Goal: Information Seeking & Learning: Learn about a topic

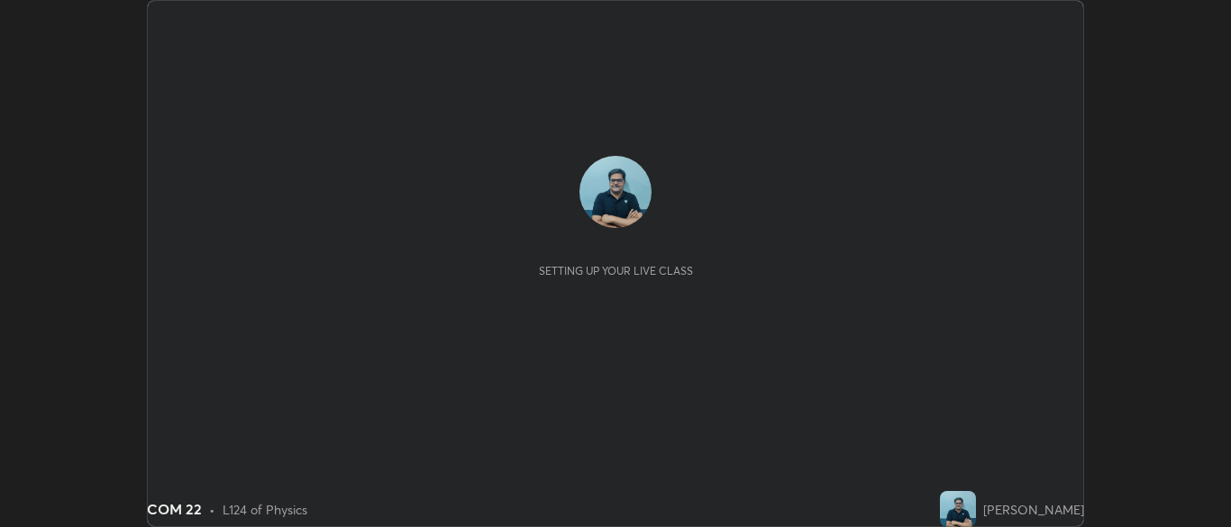
scroll to position [527, 1230]
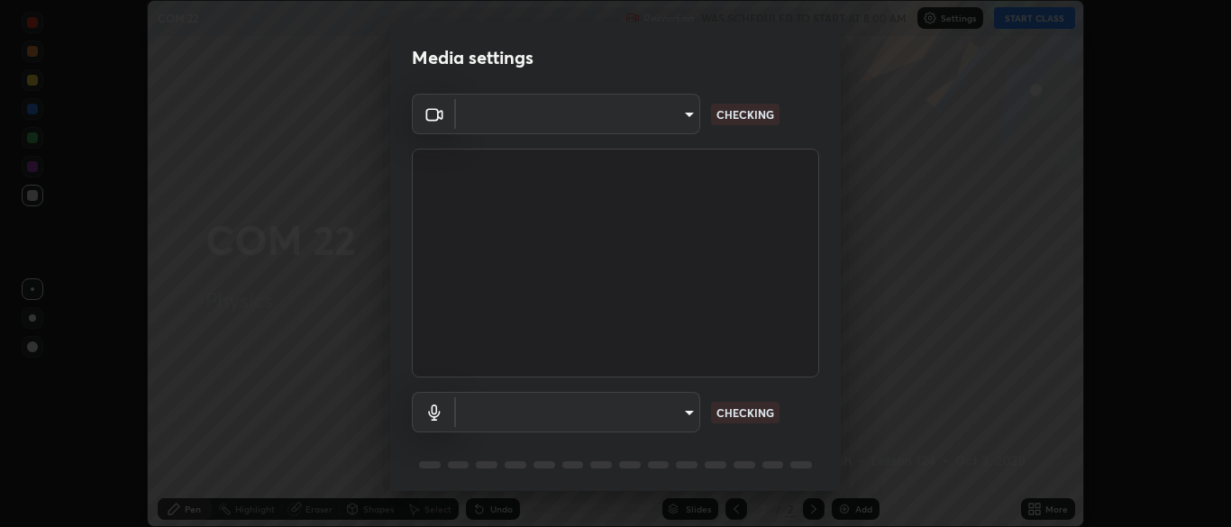
type input "ad6db9ec64aa91bb9d367053e8f3ae0092521a506c05523ccadca3fd020023ed"
type input "7b80235b4ebd2cfdcd00bebac1f1d889fd1e5e45b60eb60e9d309105b6515a8e"
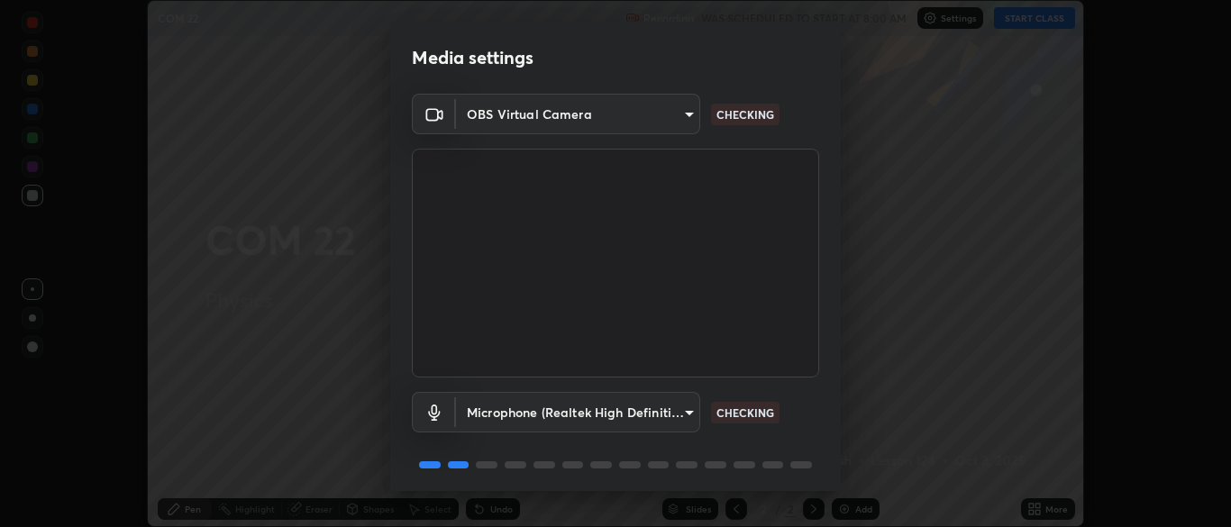
scroll to position [64, 0]
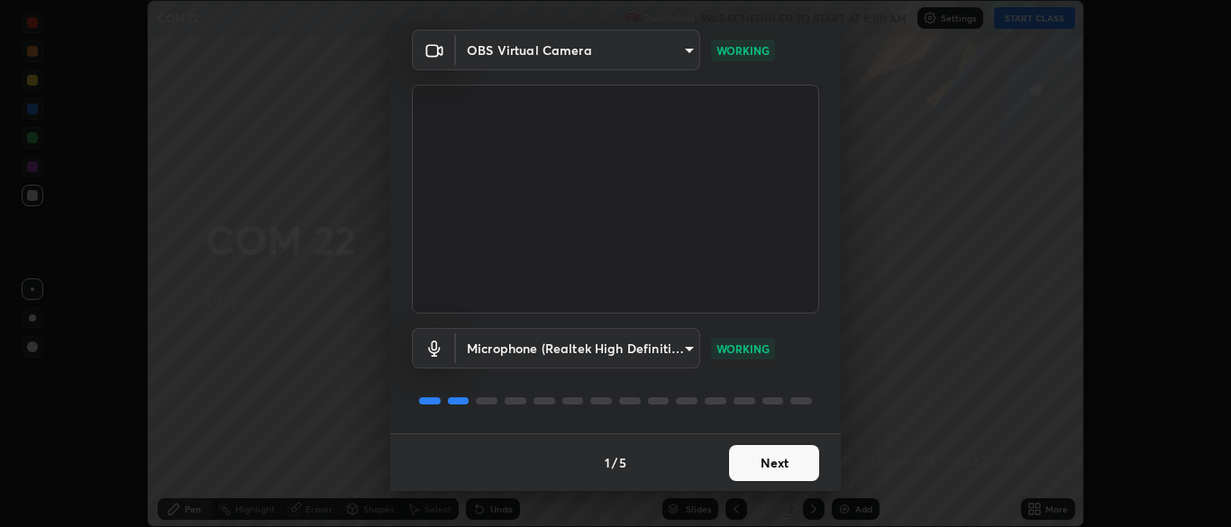
click at [777, 469] on button "Next" at bounding box center [774, 463] width 90 height 36
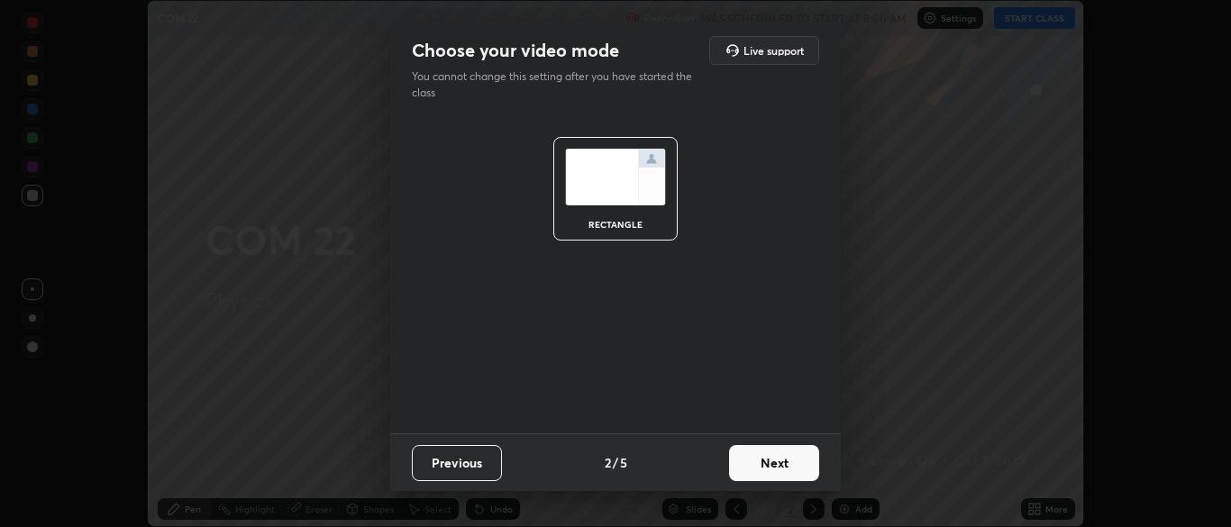
scroll to position [0, 0]
click at [779, 469] on button "Next" at bounding box center [774, 463] width 90 height 36
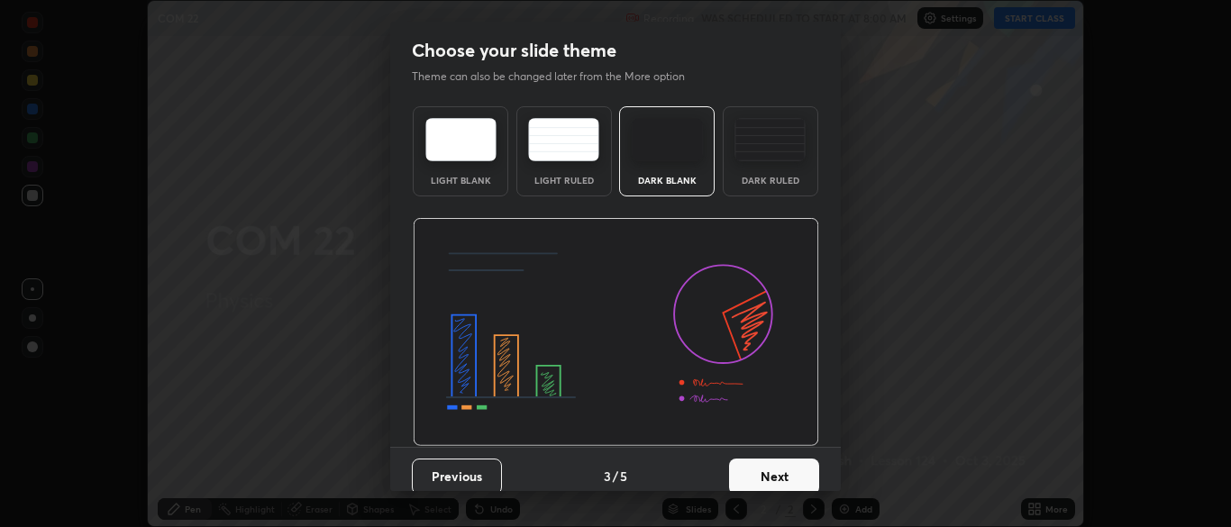
click at [781, 474] on button "Next" at bounding box center [774, 477] width 90 height 36
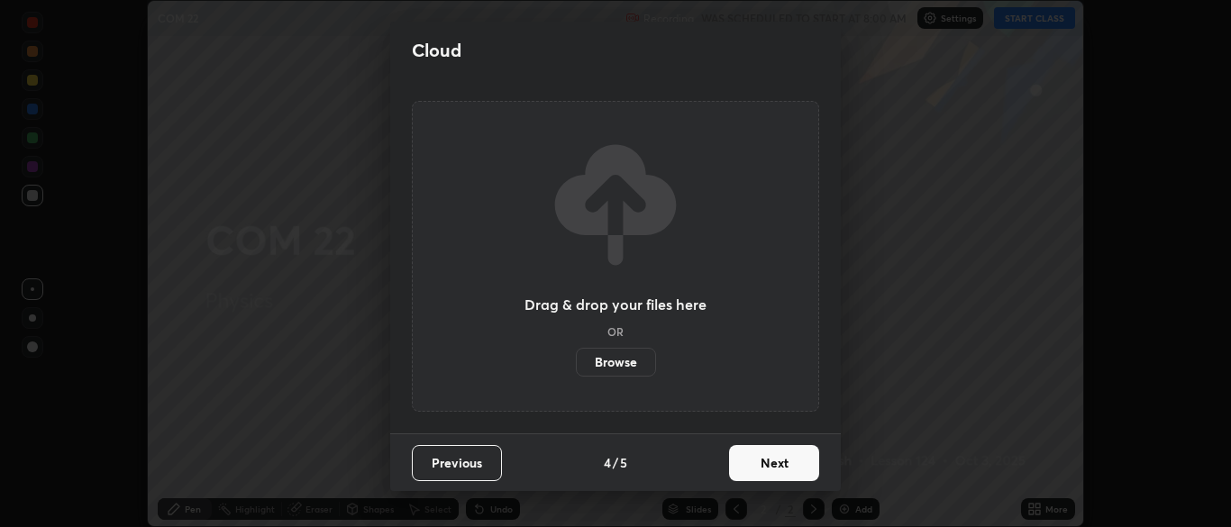
click at [786, 472] on button "Next" at bounding box center [774, 463] width 90 height 36
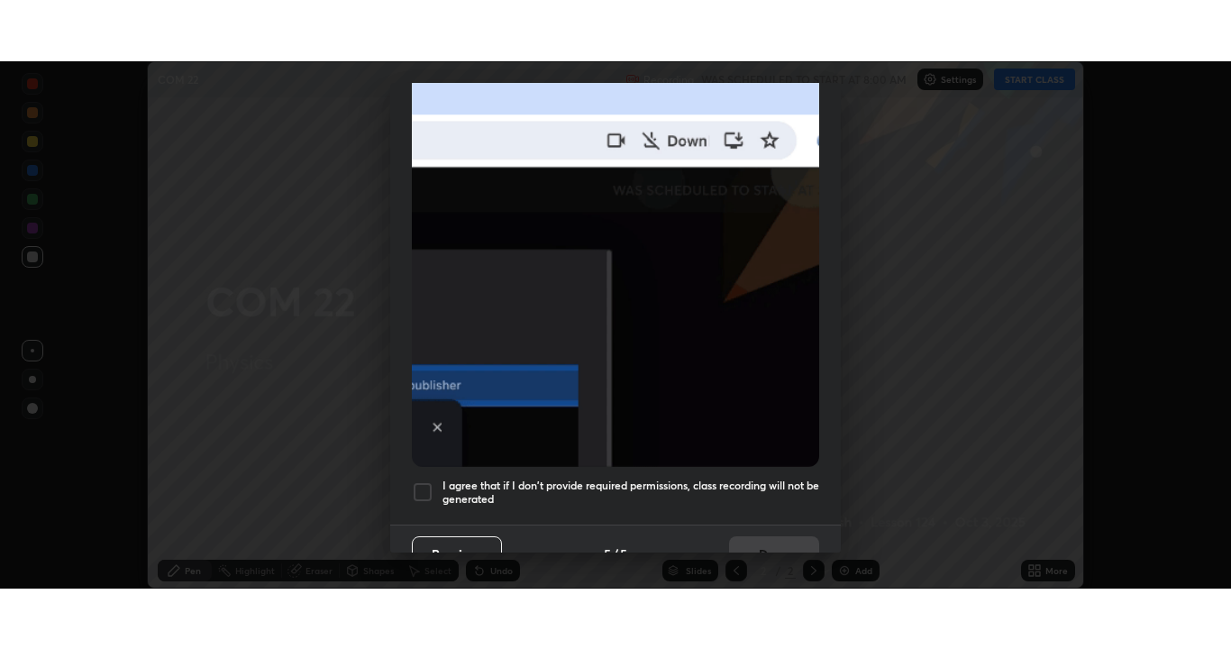
scroll to position [432, 0]
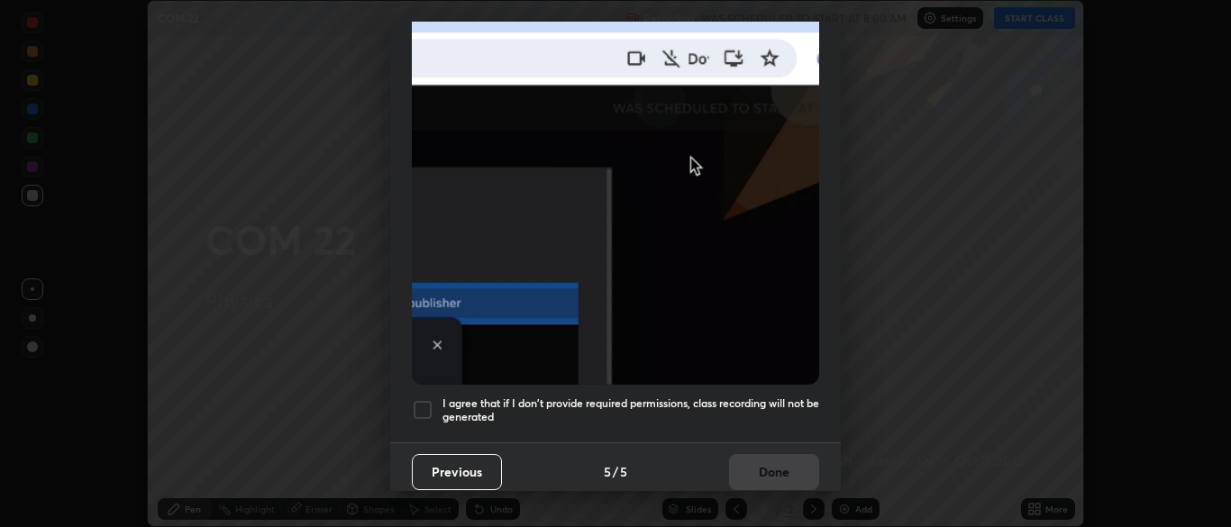
click at [422, 402] on div at bounding box center [423, 410] width 22 height 22
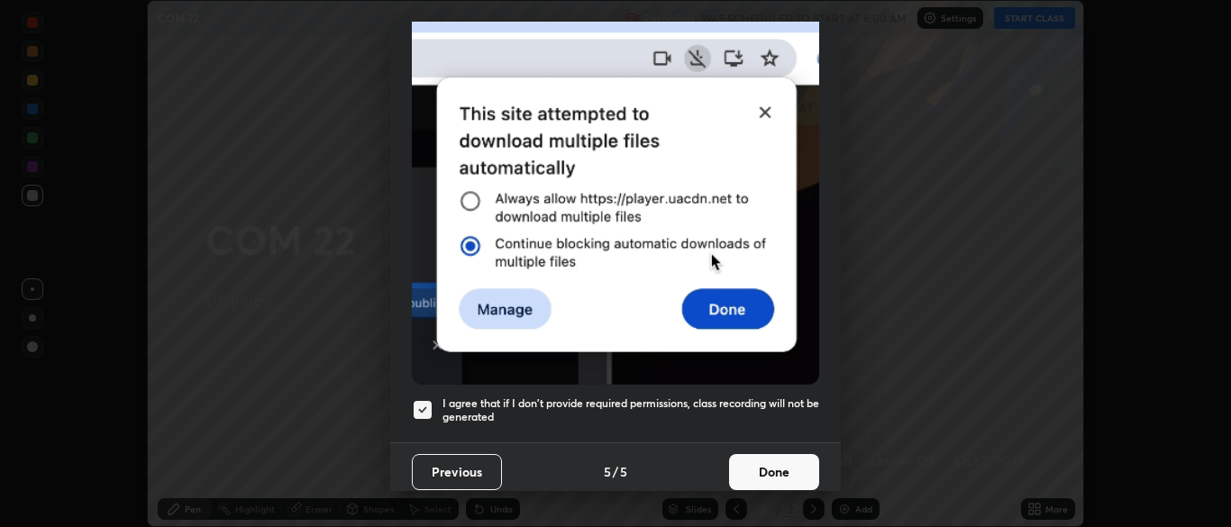
click at [771, 466] on button "Done" at bounding box center [774, 472] width 90 height 36
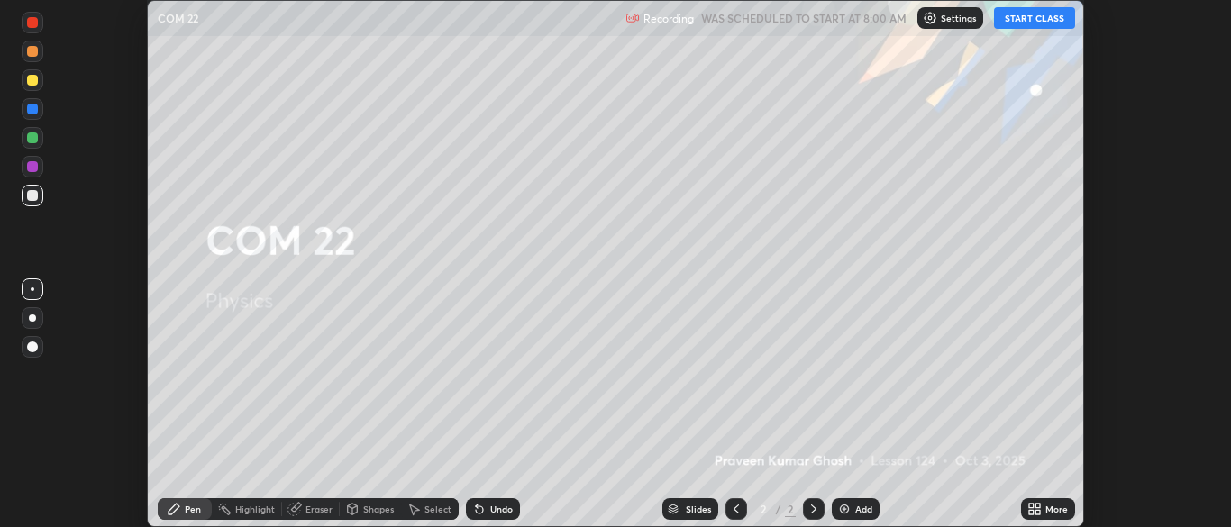
click at [1038, 17] on button "START CLASS" at bounding box center [1034, 18] width 81 height 22
click at [1037, 512] on icon at bounding box center [1037, 512] width 5 height 5
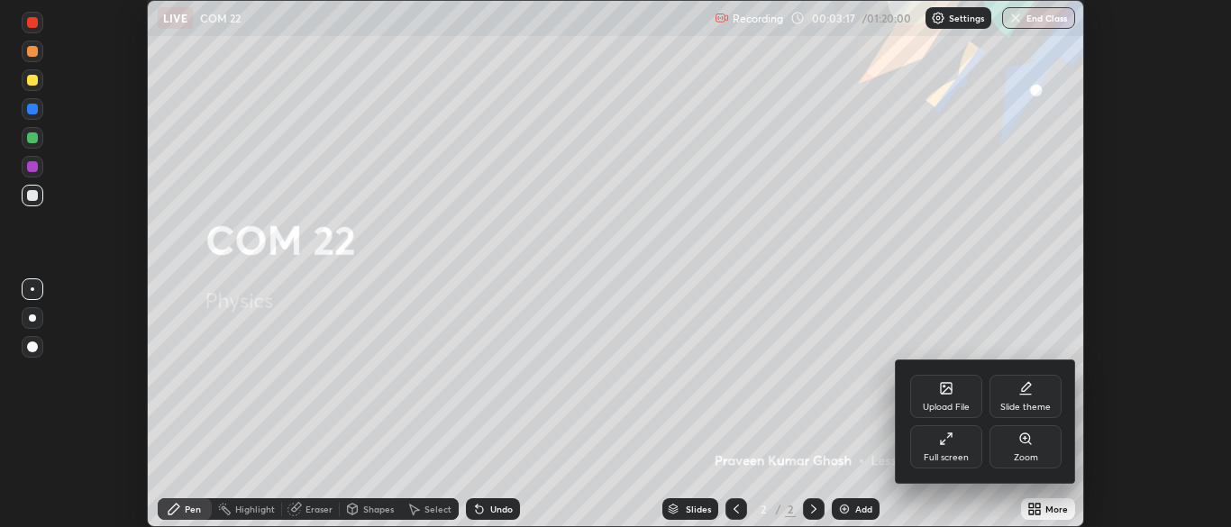
click at [951, 451] on div "Full screen" at bounding box center [946, 446] width 72 height 43
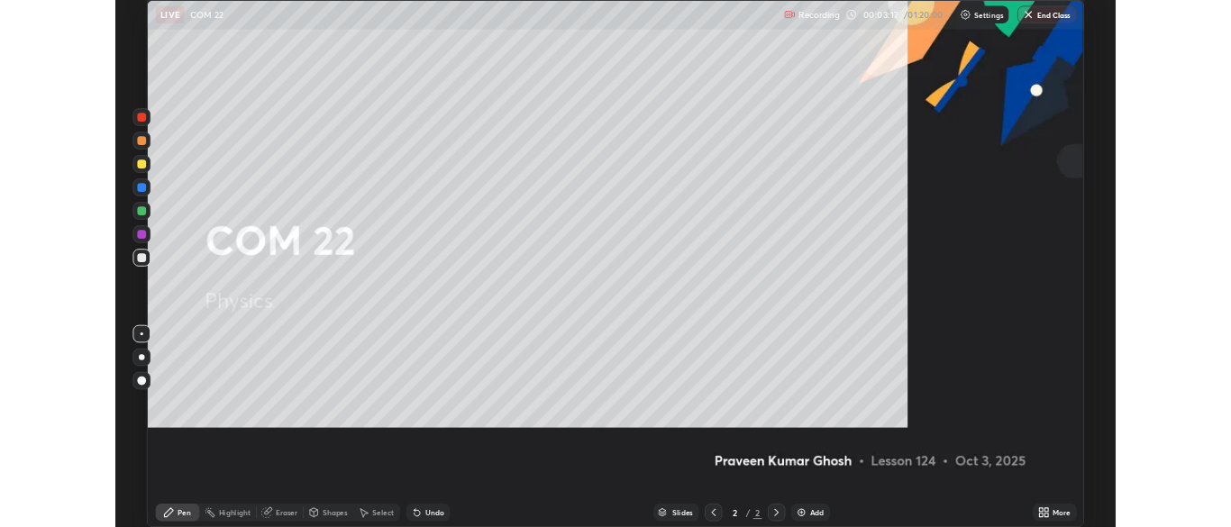
scroll to position [649, 1231]
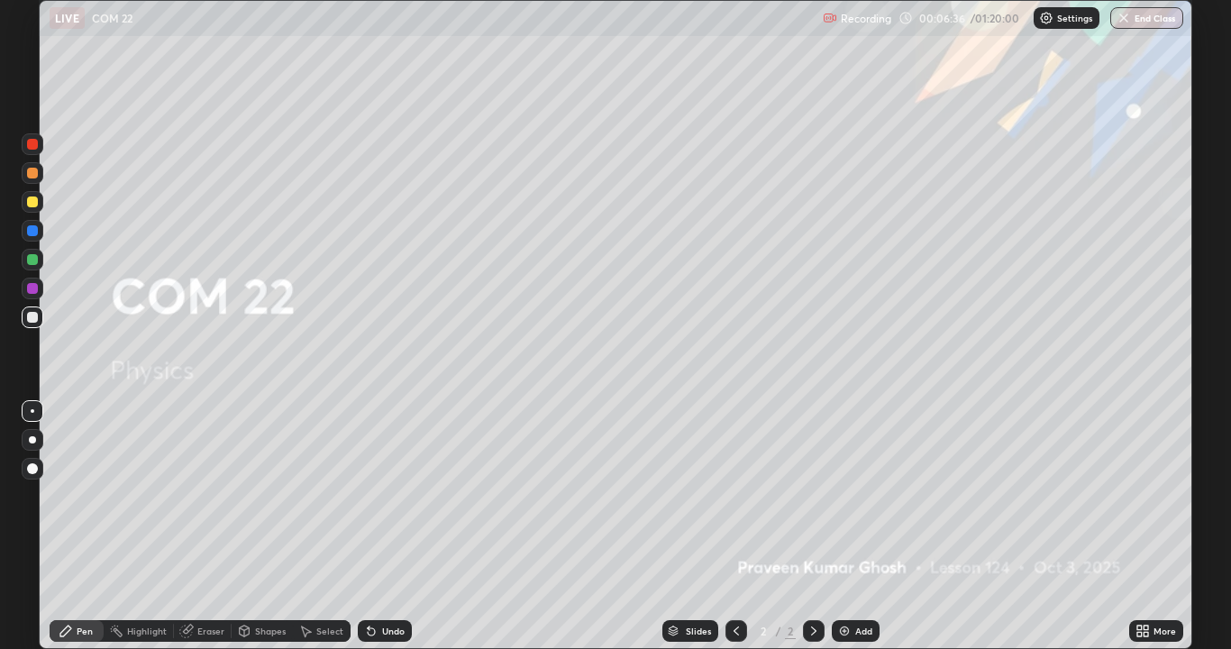
click at [855, 526] on div "Add" at bounding box center [863, 630] width 17 height 9
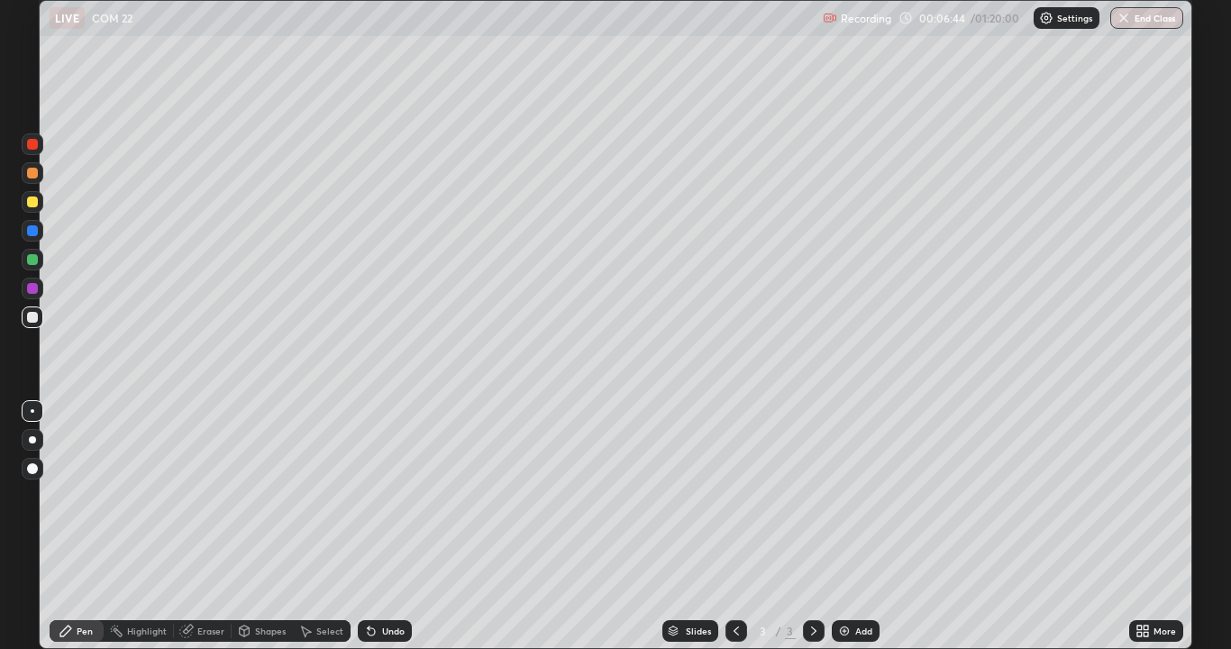
click at [861, 526] on div "Add" at bounding box center [863, 630] width 17 height 9
click at [202, 526] on div "Eraser" at bounding box center [210, 630] width 27 height 9
click at [82, 526] on div "Pen" at bounding box center [85, 630] width 16 height 9
click at [851, 526] on div "Add" at bounding box center [856, 631] width 48 height 22
click at [859, 526] on div "Add" at bounding box center [856, 631] width 48 height 22
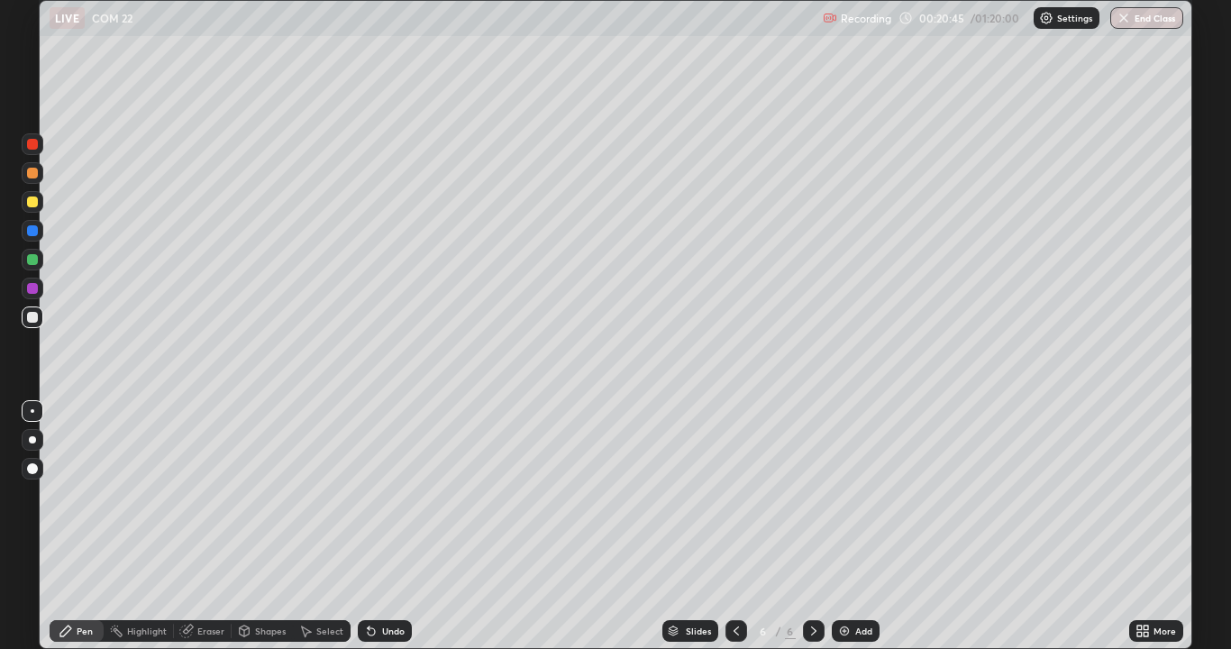
click at [39, 204] on div at bounding box center [33, 202] width 22 height 22
click at [32, 318] on div at bounding box center [32, 317] width 11 height 11
click at [34, 315] on div at bounding box center [32, 317] width 11 height 11
click at [36, 202] on div at bounding box center [32, 201] width 11 height 11
click at [385, 526] on div "Undo" at bounding box center [393, 630] width 23 height 9
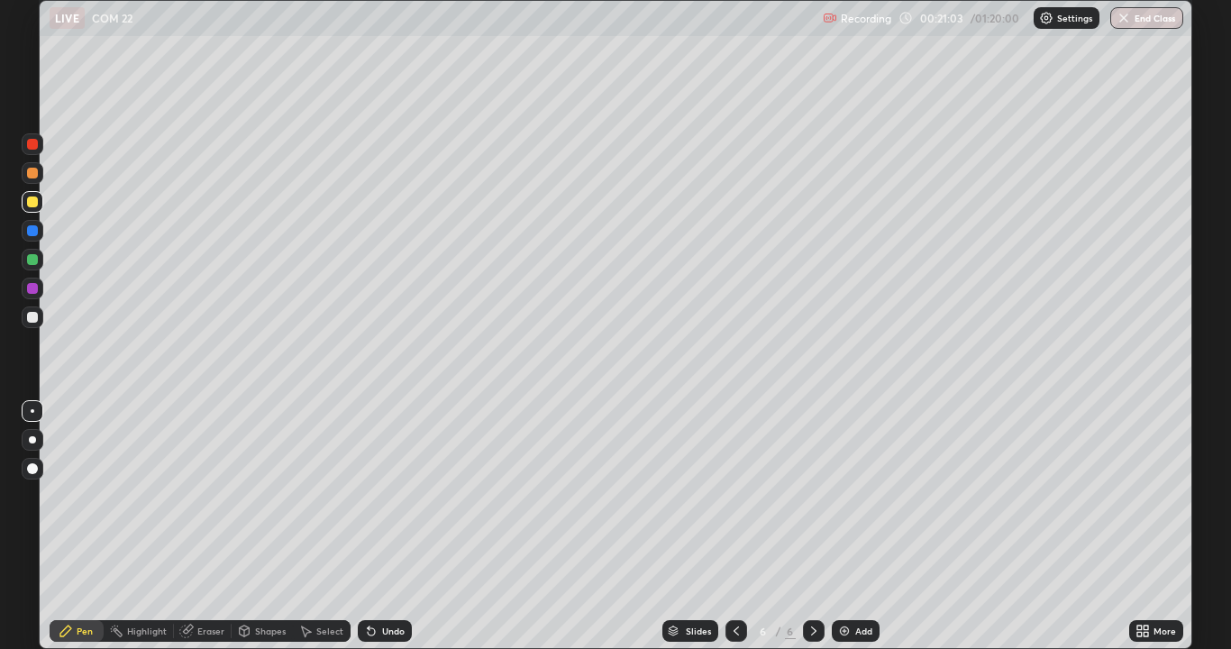
click at [36, 316] on div at bounding box center [32, 317] width 11 height 11
click at [37, 204] on div at bounding box center [32, 201] width 11 height 11
click at [33, 208] on div at bounding box center [33, 202] width 22 height 22
click at [33, 174] on div at bounding box center [32, 173] width 11 height 11
click at [33, 142] on div at bounding box center [32, 144] width 11 height 11
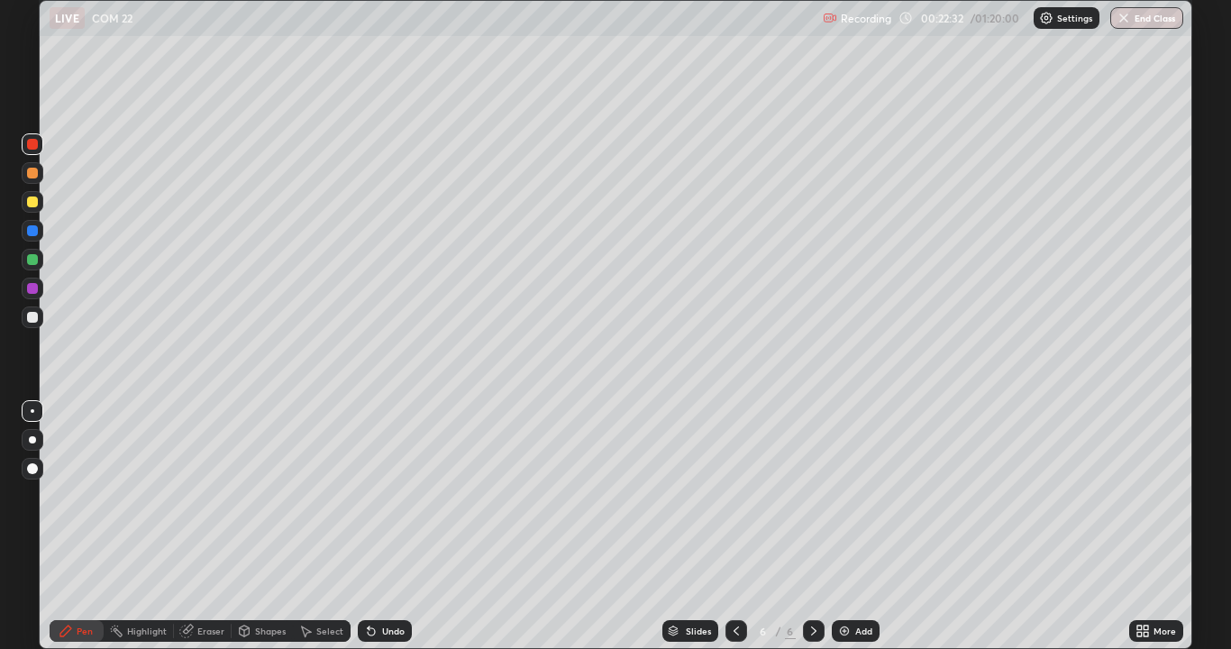
click at [32, 317] on div at bounding box center [32, 317] width 11 height 11
click at [31, 200] on div at bounding box center [32, 201] width 11 height 11
click at [32, 232] on div at bounding box center [32, 230] width 11 height 11
click at [32, 260] on div at bounding box center [32, 259] width 11 height 11
click at [39, 291] on div at bounding box center [33, 289] width 22 height 22
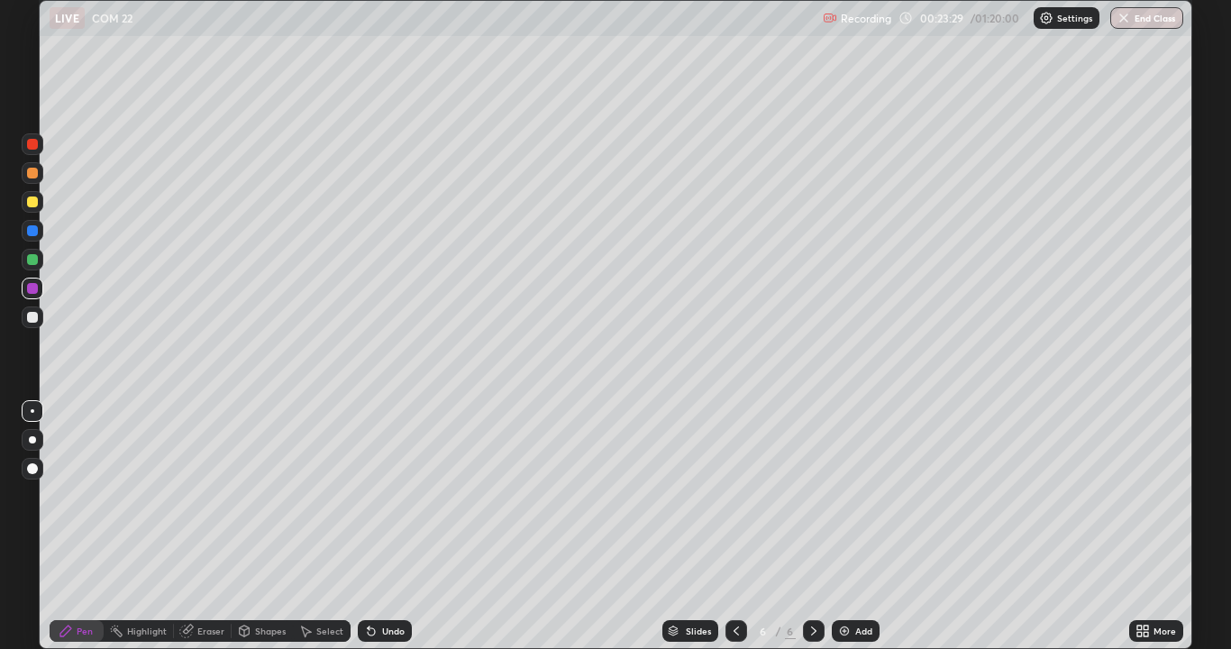
click at [31, 314] on div at bounding box center [32, 317] width 11 height 11
click at [33, 260] on div at bounding box center [32, 259] width 11 height 11
click at [23, 290] on div at bounding box center [33, 289] width 22 height 22
click at [32, 290] on div at bounding box center [32, 288] width 11 height 11
click at [32, 148] on div at bounding box center [32, 144] width 11 height 11
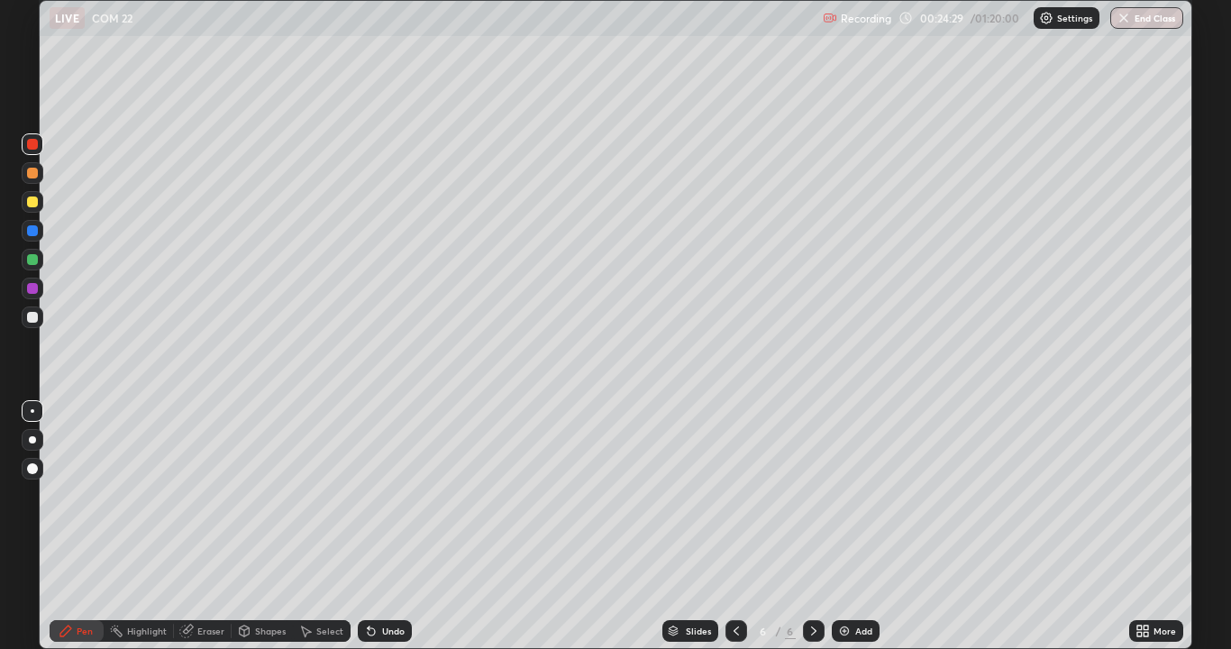
click at [32, 314] on div at bounding box center [32, 317] width 11 height 11
click at [25, 262] on div at bounding box center [33, 260] width 22 height 22
click at [31, 319] on div at bounding box center [32, 317] width 11 height 11
click at [28, 147] on div at bounding box center [32, 144] width 11 height 11
click at [30, 319] on div at bounding box center [32, 317] width 11 height 11
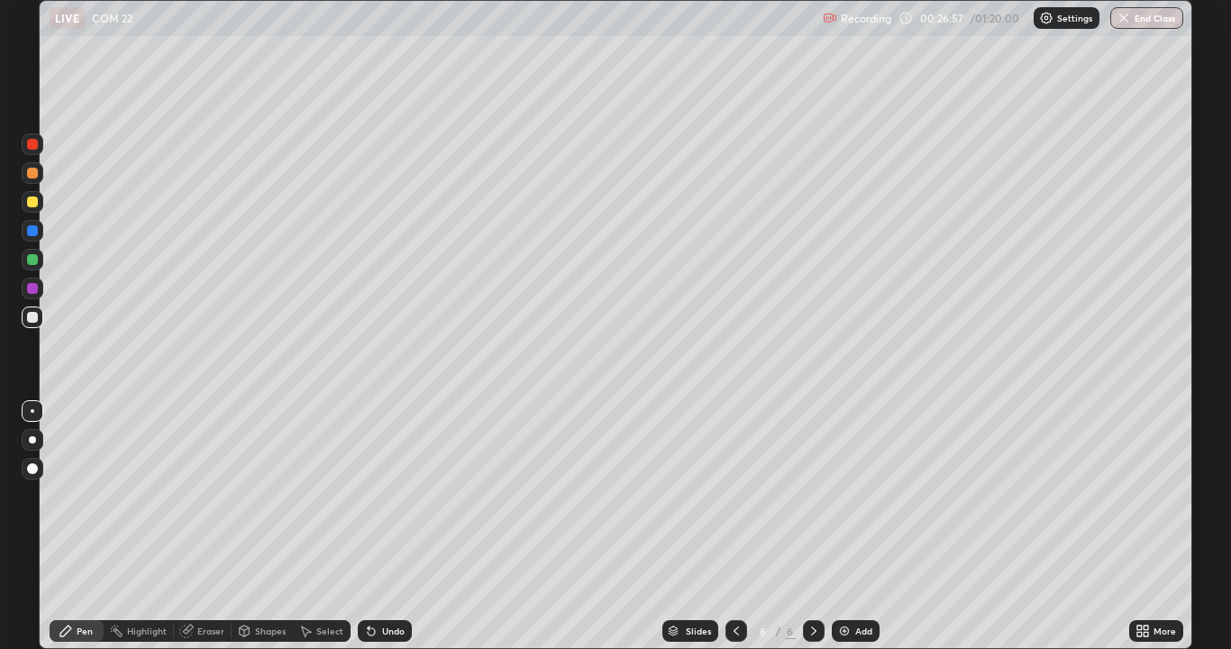
click at [861, 526] on div "Add" at bounding box center [863, 630] width 17 height 9
click at [734, 526] on icon at bounding box center [736, 631] width 14 height 14
click at [382, 526] on div "Undo" at bounding box center [385, 631] width 54 height 22
click at [857, 526] on div "Add" at bounding box center [863, 630] width 17 height 9
click at [34, 319] on div at bounding box center [32, 317] width 11 height 11
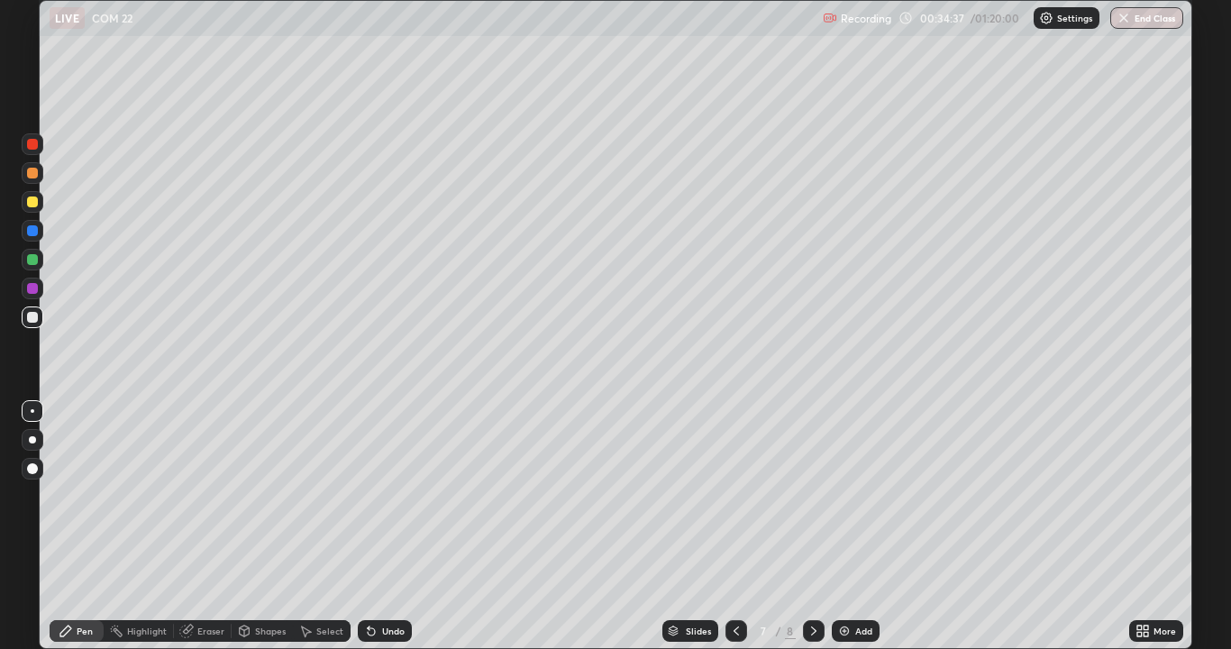
click at [860, 526] on div "Add" at bounding box center [863, 630] width 17 height 9
click at [855, 526] on div "Add" at bounding box center [863, 630] width 17 height 9
click at [30, 259] on div at bounding box center [32, 259] width 11 height 11
click at [29, 319] on div at bounding box center [32, 317] width 11 height 11
click at [32, 263] on div at bounding box center [32, 259] width 11 height 11
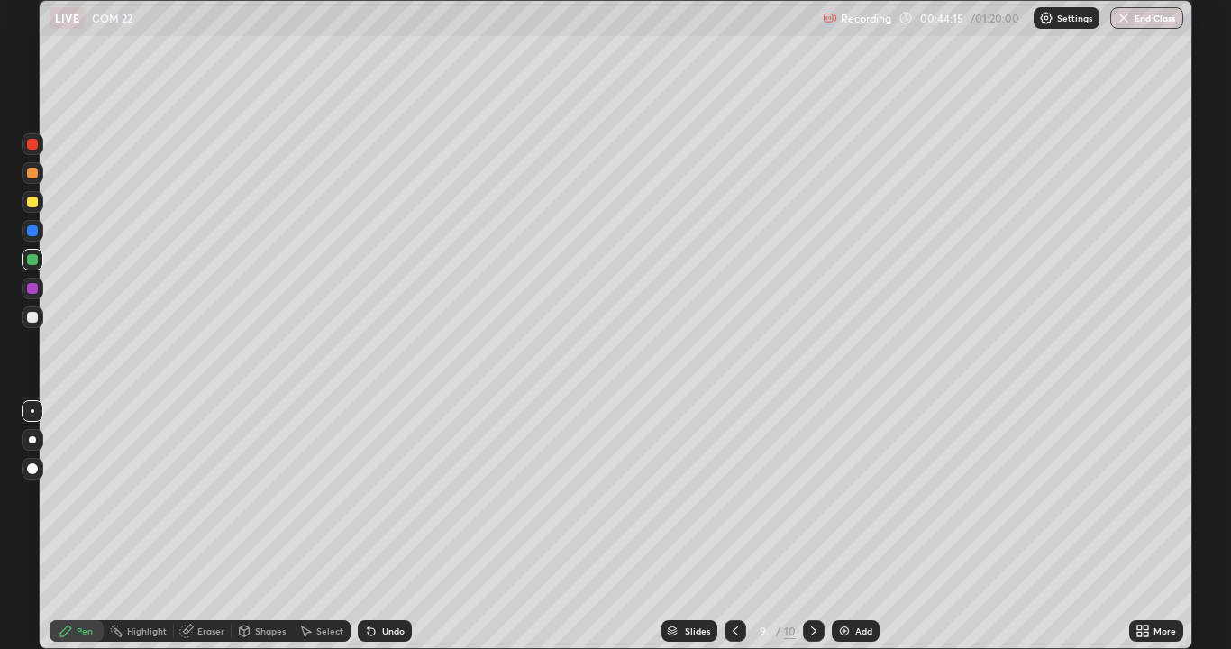
click at [33, 317] on div at bounding box center [32, 317] width 11 height 11
click at [35, 317] on div at bounding box center [32, 317] width 11 height 11
click at [862, 526] on div "Add" at bounding box center [863, 630] width 17 height 9
click at [32, 260] on div at bounding box center [32, 259] width 11 height 11
click at [31, 317] on div at bounding box center [32, 317] width 11 height 11
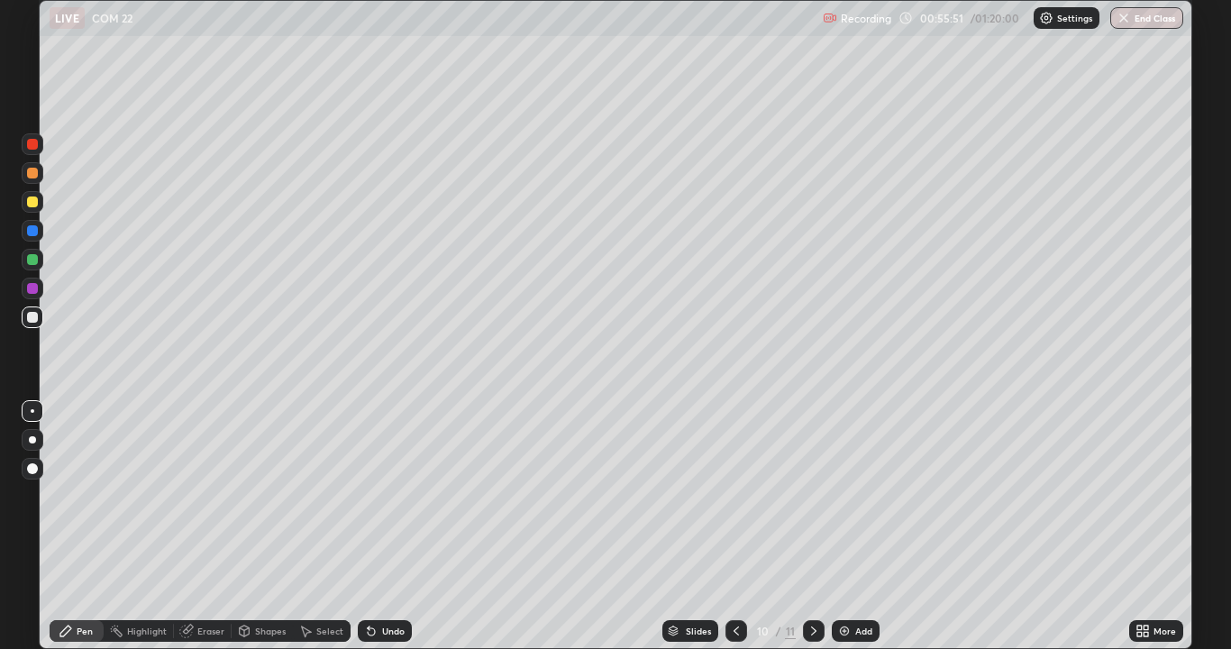
click at [393, 526] on div "Undo" at bounding box center [393, 630] width 23 height 9
click at [273, 526] on div "Shapes" at bounding box center [270, 630] width 31 height 9
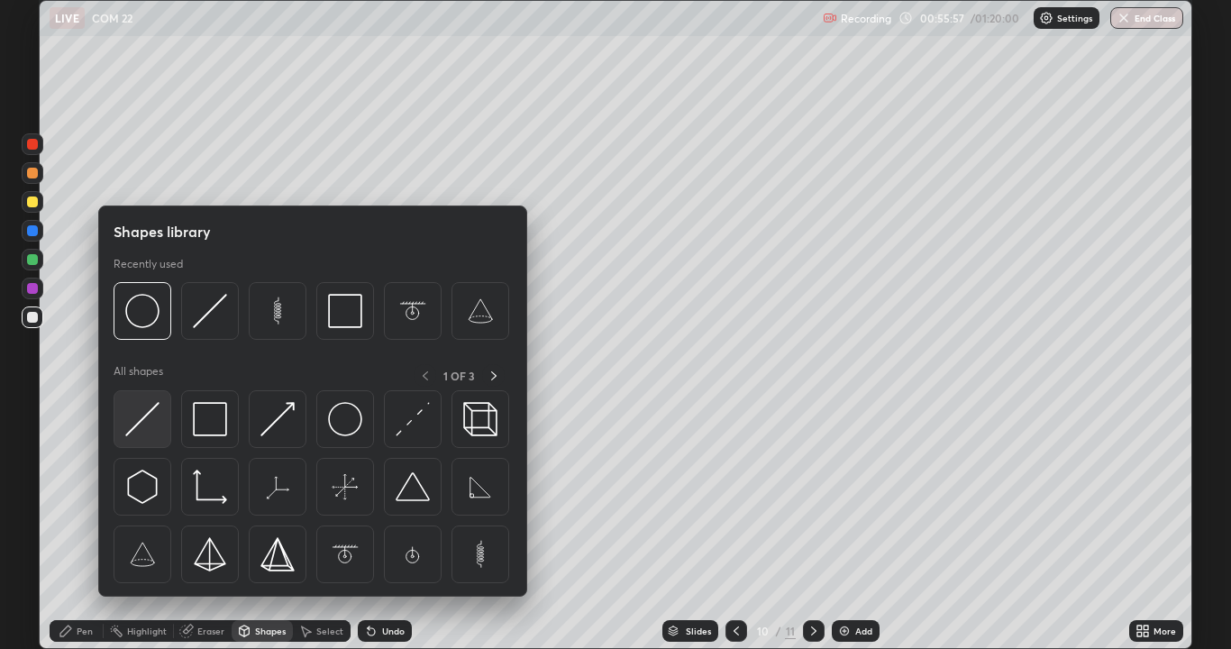
click at [158, 422] on img at bounding box center [142, 419] width 34 height 34
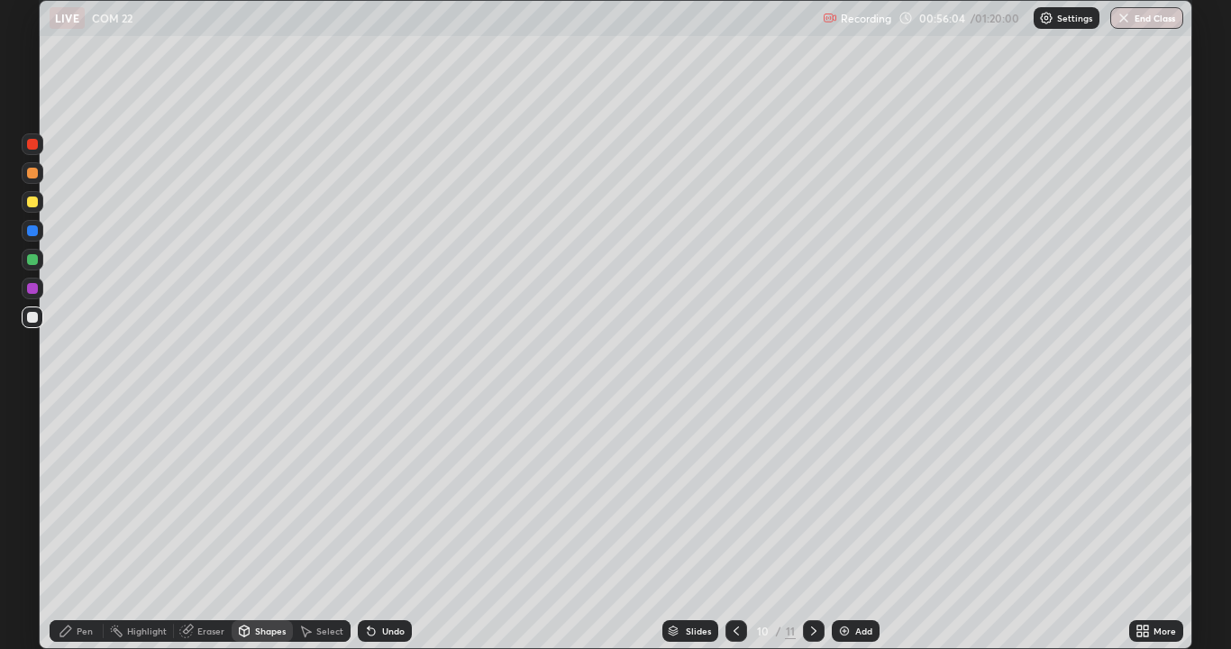
click at [332, 526] on div "Select" at bounding box center [329, 630] width 27 height 9
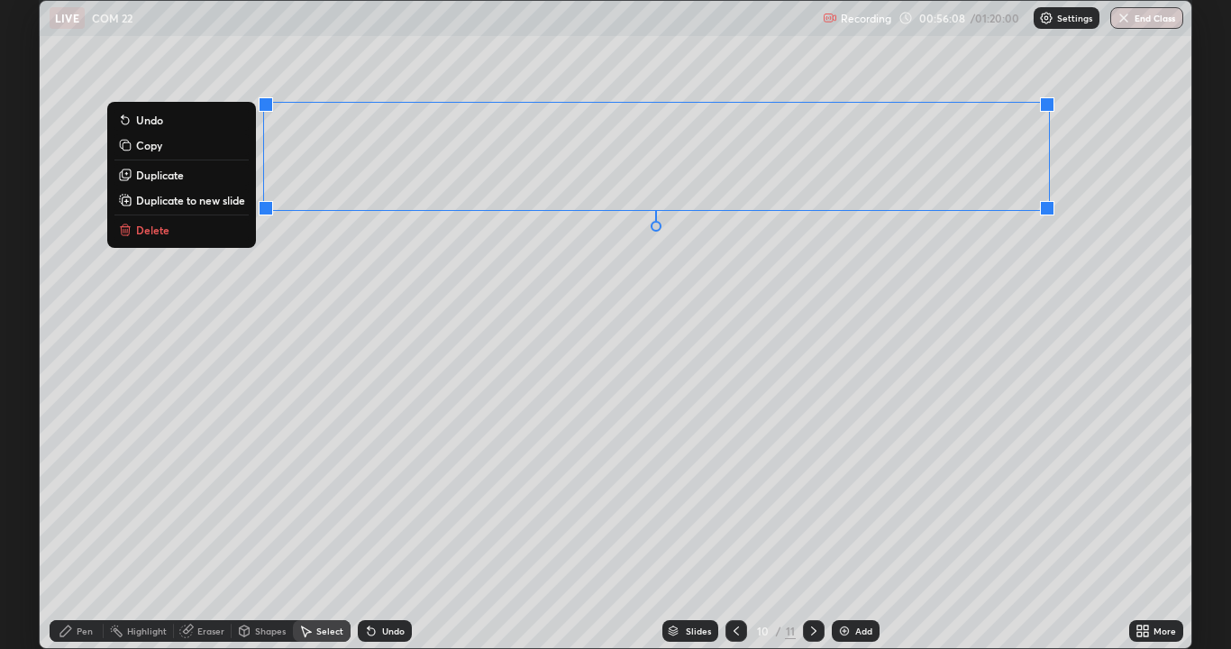
click at [547, 402] on div "0 ° Undo Copy Duplicate Duplicate to new slide Delete" at bounding box center [616, 324] width 1152 height 647
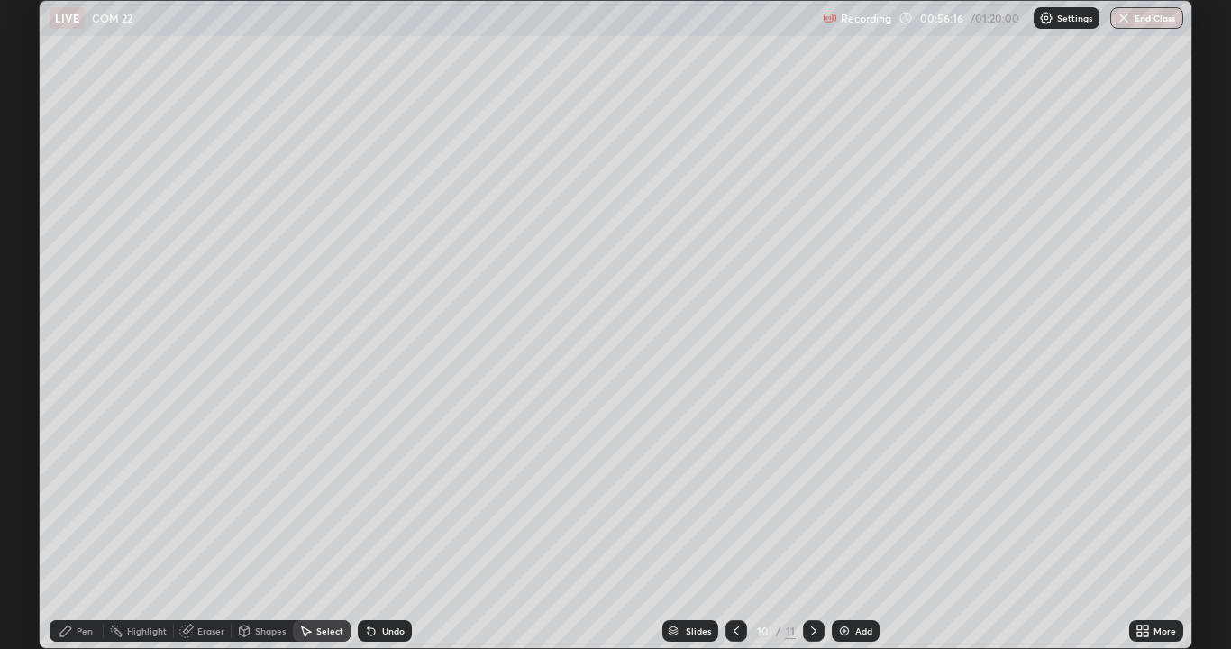
click at [87, 526] on div "Pen" at bounding box center [85, 630] width 16 height 9
click at [273, 526] on div "Shapes" at bounding box center [270, 630] width 31 height 9
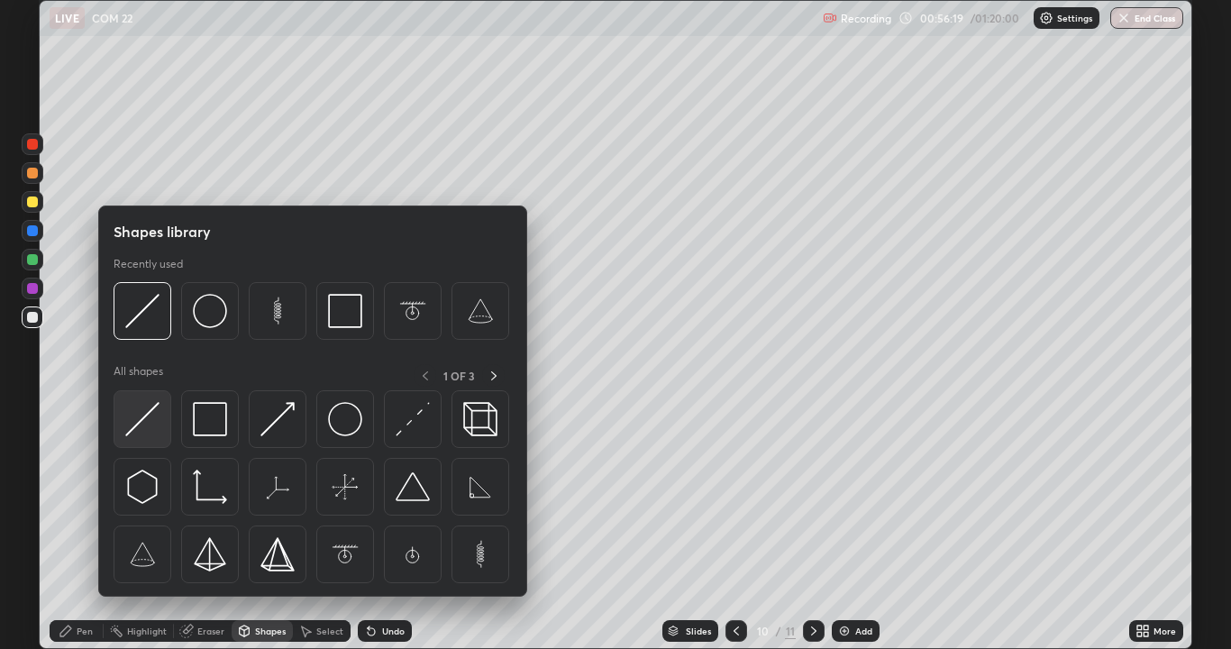
click at [154, 421] on img at bounding box center [142, 419] width 34 height 34
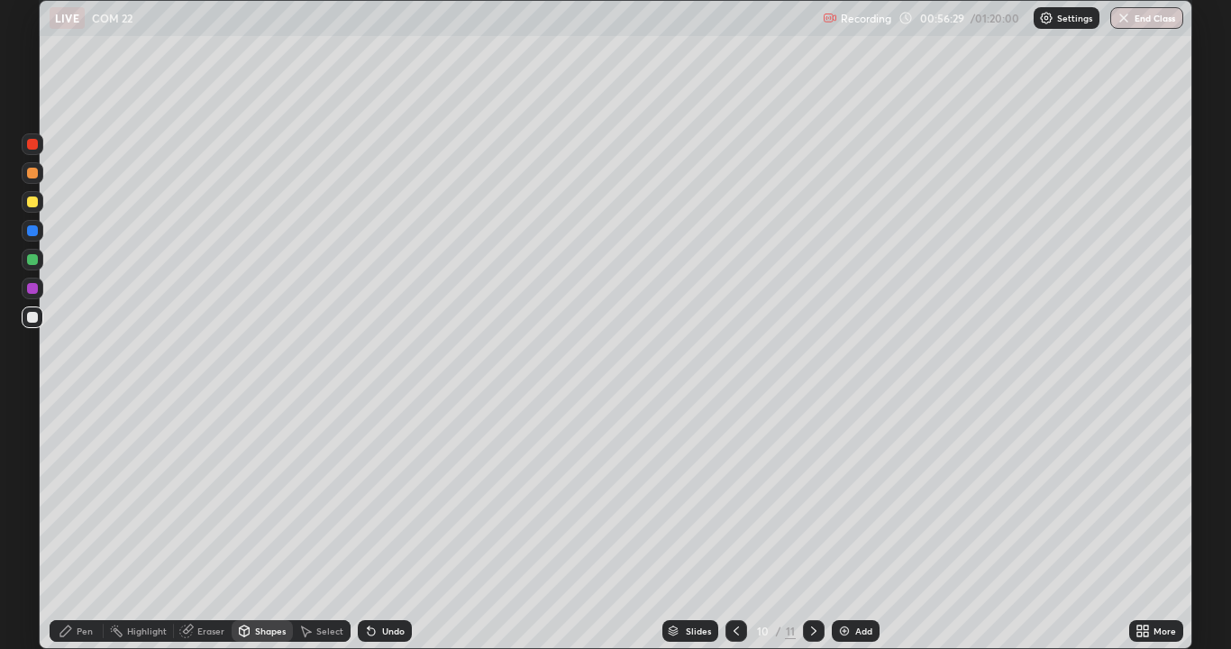
click at [322, 526] on div "Select" at bounding box center [329, 630] width 27 height 9
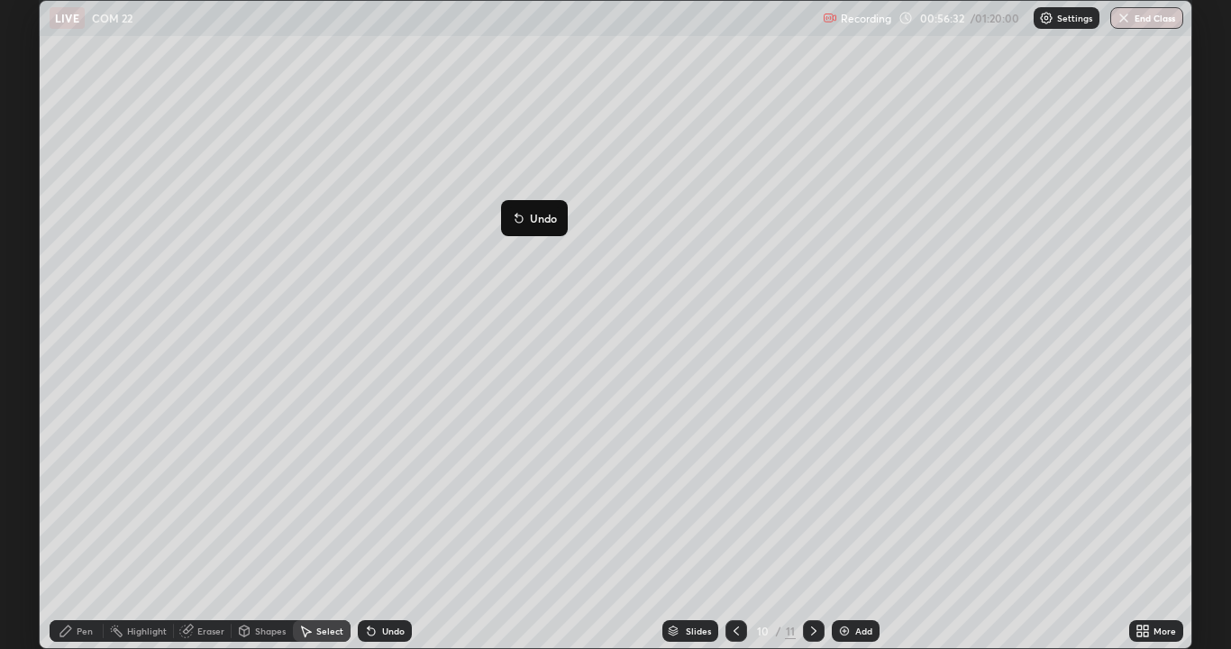
click at [506, 196] on div "0 ° Undo Copy Duplicate Duplicate to new slide Delete" at bounding box center [616, 324] width 1152 height 647
click at [509, 496] on div "0 ° Undo Copy Duplicate Duplicate to new slide Delete" at bounding box center [616, 324] width 1152 height 647
click at [212, 526] on div "Eraser" at bounding box center [210, 630] width 27 height 9
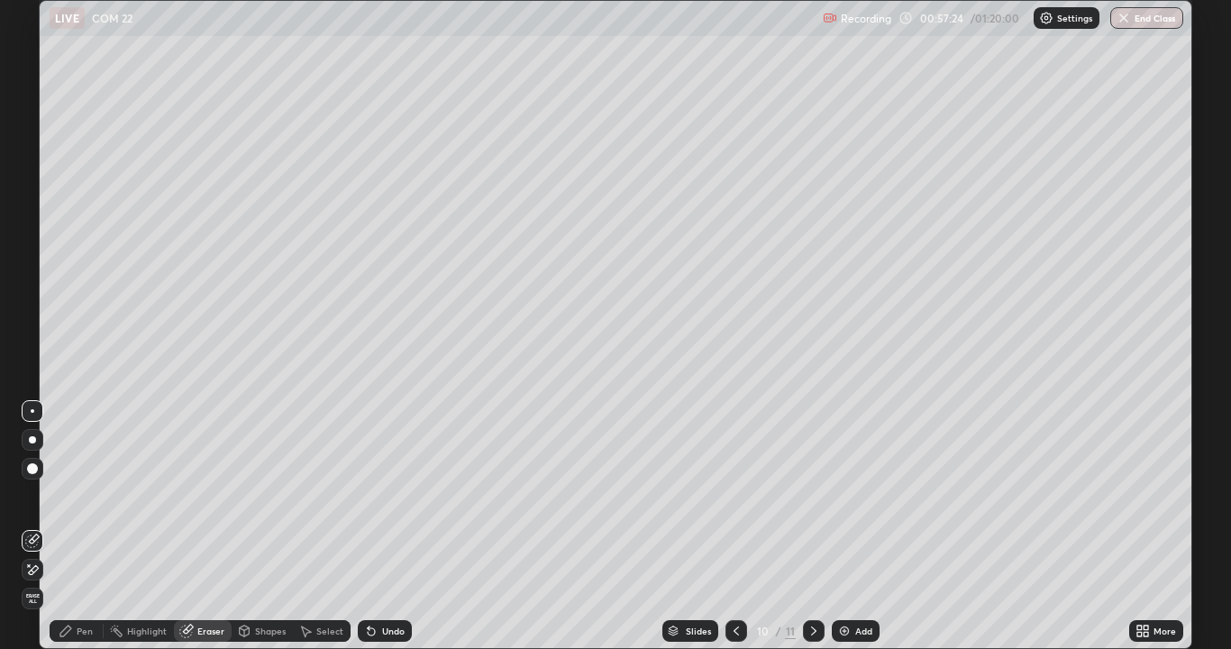
click at [83, 526] on div "Pen" at bounding box center [85, 630] width 16 height 9
click at [871, 526] on div "Add" at bounding box center [863, 630] width 17 height 9
click at [33, 260] on div at bounding box center [32, 259] width 11 height 11
click at [32, 200] on div at bounding box center [32, 201] width 11 height 11
click at [862, 526] on div "Add" at bounding box center [863, 630] width 17 height 9
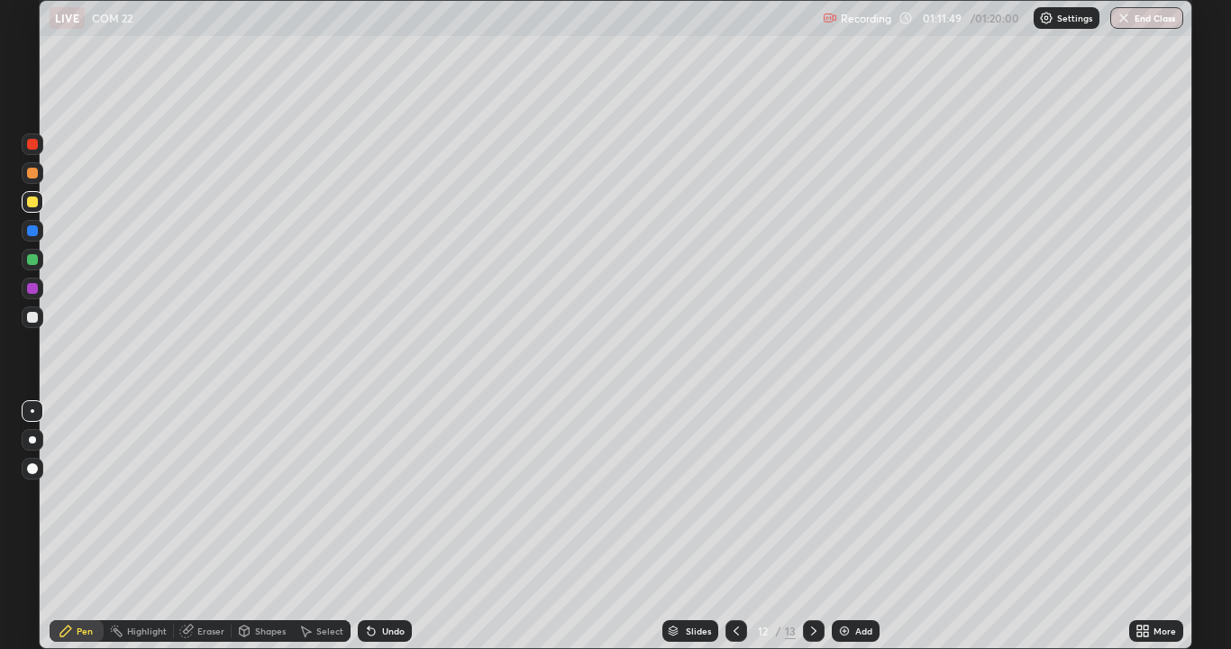
click at [36, 256] on div at bounding box center [32, 259] width 11 height 11
click at [406, 526] on div "Undo" at bounding box center [385, 631] width 54 height 22
click at [37, 206] on div at bounding box center [33, 202] width 22 height 22
click at [35, 315] on div at bounding box center [32, 317] width 11 height 11
click at [208, 526] on div "Eraser" at bounding box center [210, 630] width 27 height 9
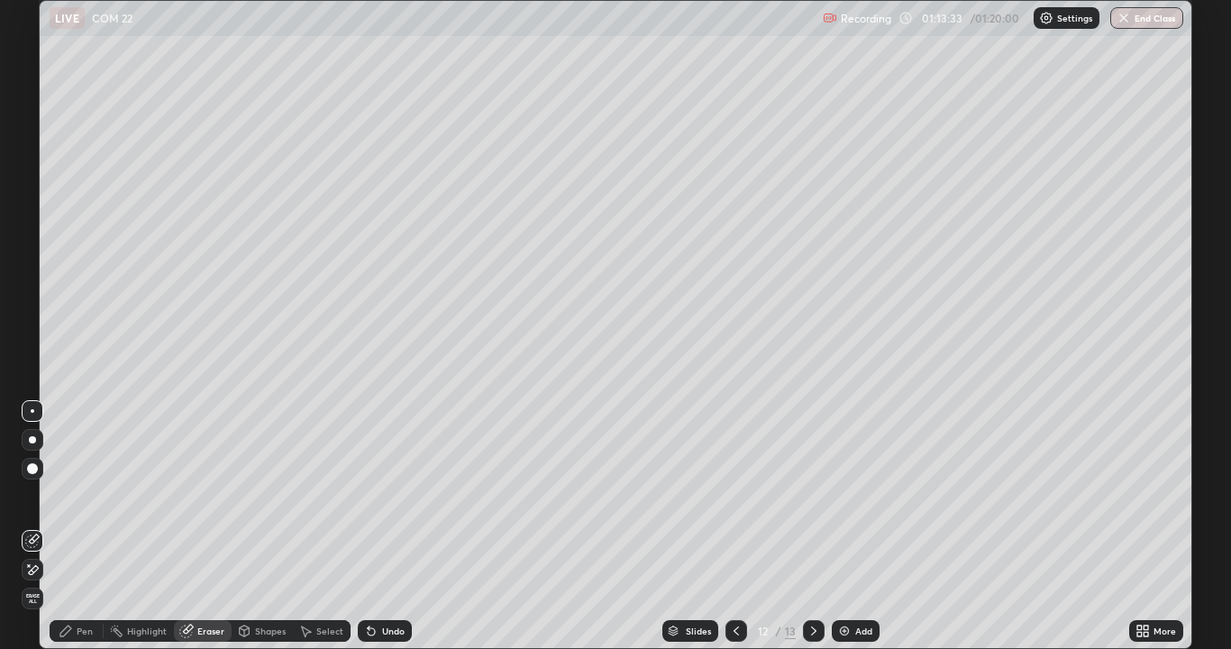
click at [84, 526] on div "Pen" at bounding box center [85, 630] width 16 height 9
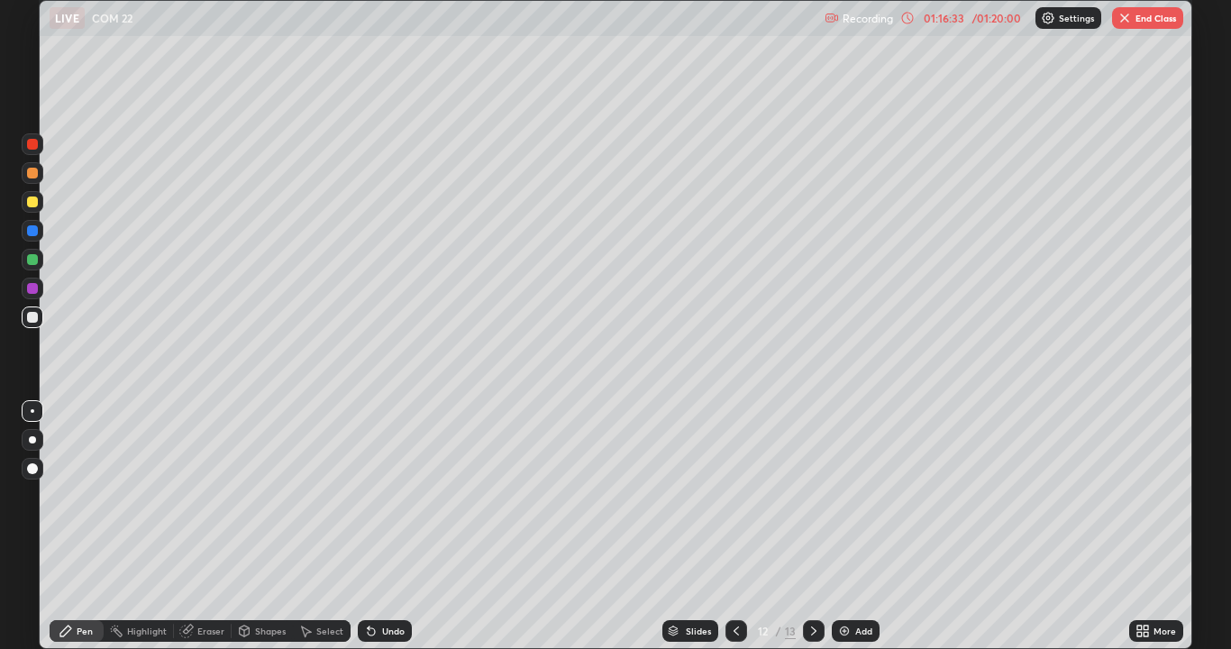
click at [391, 526] on div "Undo" at bounding box center [393, 630] width 23 height 9
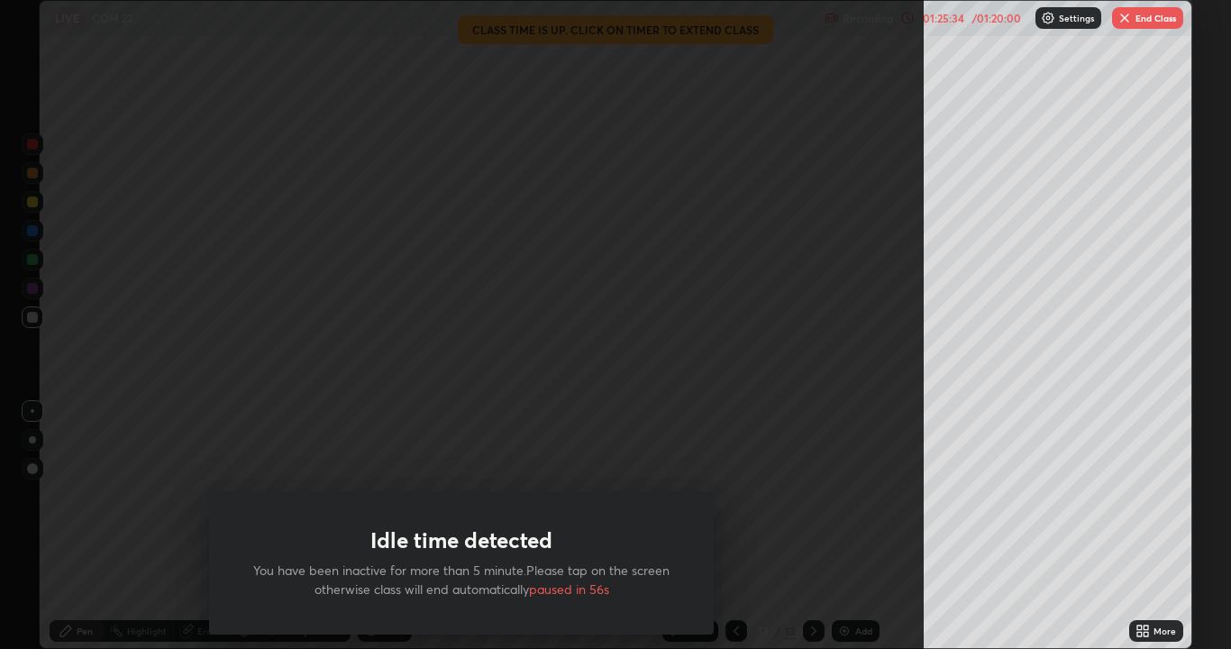
click at [138, 526] on div "Idle time detected You have been inactive for more than 5 minute.Please tap on …" at bounding box center [462, 324] width 924 height 649
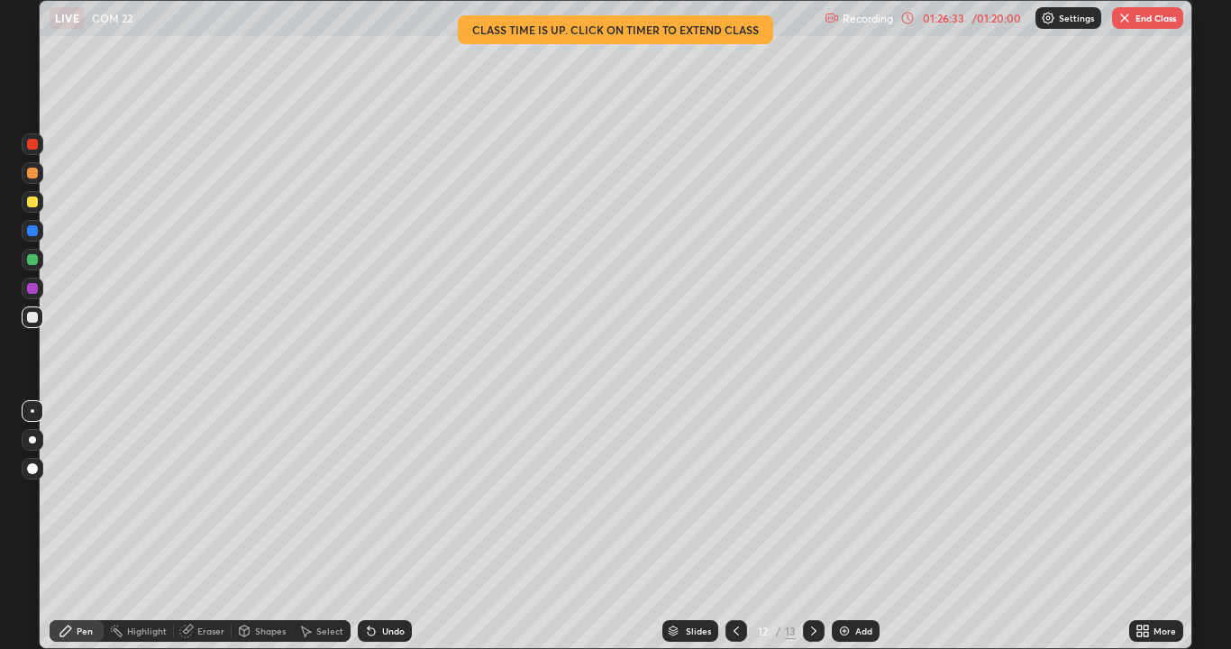
click at [1156, 19] on button "End Class" at bounding box center [1147, 18] width 71 height 22
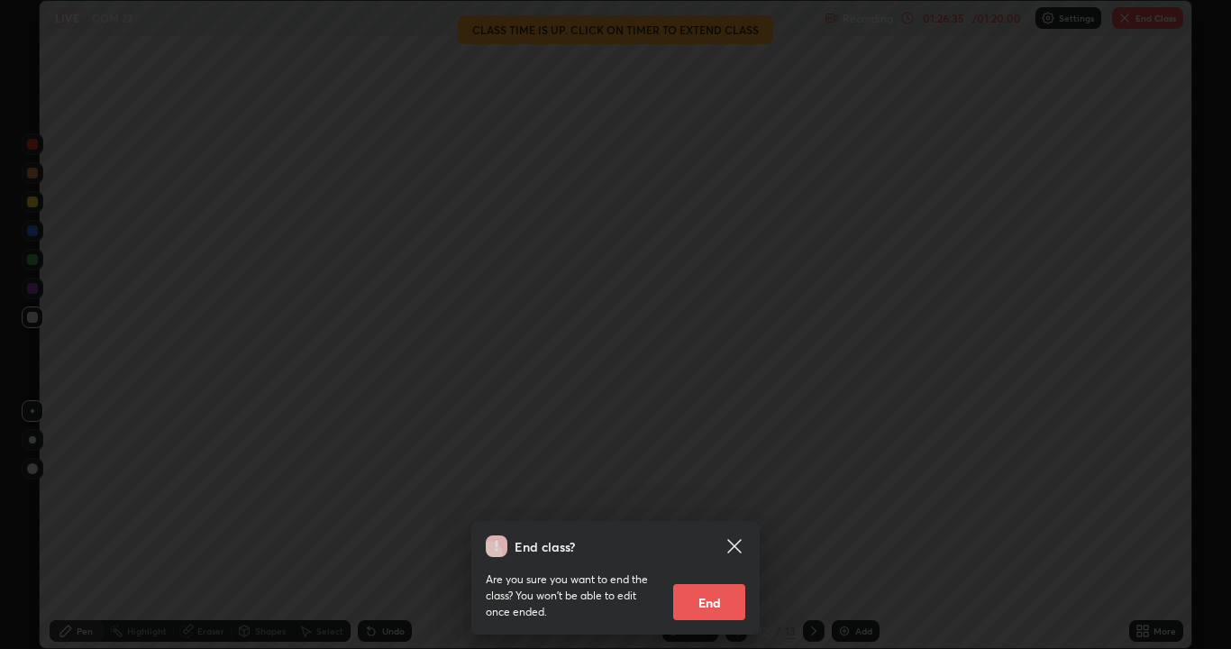
click at [711, 526] on button "End" at bounding box center [709, 602] width 72 height 36
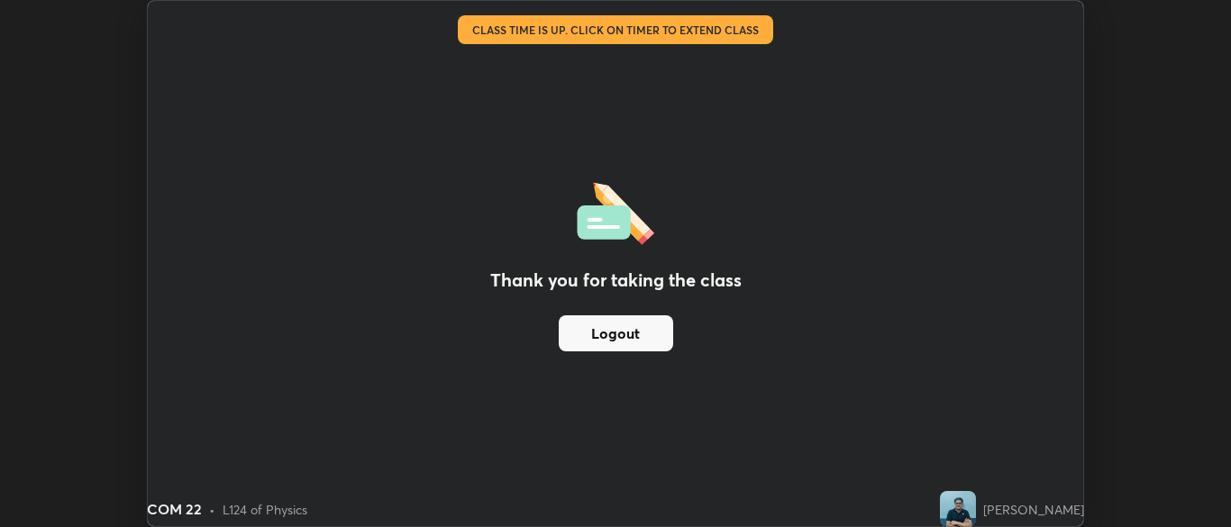
scroll to position [89587, 88883]
click at [706, 182] on div "Thank you for taking the class Logout" at bounding box center [615, 263] width 935 height 525
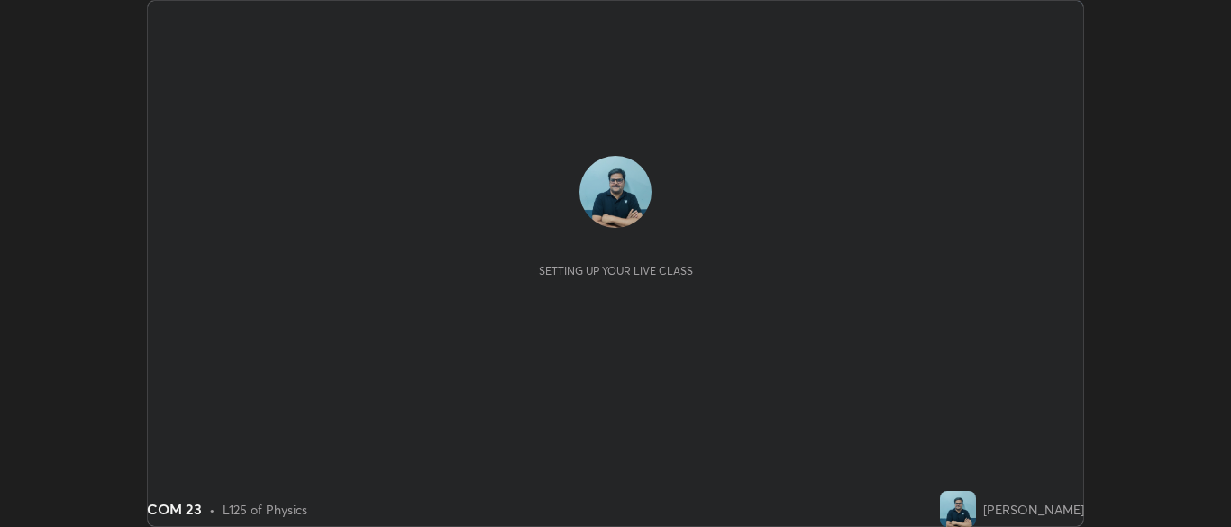
scroll to position [527, 1230]
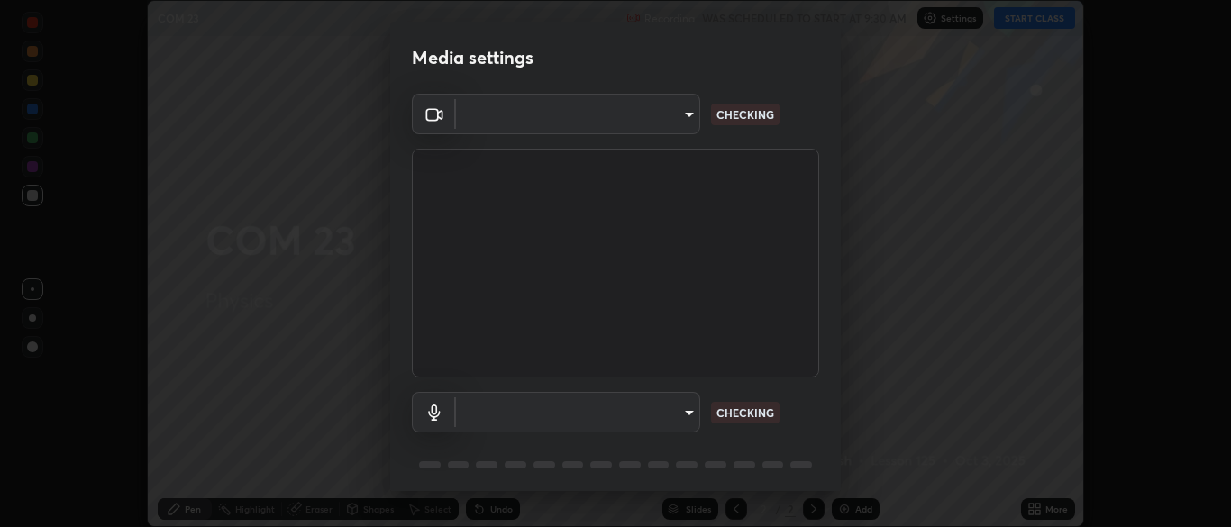
type input "ad6db9ec64aa91bb9d367053e8f3ae0092521a506c05523ccadca3fd020023ed"
type input "7b80235b4ebd2cfdcd00bebac1f1d889fd1e5e45b60eb60e9d309105b6515a8e"
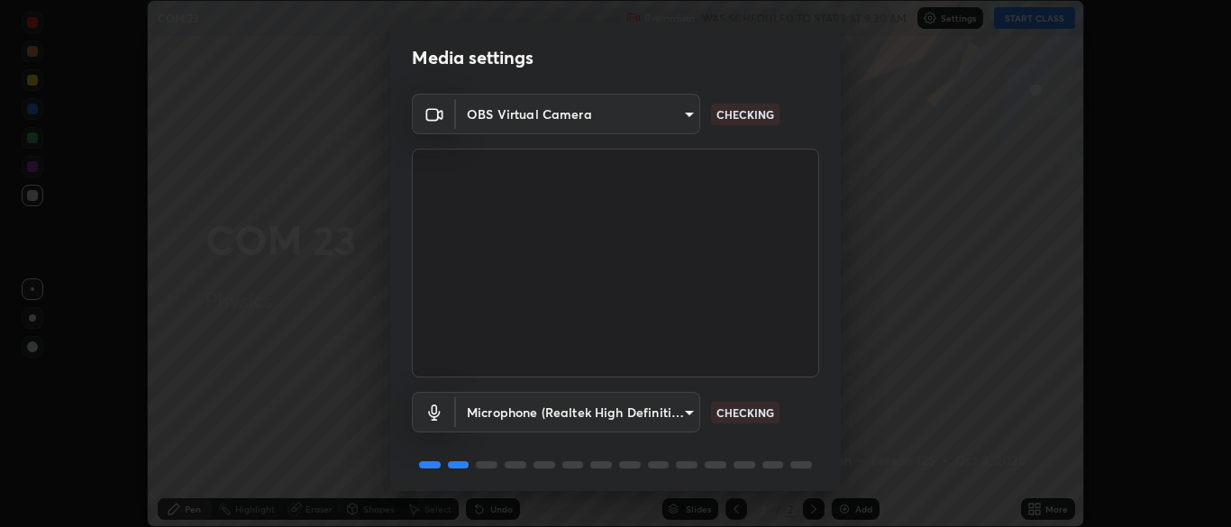
scroll to position [64, 0]
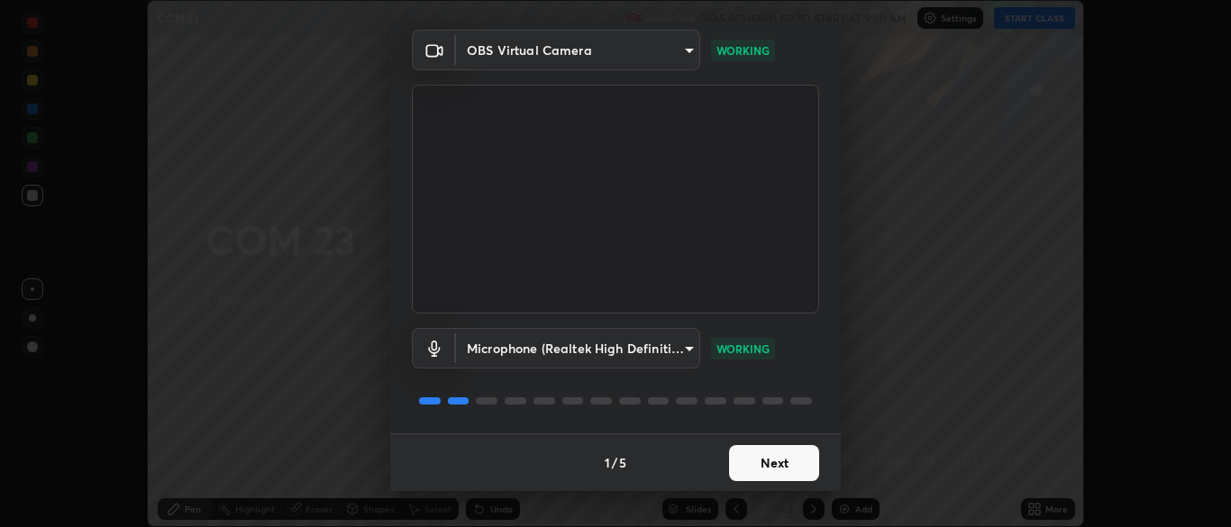
click at [766, 469] on button "Next" at bounding box center [774, 463] width 90 height 36
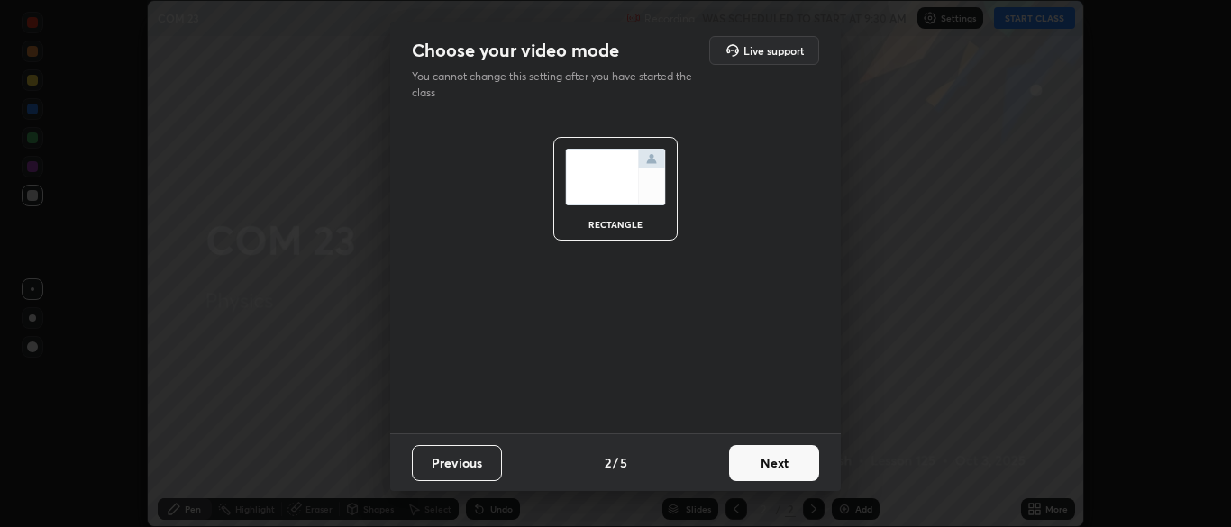
scroll to position [0, 0]
click at [773, 464] on button "Next" at bounding box center [774, 463] width 90 height 36
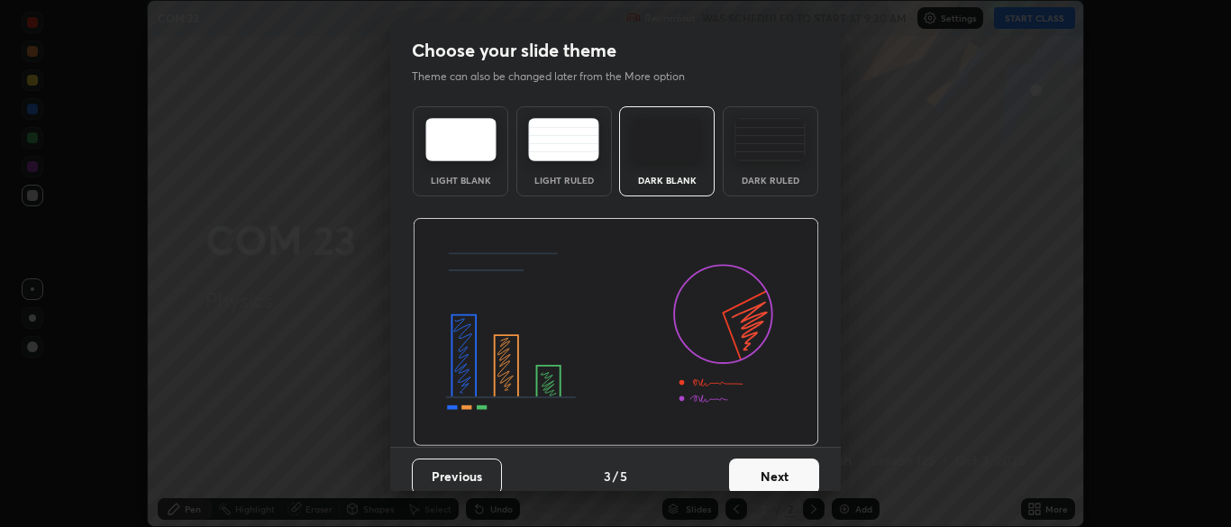
click at [771, 473] on button "Next" at bounding box center [774, 477] width 90 height 36
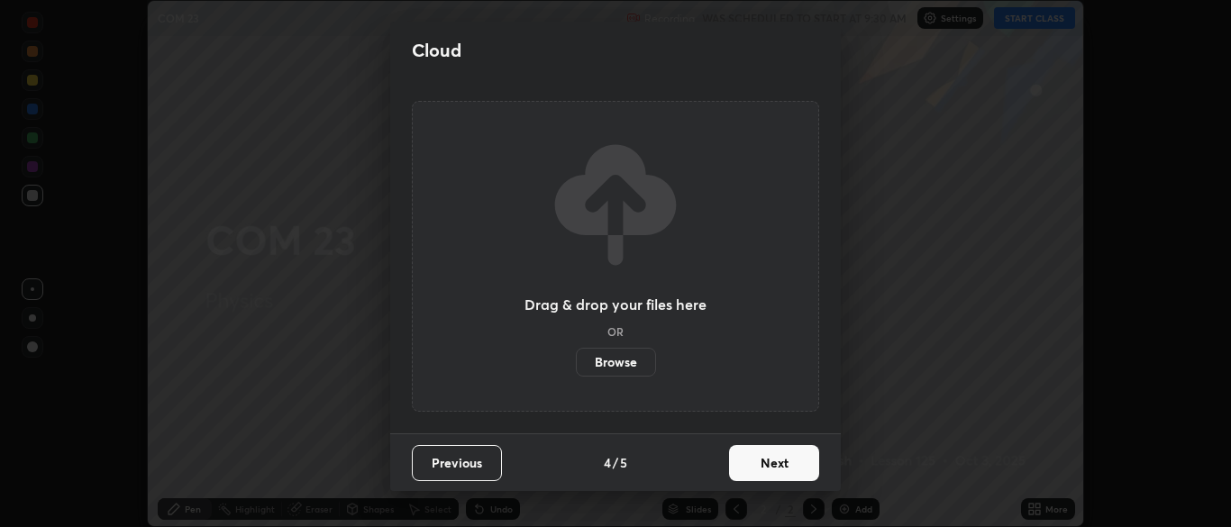
click at [771, 466] on button "Next" at bounding box center [774, 463] width 90 height 36
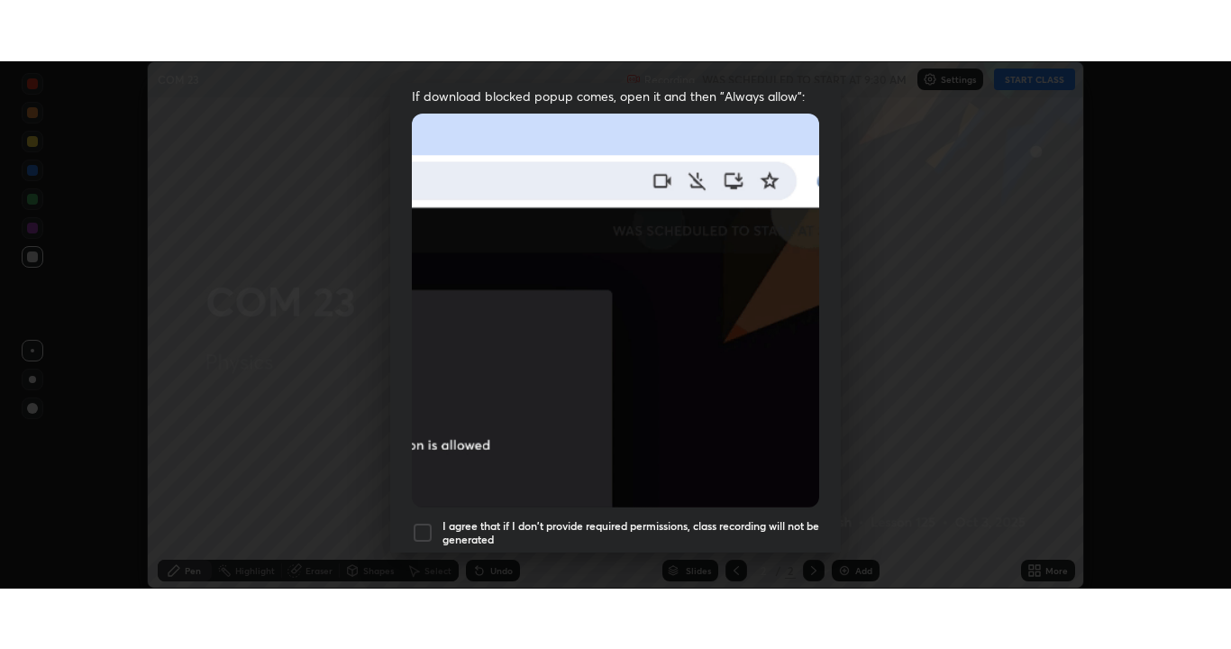
scroll to position [432, 0]
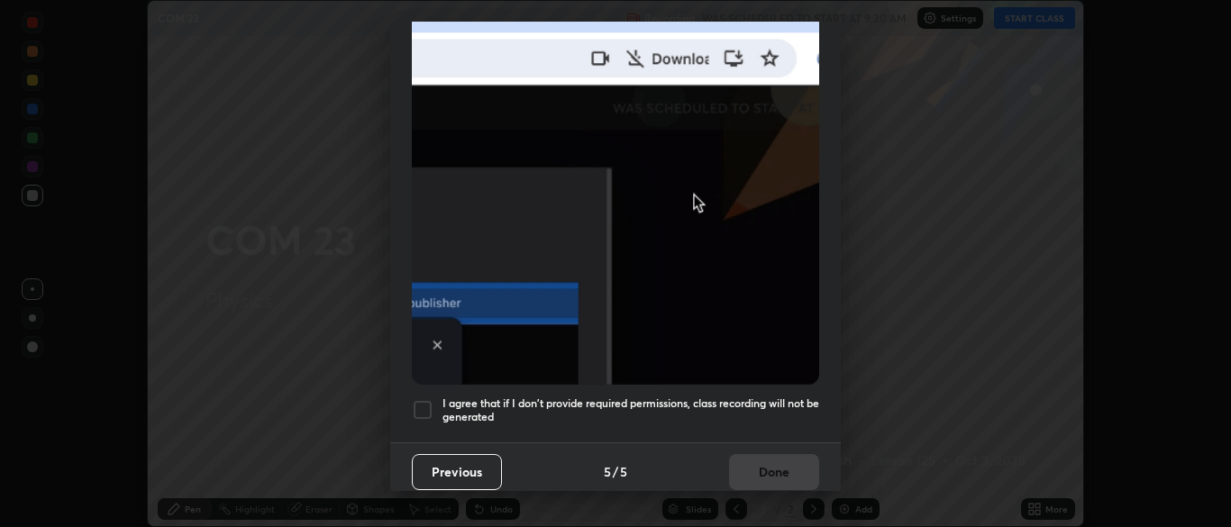
click at [421, 400] on div at bounding box center [423, 410] width 22 height 22
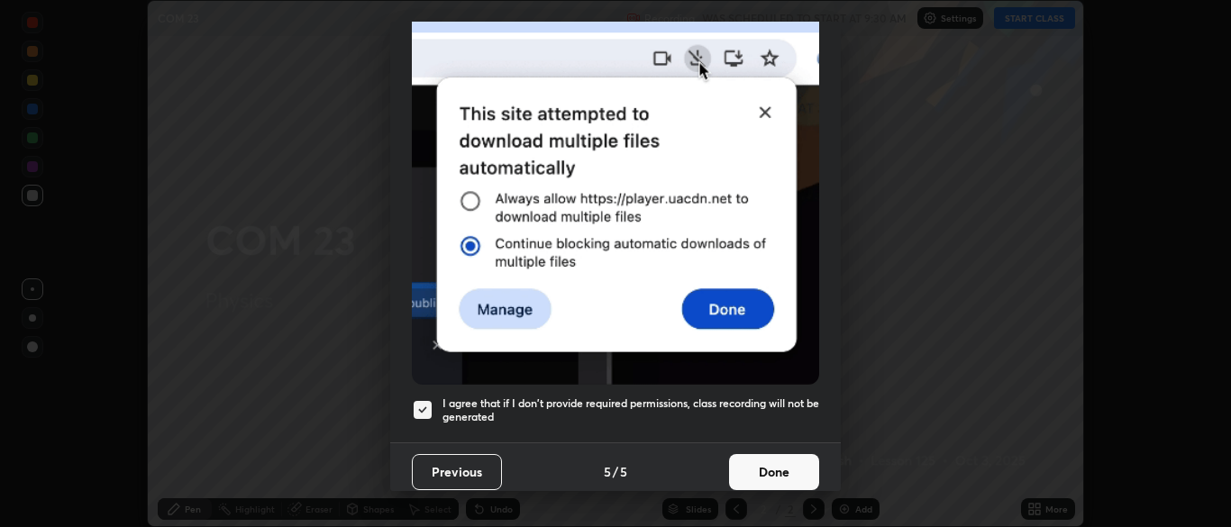
click at [760, 469] on button "Done" at bounding box center [774, 472] width 90 height 36
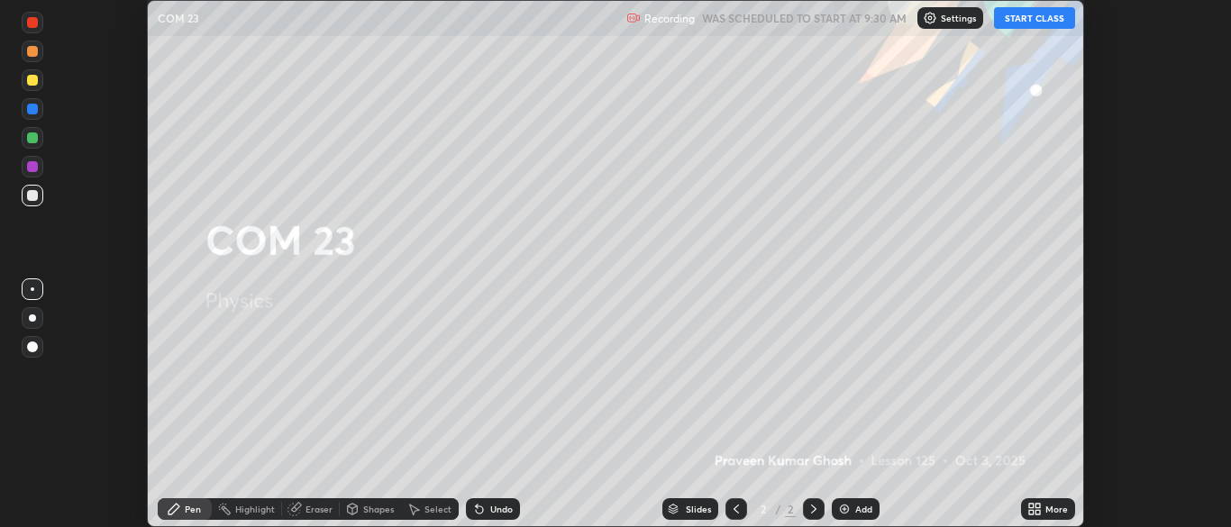
click at [1030, 23] on button "START CLASS" at bounding box center [1034, 18] width 81 height 22
click at [1041, 509] on icon at bounding box center [1034, 509] width 14 height 14
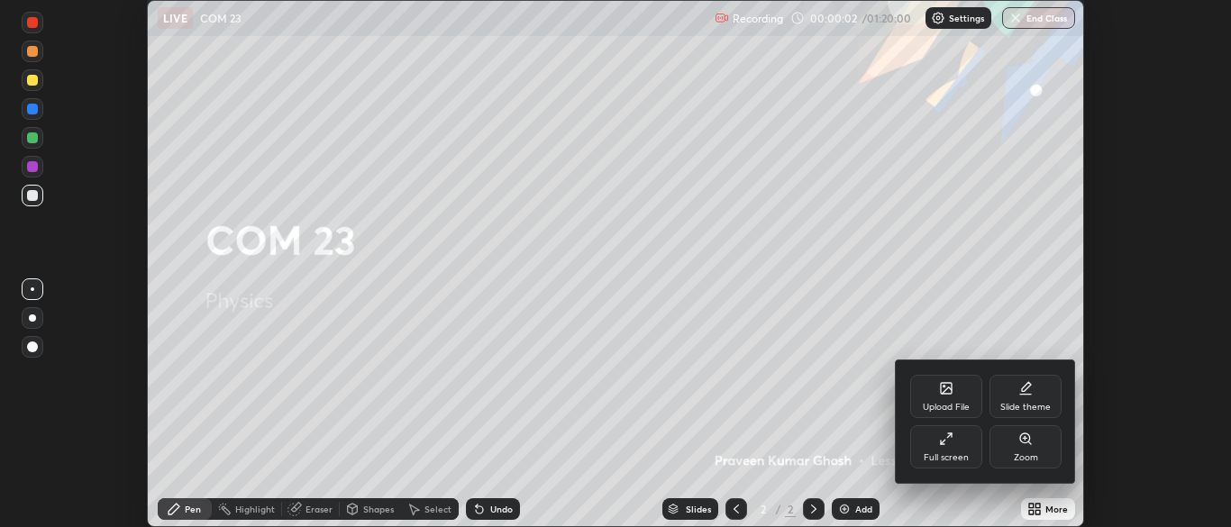
click at [957, 450] on div "Full screen" at bounding box center [946, 446] width 72 height 43
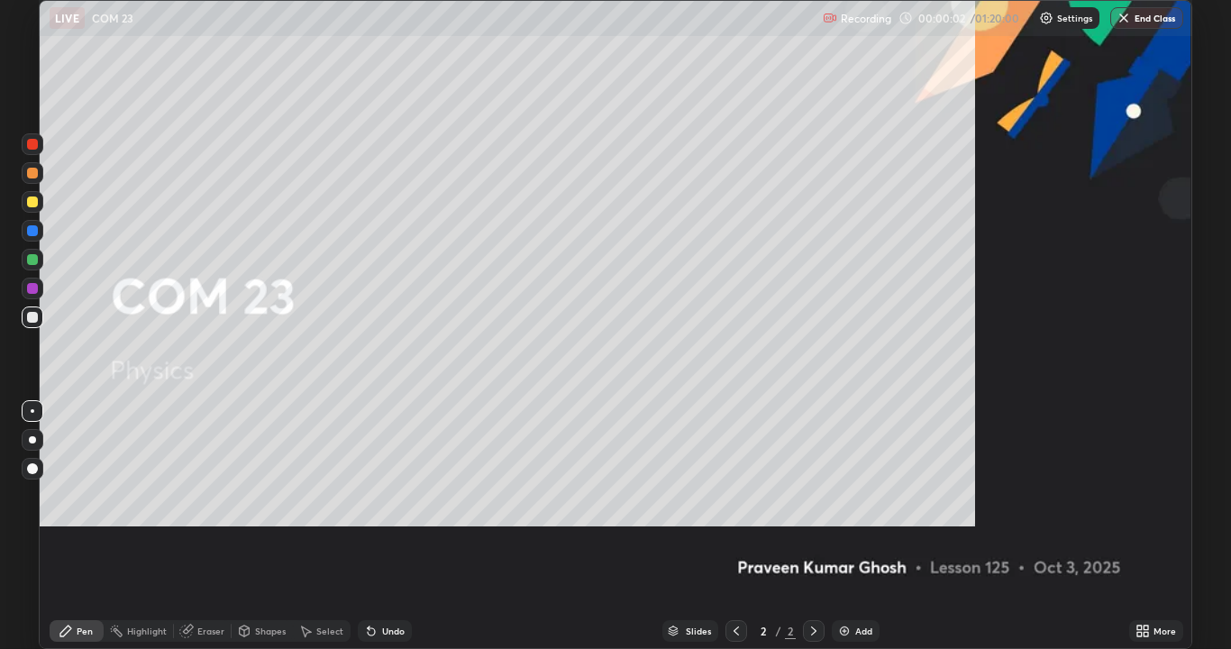
scroll to position [649, 1231]
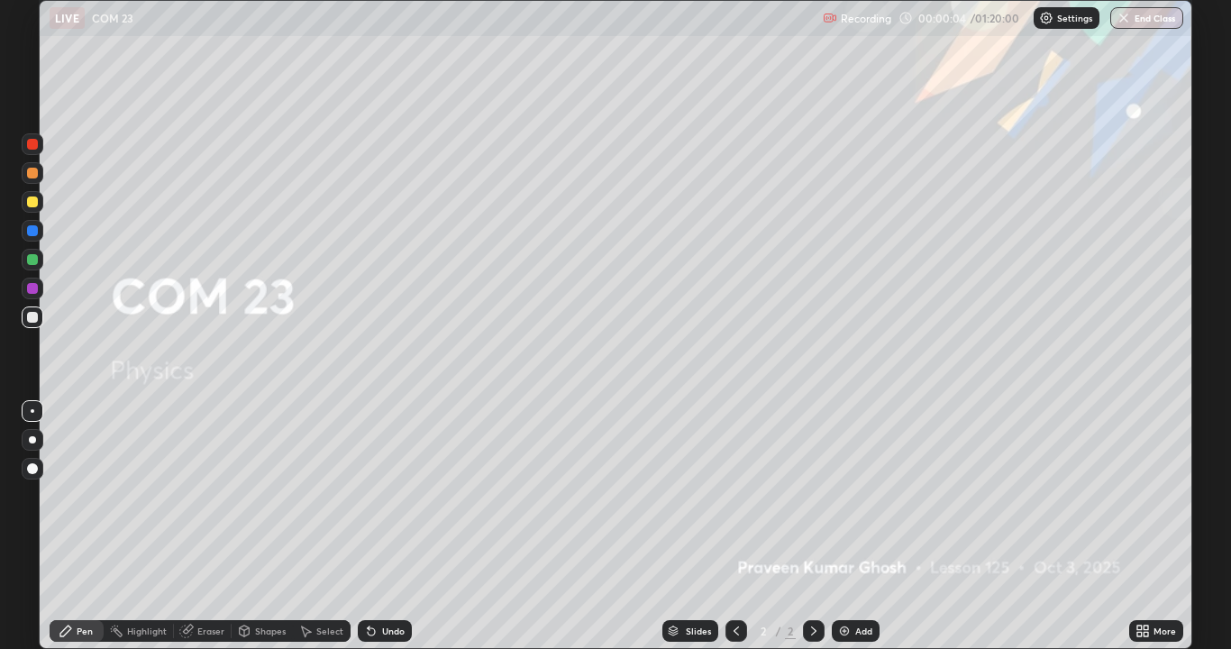
click at [859, 526] on div "Add" at bounding box center [856, 631] width 48 height 22
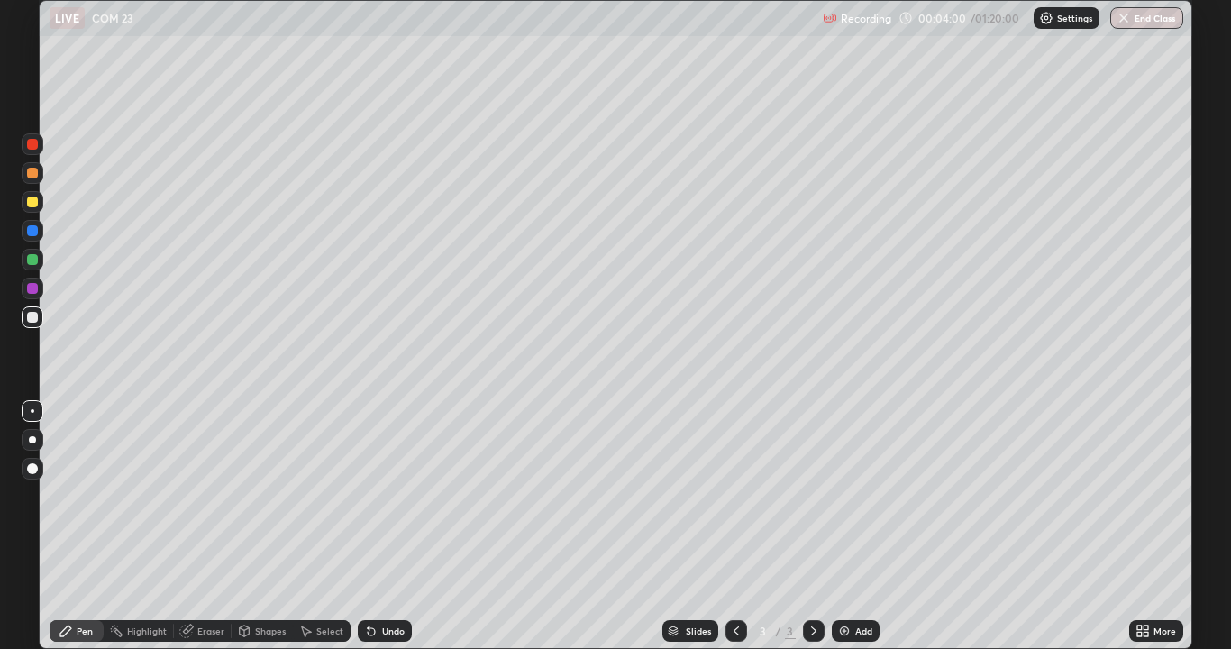
click at [386, 526] on div "Undo" at bounding box center [393, 630] width 23 height 9
click at [206, 526] on div "Eraser" at bounding box center [210, 630] width 27 height 9
click at [86, 526] on div "Pen" at bounding box center [85, 630] width 16 height 9
click at [737, 526] on icon at bounding box center [736, 631] width 14 height 14
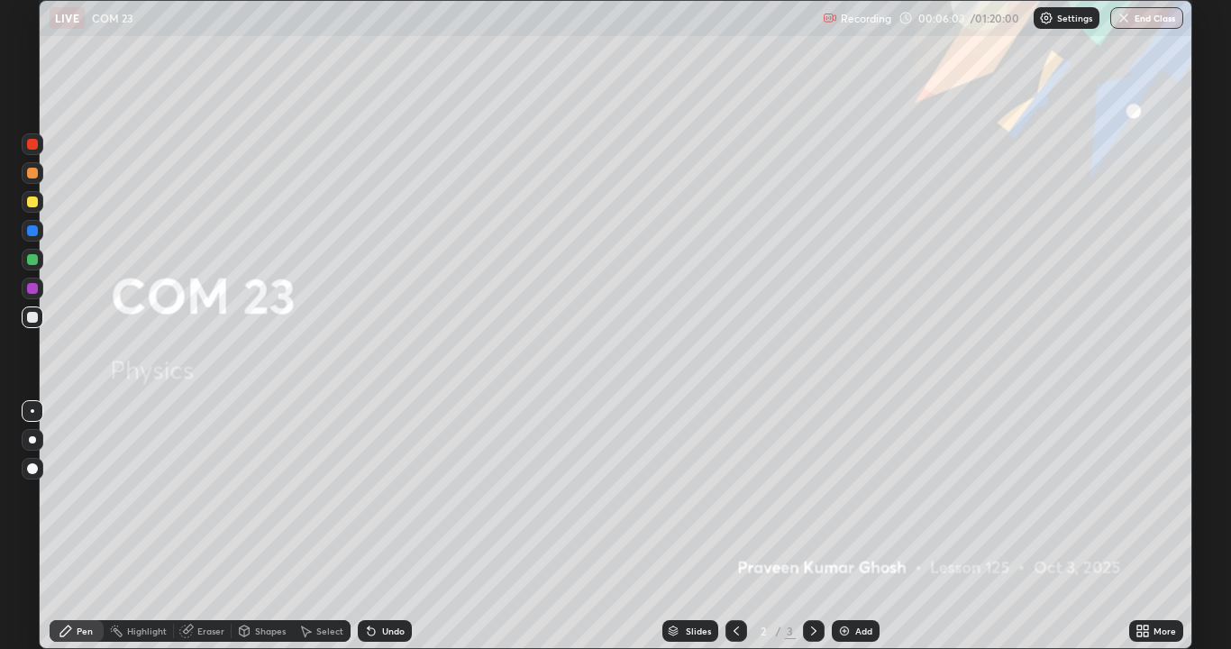
click at [815, 526] on icon at bounding box center [814, 631] width 14 height 14
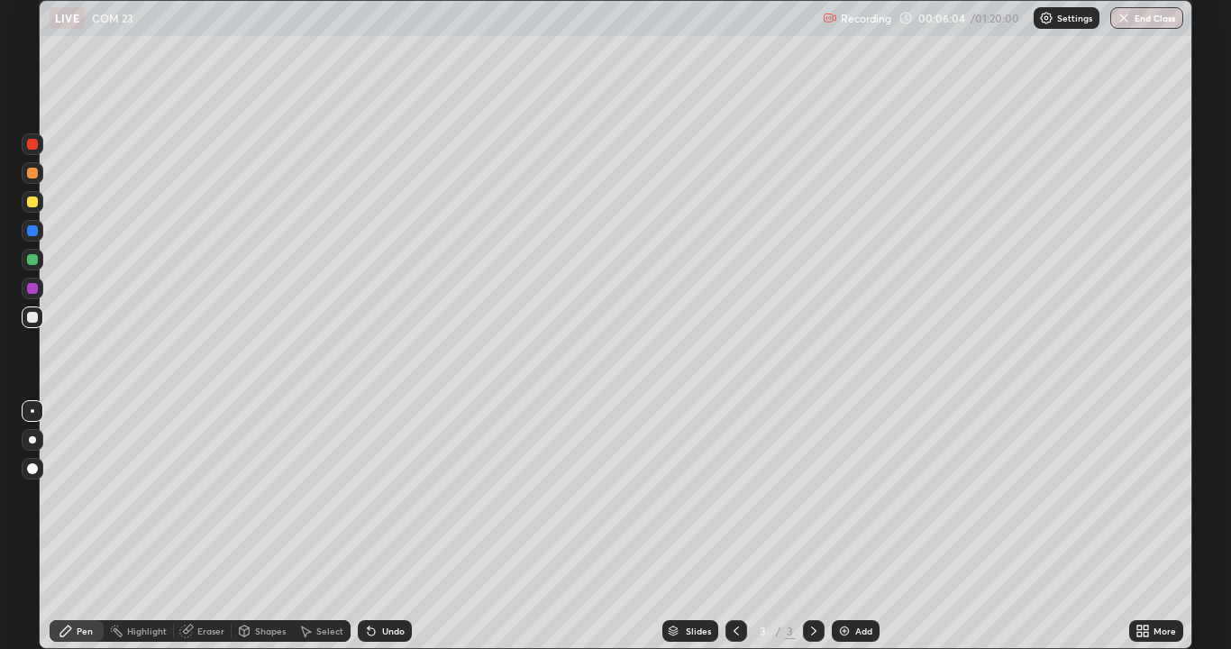
click at [861, 526] on div "Add" at bounding box center [863, 630] width 17 height 9
click at [323, 526] on div "Select" at bounding box center [329, 630] width 27 height 9
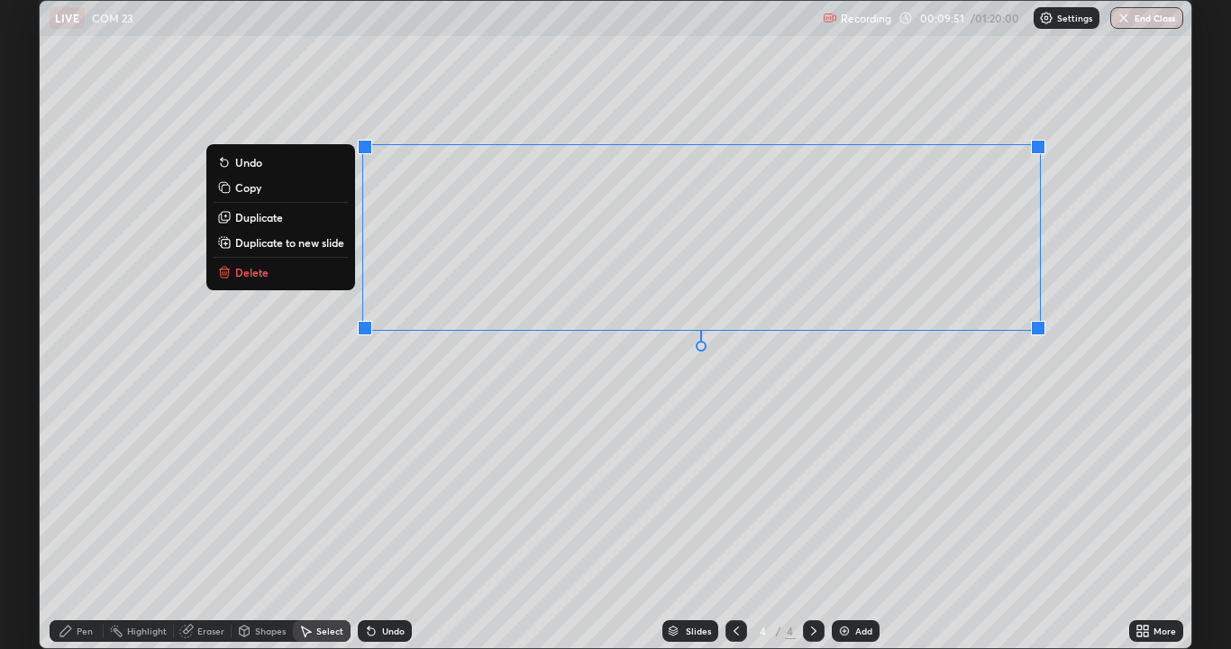
click at [259, 272] on p "Delete" at bounding box center [251, 272] width 33 height 14
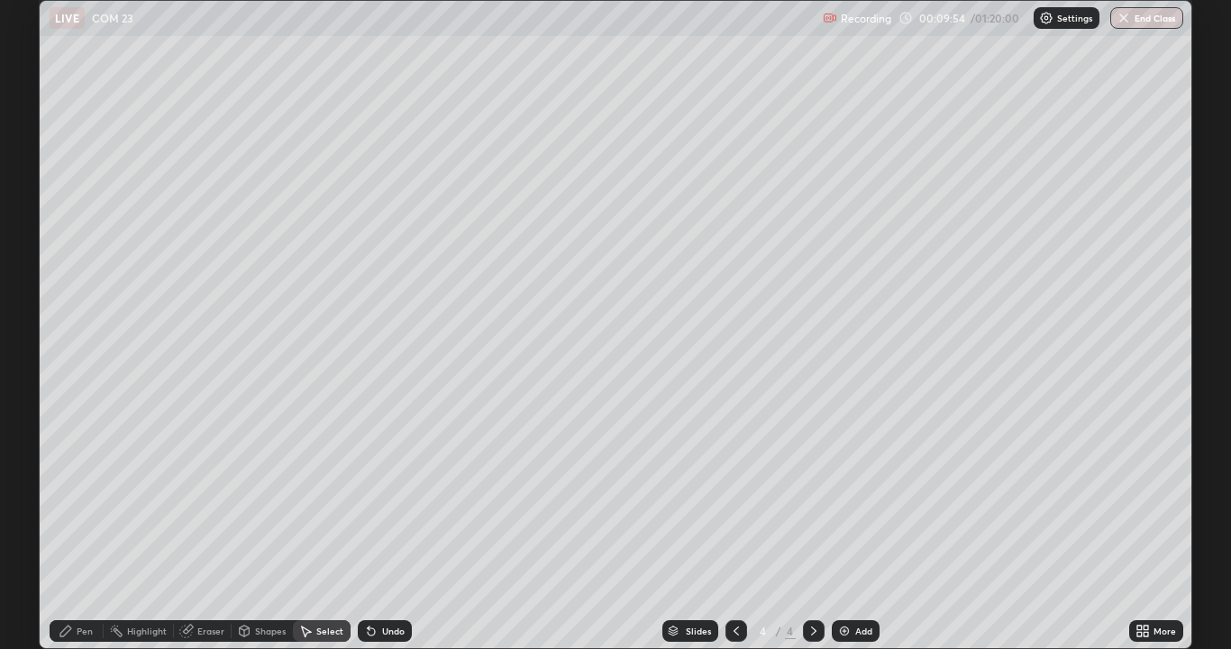
click at [272, 526] on div "Shapes" at bounding box center [270, 630] width 31 height 9
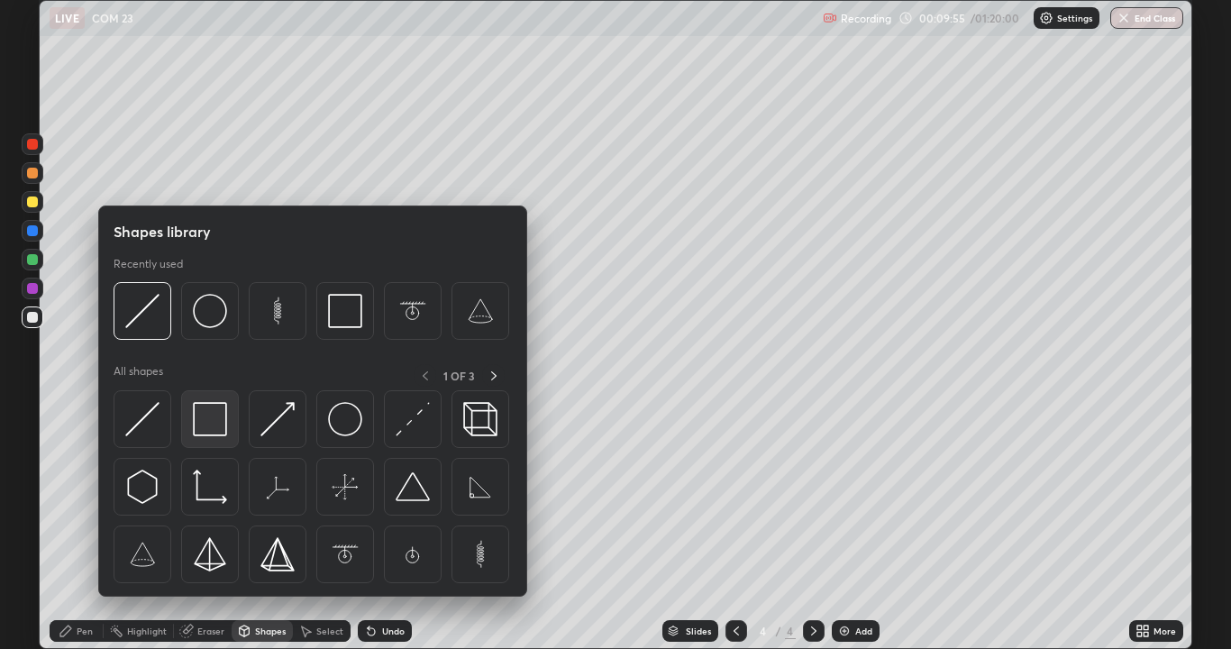
click at [203, 422] on img at bounding box center [210, 419] width 34 height 34
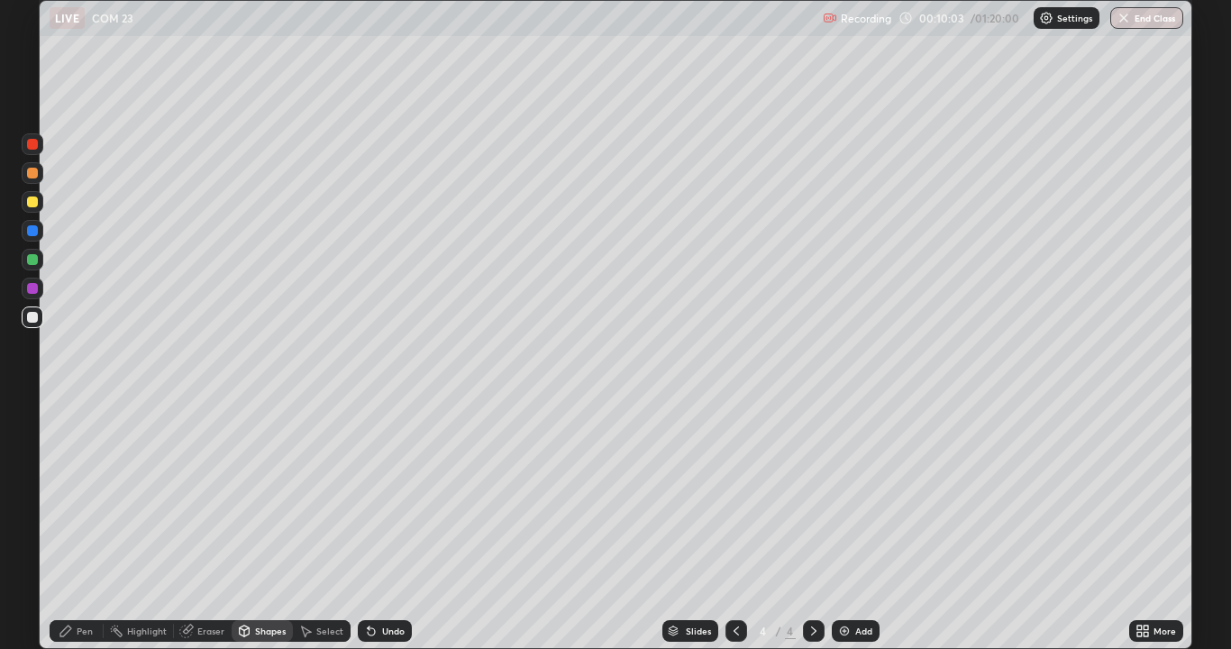
click at [274, 526] on div "Shapes" at bounding box center [270, 630] width 31 height 9
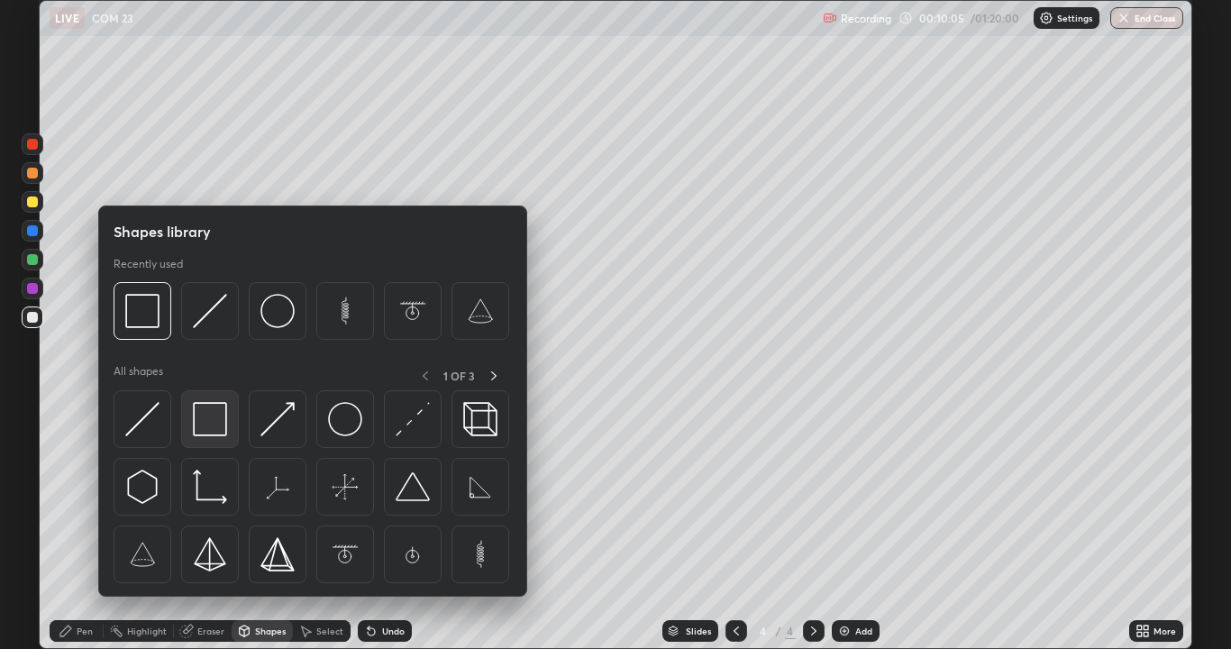
click at [206, 417] on img at bounding box center [210, 419] width 34 height 34
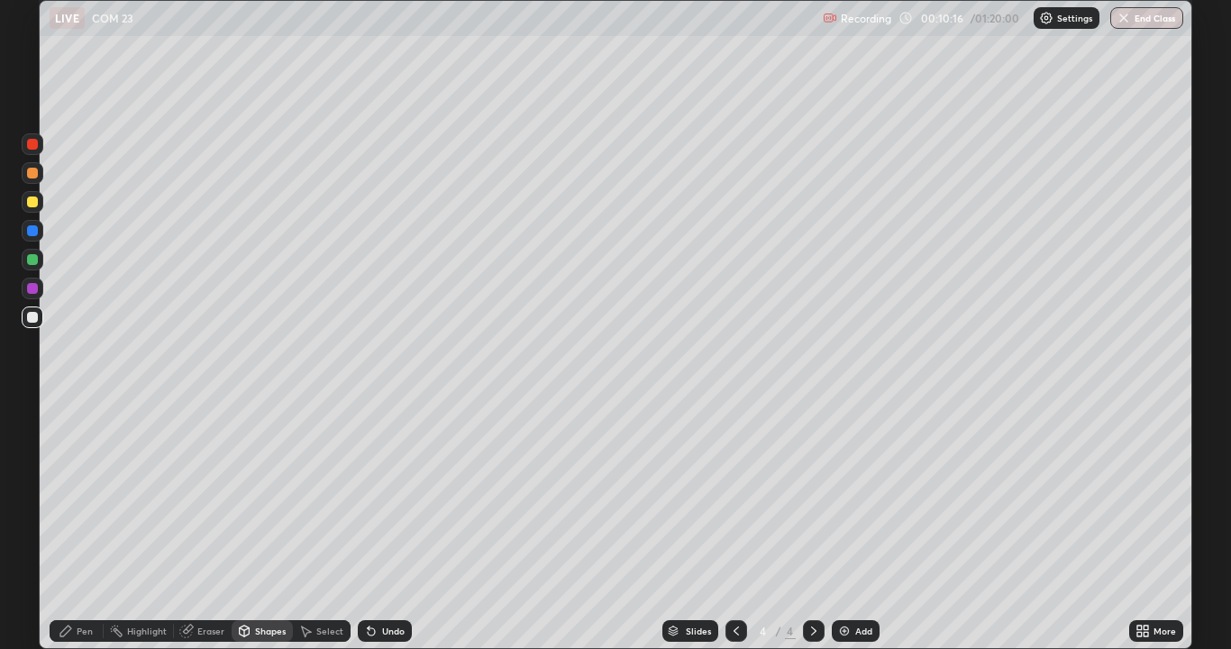
click at [262, 526] on div "Shapes" at bounding box center [270, 630] width 31 height 9
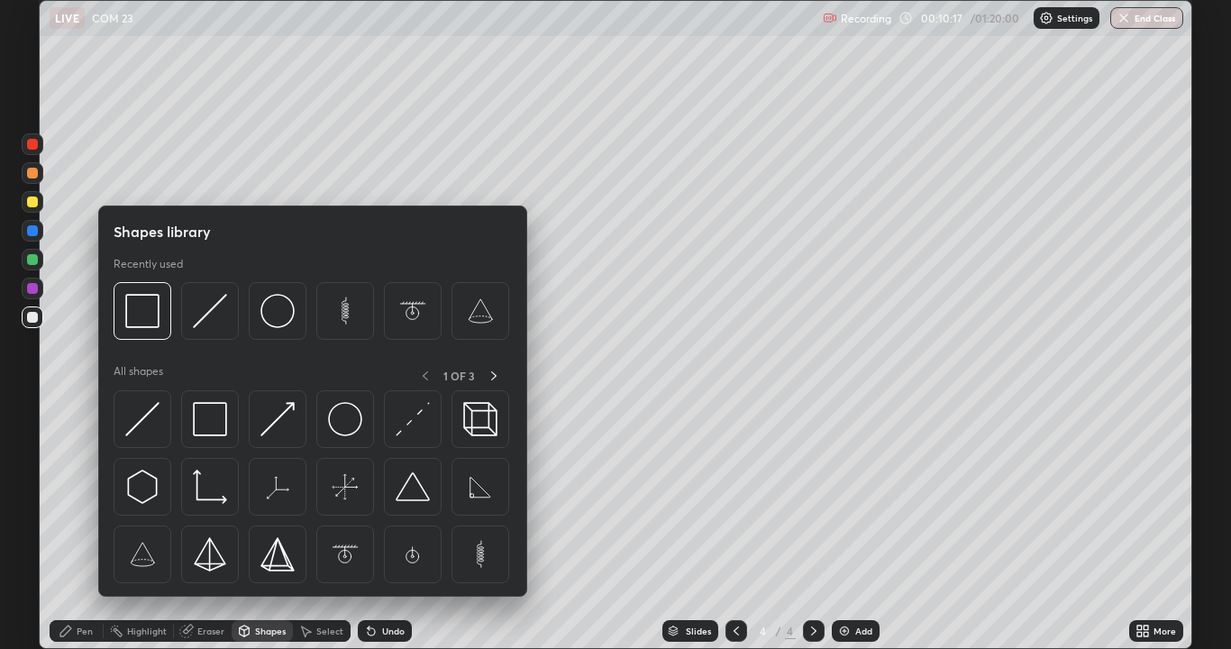
click at [140, 416] on img at bounding box center [142, 419] width 34 height 34
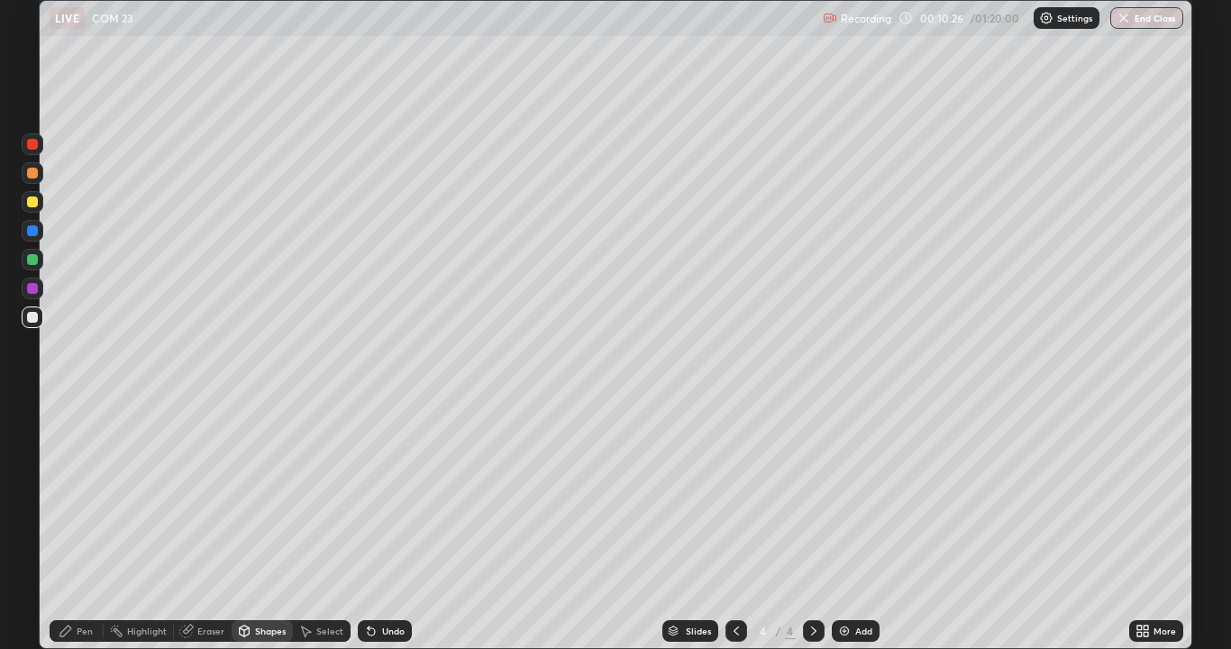
click at [261, 526] on div "Shapes" at bounding box center [270, 630] width 31 height 9
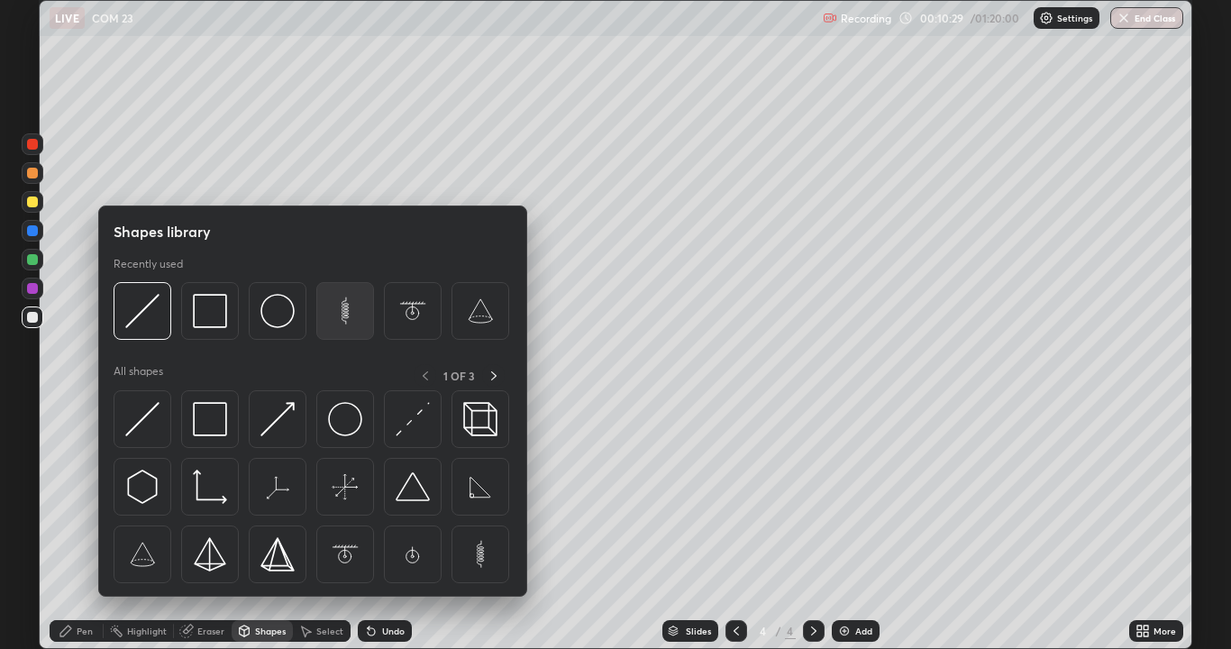
click at [347, 312] on img at bounding box center [345, 311] width 34 height 34
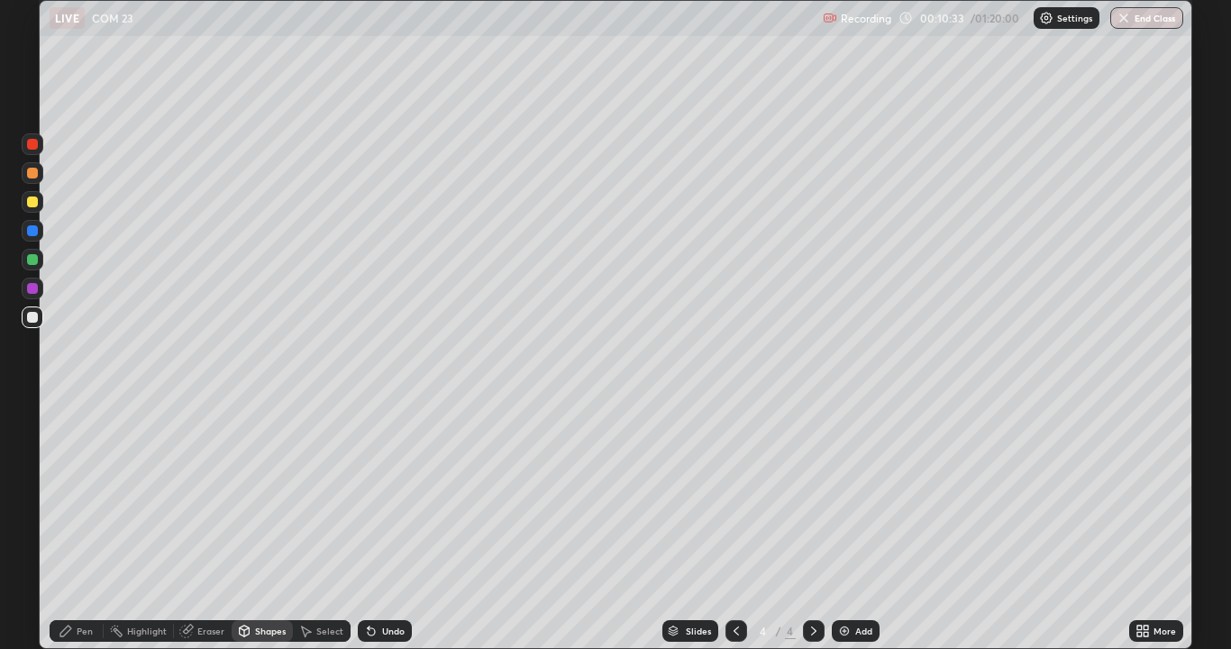
click at [393, 526] on div "Undo" at bounding box center [393, 630] width 23 height 9
click at [321, 526] on div "Select" at bounding box center [329, 630] width 27 height 9
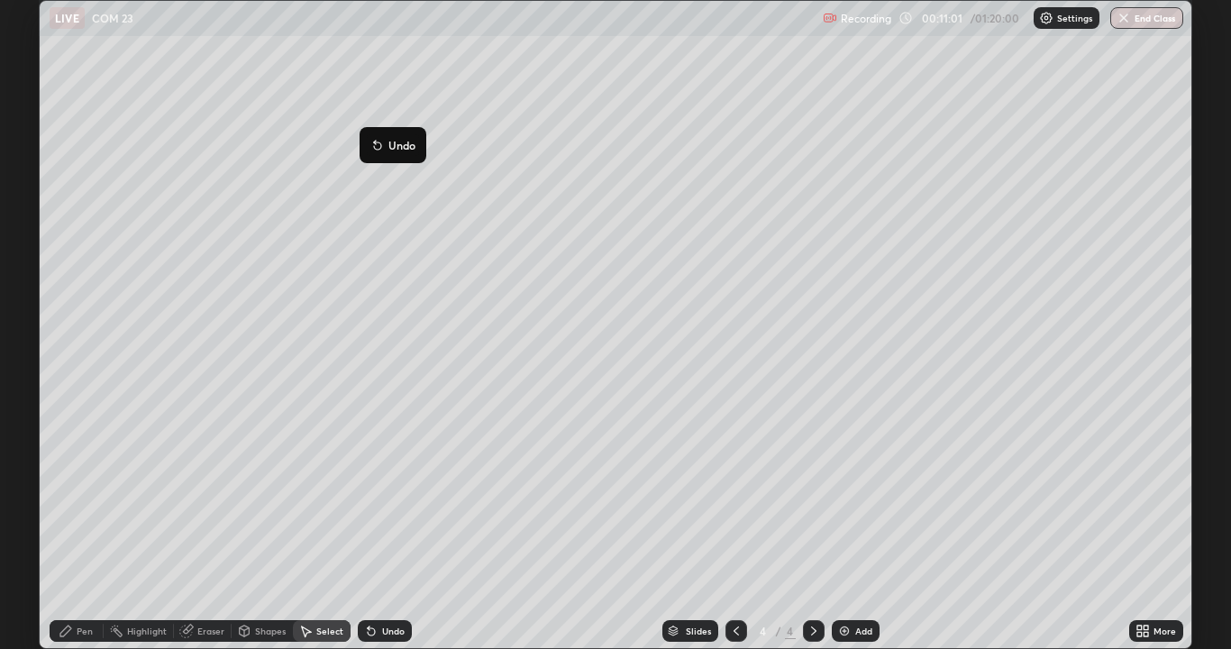
click at [389, 526] on div "Undo" at bounding box center [393, 630] width 23 height 9
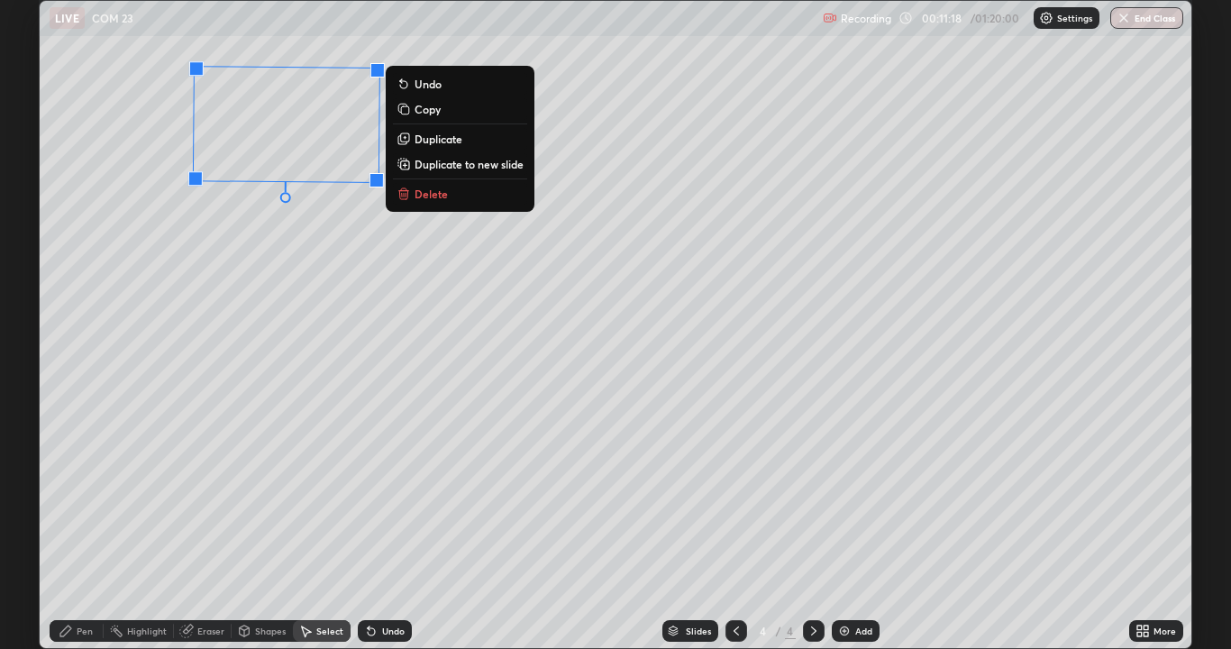
click at [284, 368] on div "90 ° Undo Copy Duplicate Duplicate to new slide Delete" at bounding box center [616, 324] width 1152 height 647
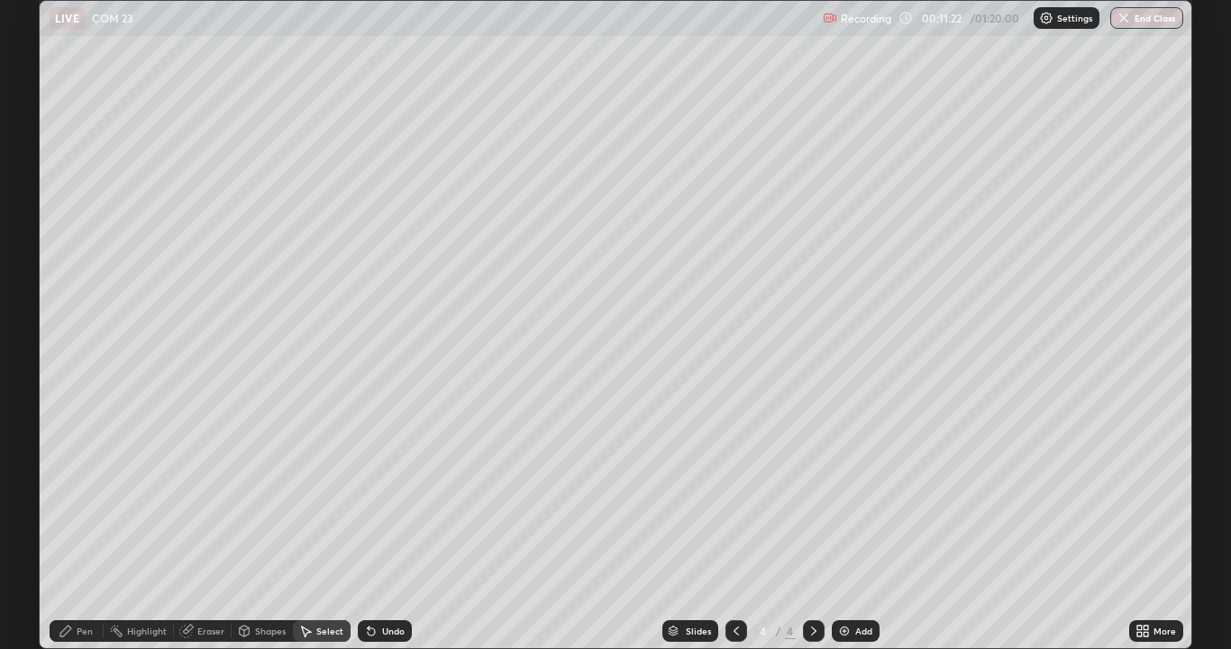
click at [87, 526] on div "Pen" at bounding box center [85, 630] width 16 height 9
click at [37, 258] on div at bounding box center [32, 259] width 11 height 11
click at [41, 204] on div at bounding box center [33, 202] width 22 height 22
click at [31, 315] on div at bounding box center [32, 317] width 11 height 11
click at [31, 316] on div at bounding box center [32, 317] width 11 height 11
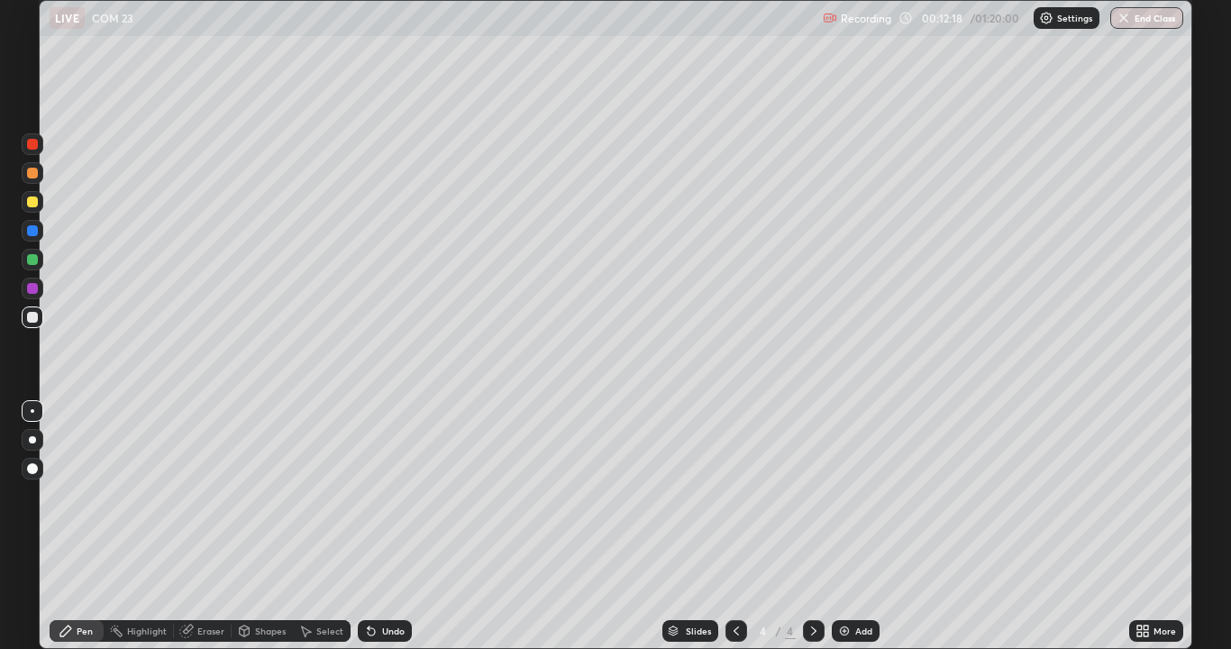
click at [32, 200] on div at bounding box center [32, 201] width 11 height 11
click at [32, 204] on div at bounding box center [32, 201] width 11 height 11
click at [33, 257] on div at bounding box center [32, 259] width 11 height 11
click at [31, 147] on div at bounding box center [32, 144] width 11 height 11
click at [32, 317] on div at bounding box center [32, 317] width 11 height 11
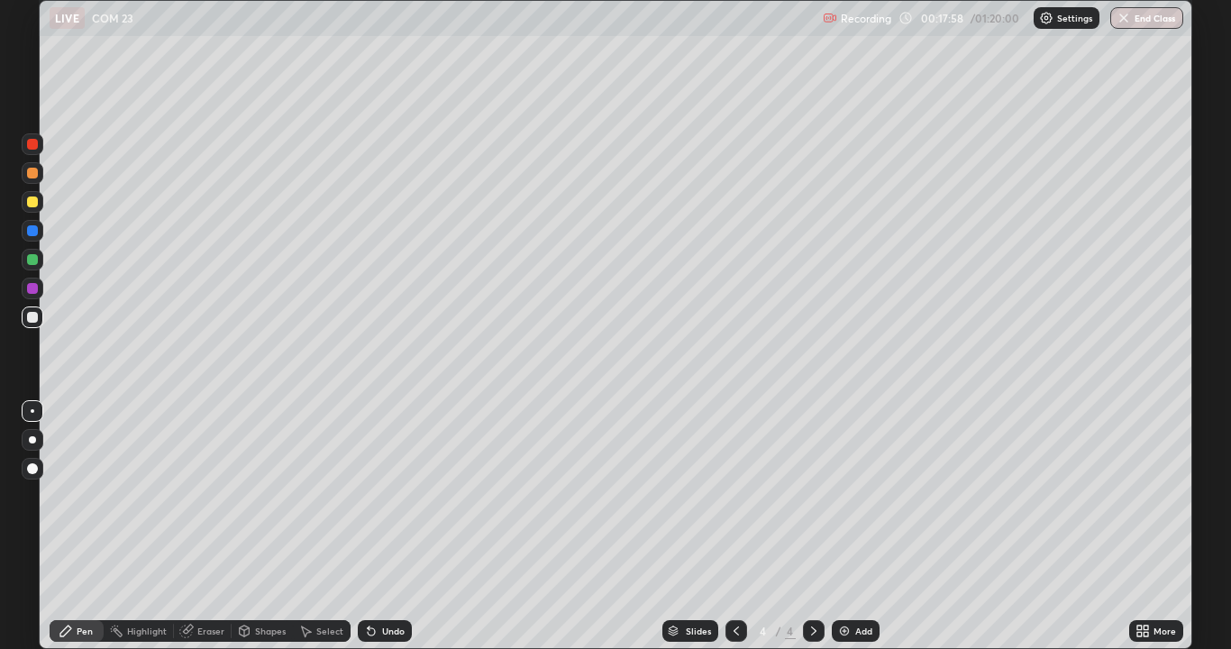
click at [32, 203] on div at bounding box center [32, 201] width 11 height 11
click at [385, 526] on div "Undo" at bounding box center [393, 630] width 23 height 9
click at [31, 318] on div at bounding box center [32, 317] width 11 height 11
click at [32, 260] on div at bounding box center [32, 259] width 11 height 11
click at [36, 148] on div at bounding box center [32, 144] width 11 height 11
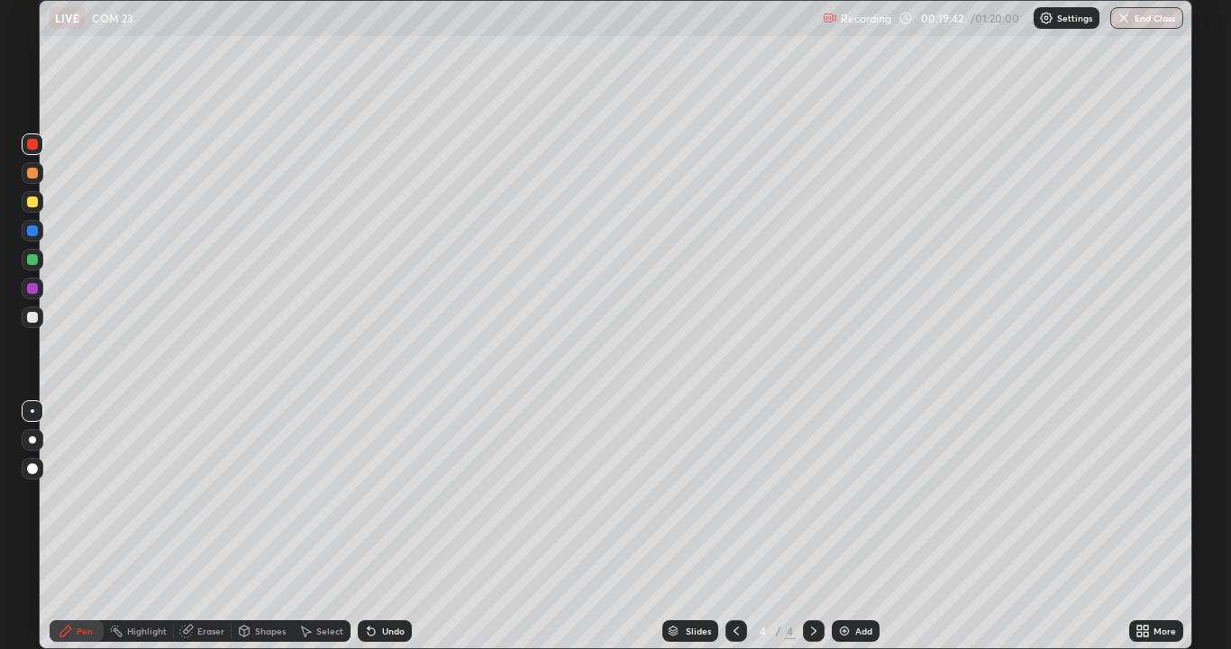
click at [30, 316] on div at bounding box center [32, 317] width 11 height 11
click at [387, 526] on div "Undo" at bounding box center [393, 630] width 23 height 9
click at [388, 526] on div "Undo" at bounding box center [393, 630] width 23 height 9
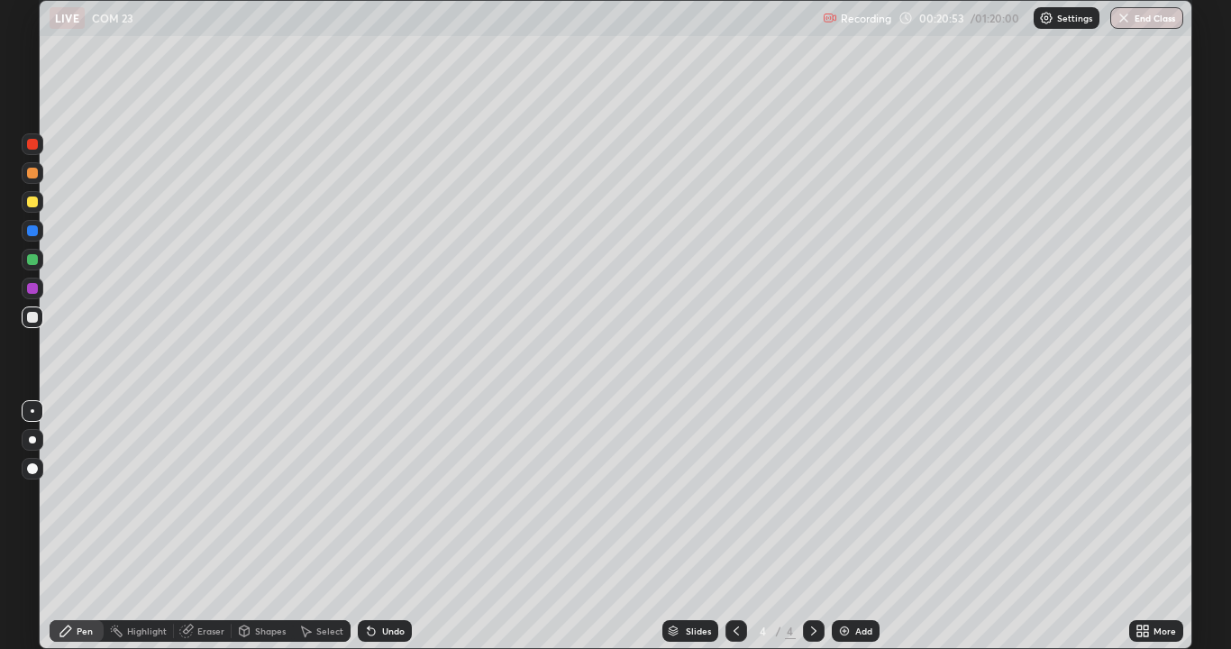
click at [212, 526] on div "Eraser" at bounding box center [210, 630] width 27 height 9
click at [87, 526] on div "Pen" at bounding box center [85, 630] width 16 height 9
click at [30, 206] on div at bounding box center [32, 201] width 11 height 11
click at [32, 261] on div at bounding box center [32, 259] width 11 height 11
click at [327, 526] on div "Select" at bounding box center [329, 630] width 27 height 9
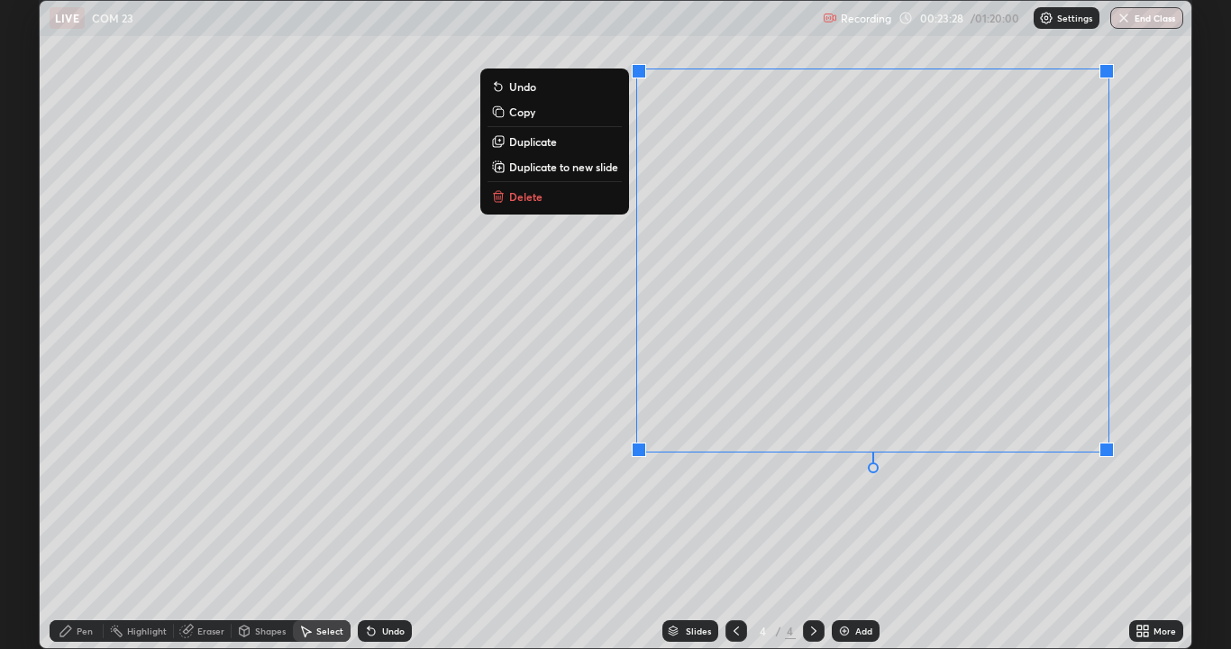
click at [525, 119] on p "Copy" at bounding box center [522, 112] width 26 height 14
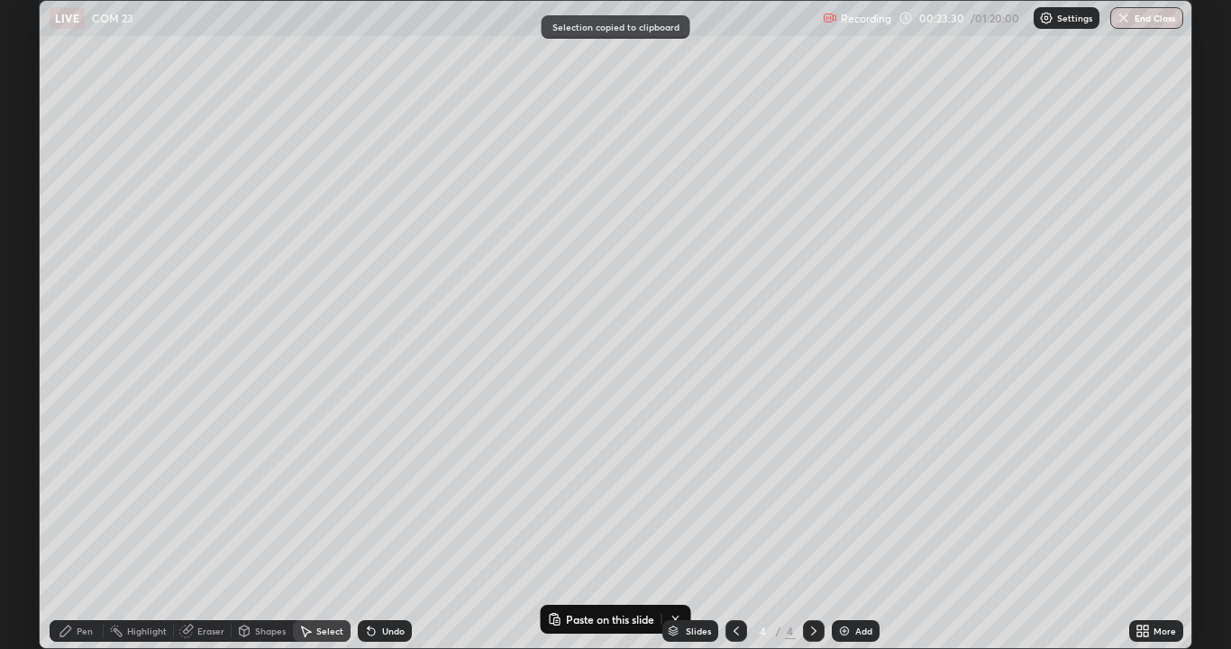
click at [856, 526] on div "Add" at bounding box center [863, 630] width 17 height 9
click at [132, 107] on div "0 ° Undo Copy Paste here Duplicate Duplicate to new slide Delete" at bounding box center [616, 324] width 1152 height 647
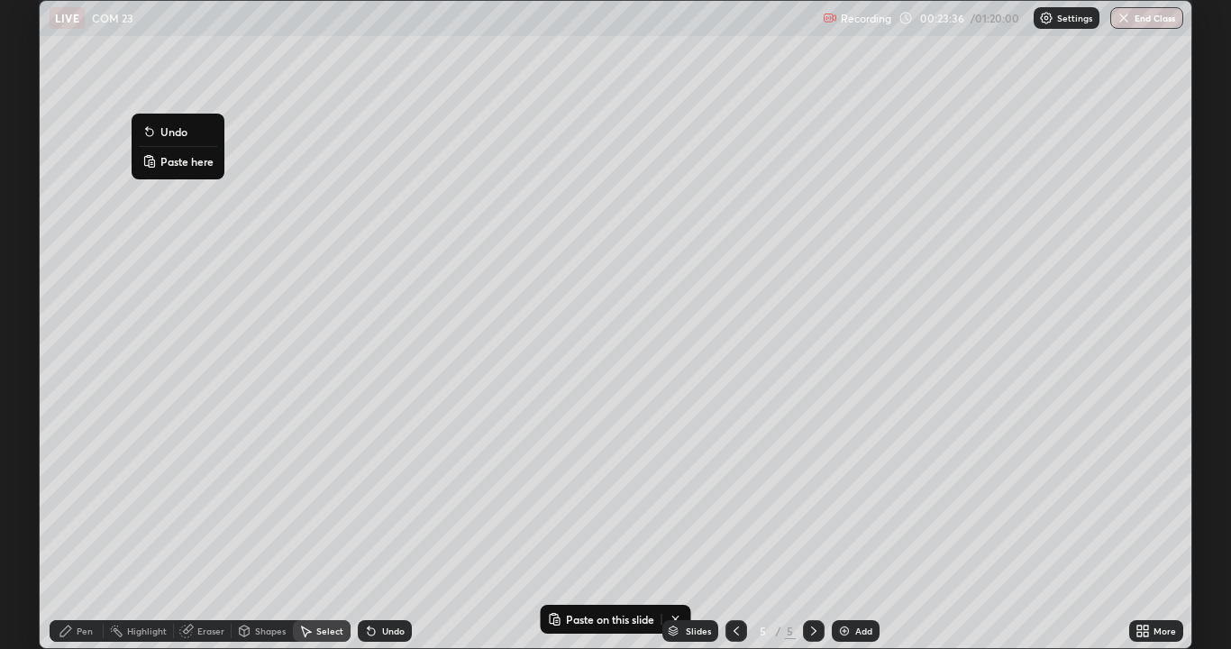
click at [188, 165] on p "Paste here" at bounding box center [186, 161] width 53 height 14
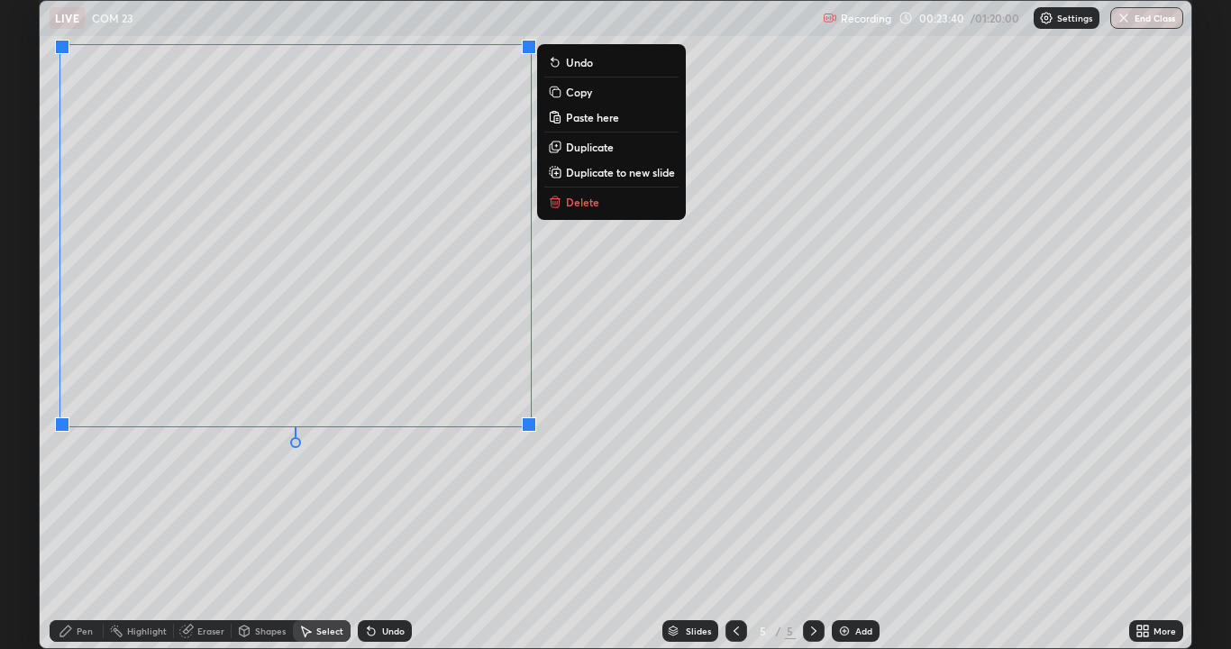
click at [171, 485] on div "0 ° Undo Copy Paste here Duplicate Duplicate to new slide Delete" at bounding box center [616, 324] width 1152 height 647
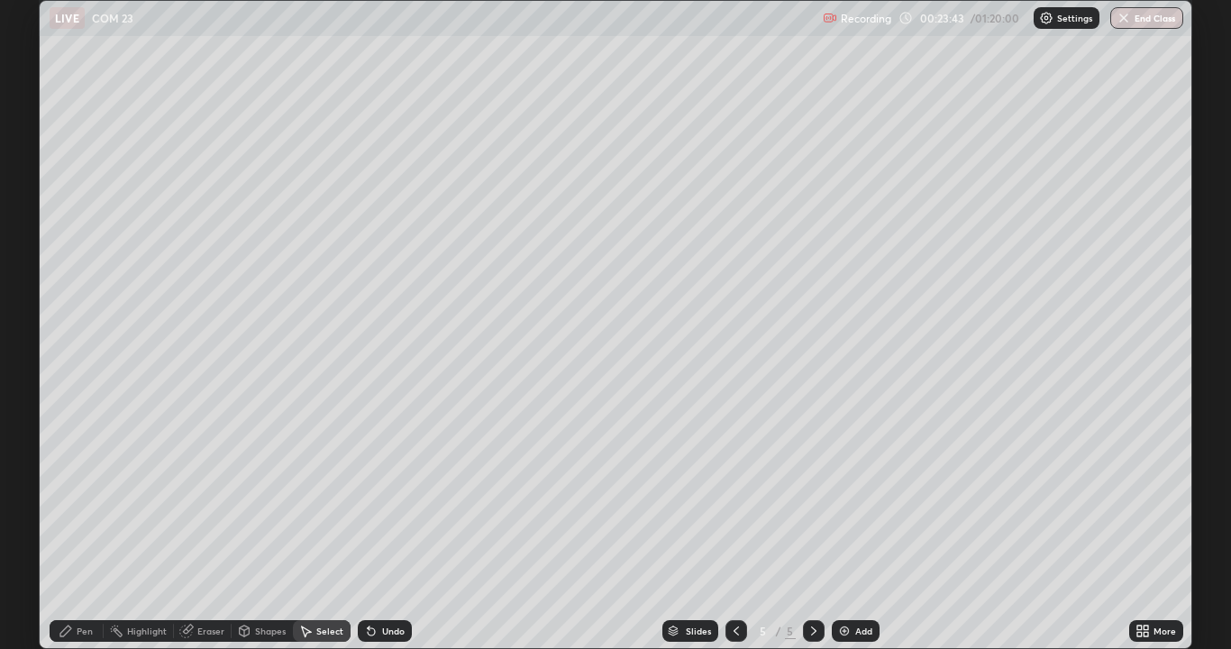
click at [78, 526] on div "Pen" at bounding box center [85, 630] width 16 height 9
click at [734, 526] on icon at bounding box center [736, 631] width 14 height 14
click at [811, 526] on icon at bounding box center [813, 630] width 5 height 9
click at [214, 526] on div "Eraser" at bounding box center [210, 630] width 27 height 9
click at [86, 526] on div "Pen" at bounding box center [85, 630] width 16 height 9
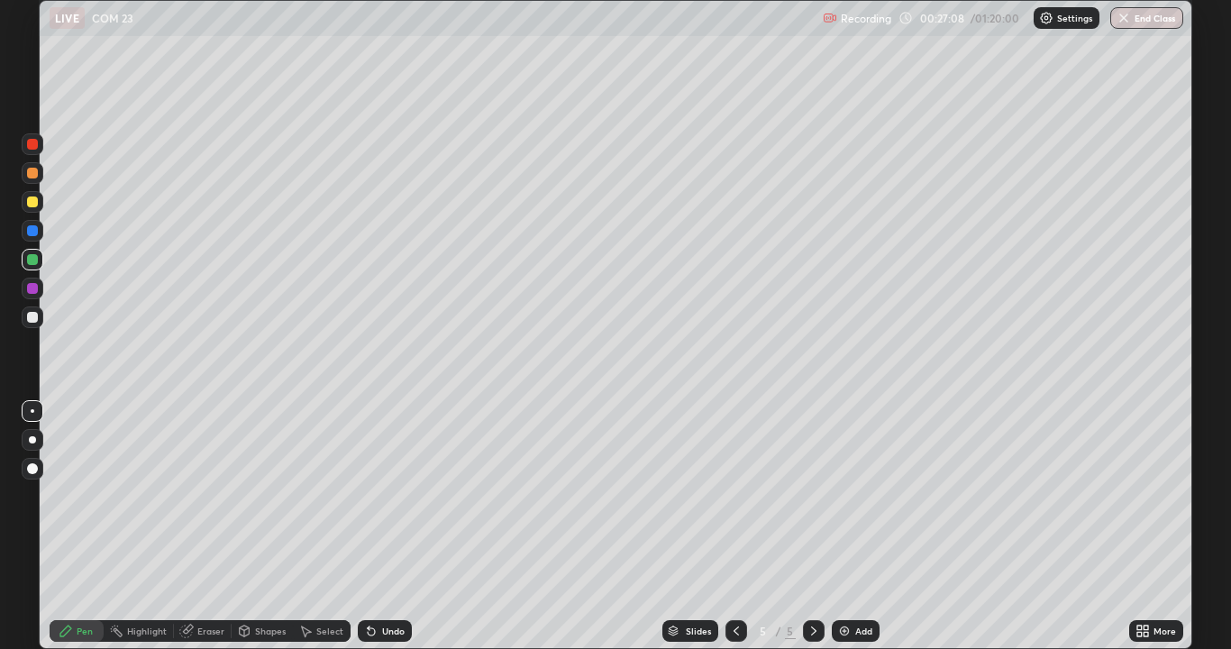
click at [733, 526] on icon at bounding box center [736, 631] width 14 height 14
click at [812, 526] on icon at bounding box center [814, 631] width 14 height 14
click at [36, 203] on div at bounding box center [32, 201] width 11 height 11
click at [734, 526] on icon at bounding box center [736, 631] width 14 height 14
click at [788, 526] on div "5" at bounding box center [790, 631] width 11 height 16
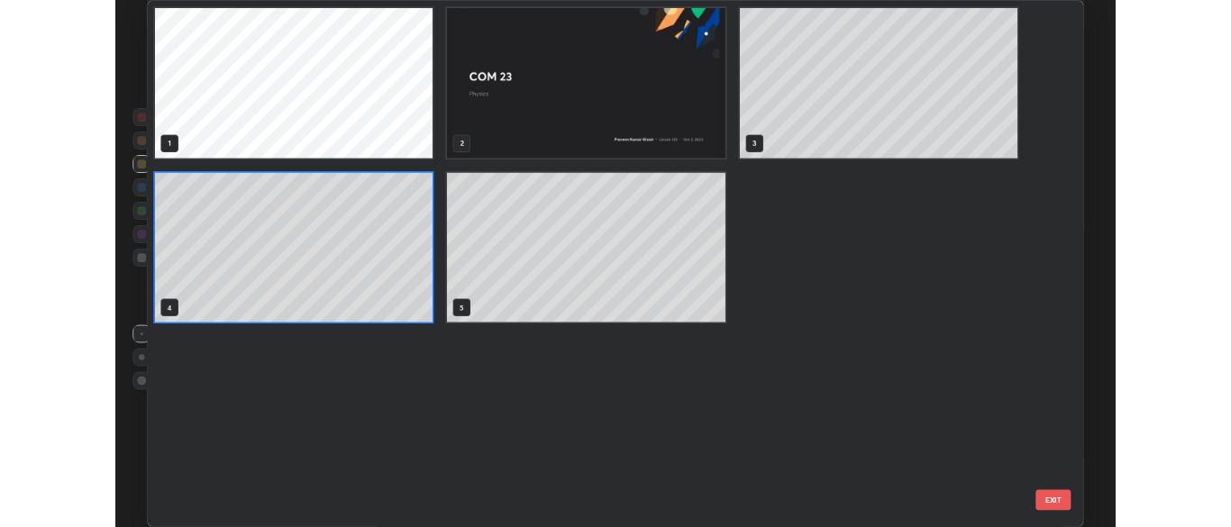
scroll to position [642, 1143]
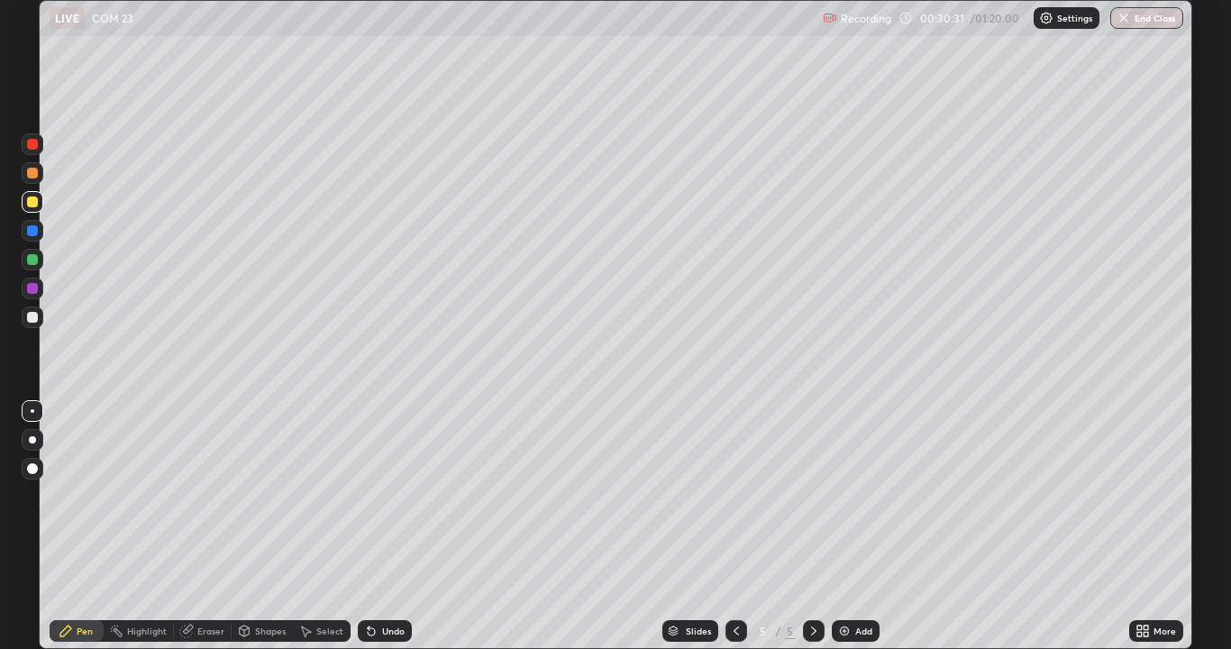
click at [812, 526] on icon at bounding box center [814, 631] width 14 height 14
click at [736, 526] on icon at bounding box center [736, 630] width 5 height 9
click at [812, 526] on icon at bounding box center [814, 631] width 14 height 14
click at [855, 526] on div "Add" at bounding box center [863, 630] width 17 height 9
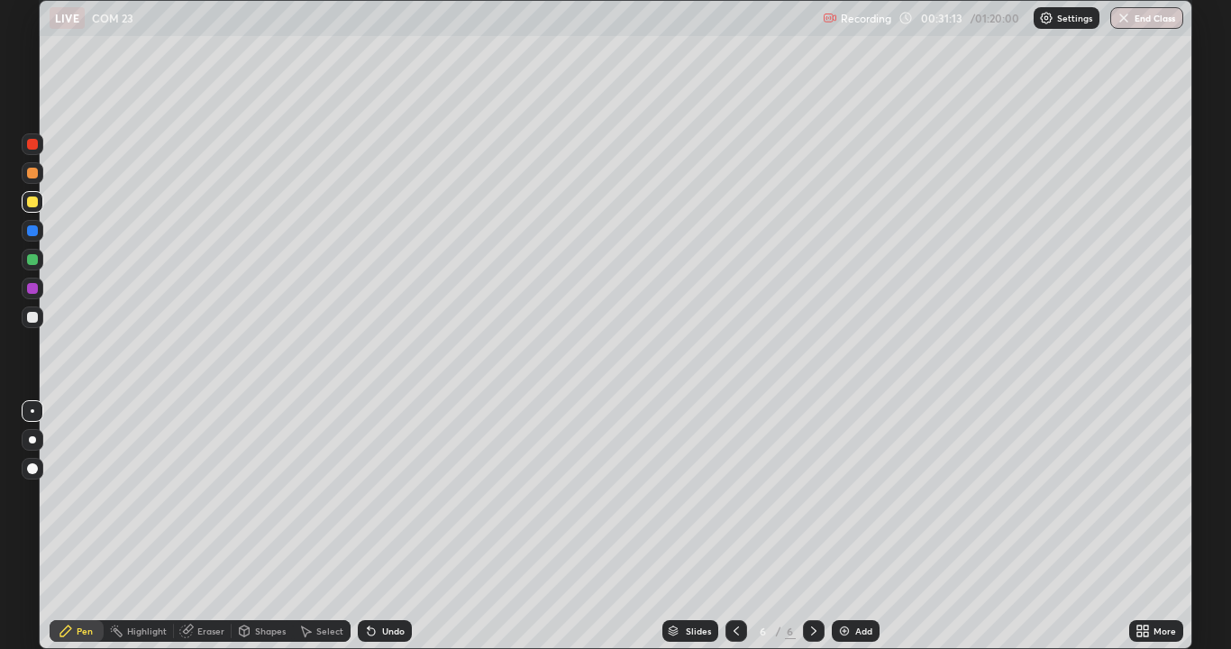
click at [737, 526] on icon at bounding box center [736, 631] width 14 height 14
click at [813, 526] on icon at bounding box center [814, 631] width 14 height 14
click at [725, 526] on div at bounding box center [736, 631] width 22 height 22
click at [811, 526] on icon at bounding box center [814, 631] width 14 height 14
click at [842, 526] on img at bounding box center [844, 631] width 14 height 14
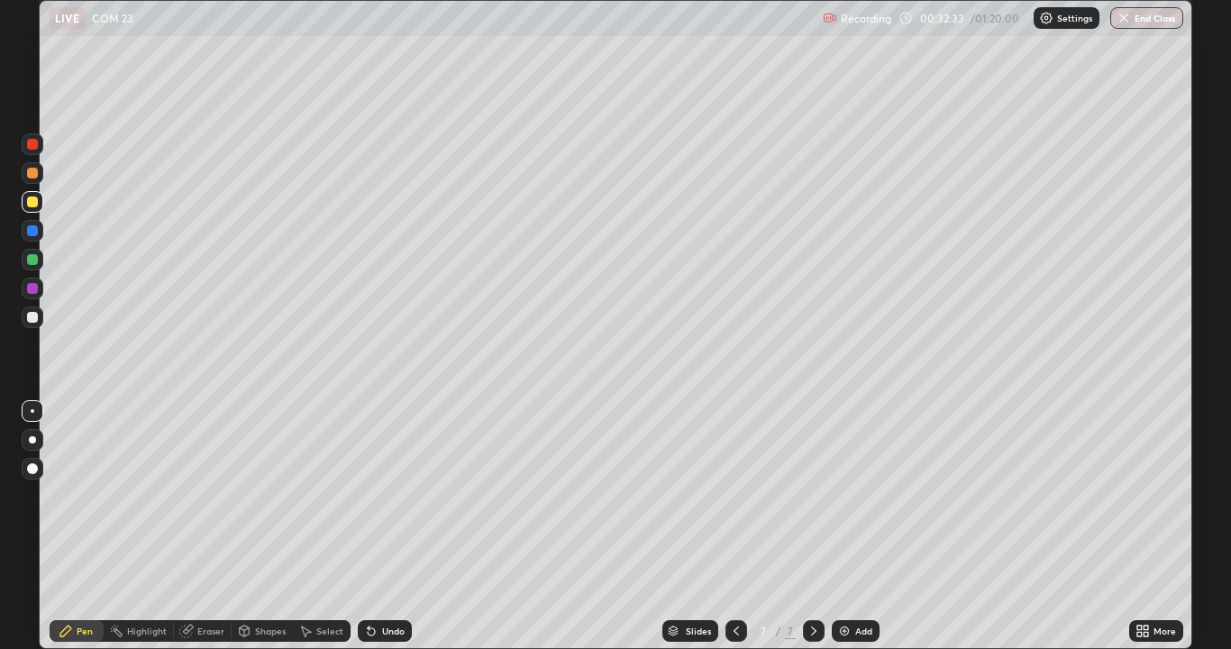
click at [737, 526] on icon at bounding box center [736, 631] width 14 height 14
click at [735, 526] on icon at bounding box center [736, 631] width 14 height 14
click at [734, 526] on icon at bounding box center [736, 631] width 14 height 14
click at [812, 526] on icon at bounding box center [814, 631] width 14 height 14
click at [855, 526] on div "Add" at bounding box center [863, 630] width 17 height 9
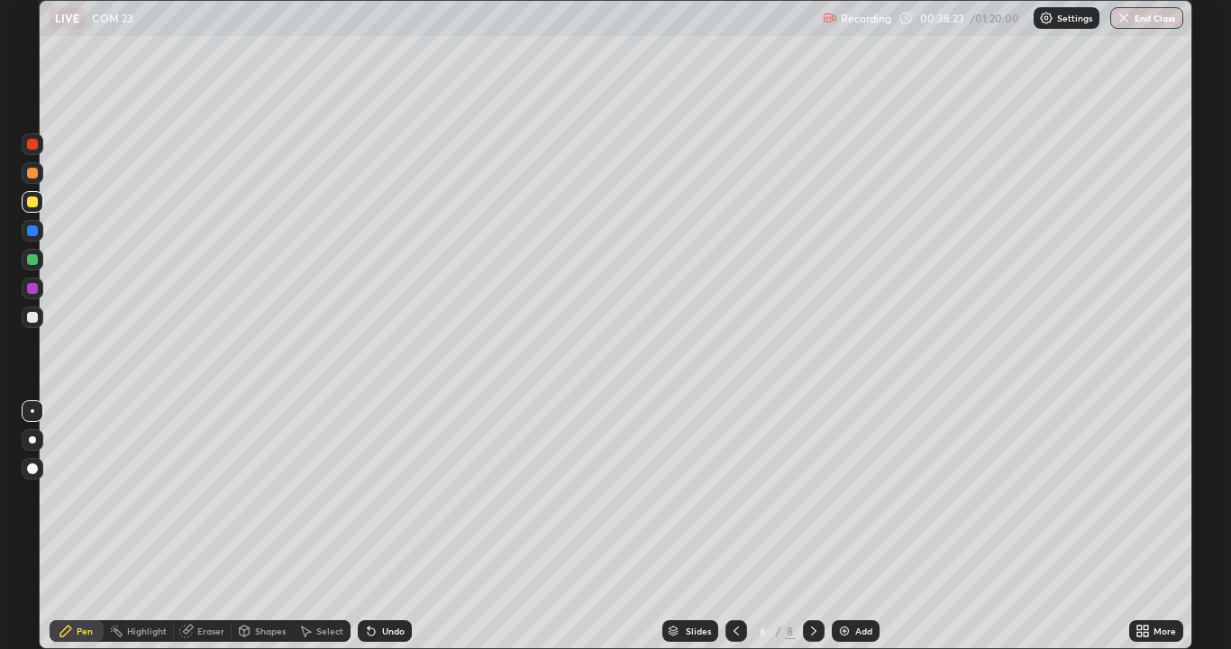
click at [734, 526] on icon at bounding box center [736, 631] width 14 height 14
click at [807, 526] on icon at bounding box center [814, 631] width 14 height 14
click at [804, 526] on div at bounding box center [814, 631] width 22 height 22
click at [857, 526] on div "Add" at bounding box center [863, 630] width 17 height 9
click at [36, 319] on div at bounding box center [32, 317] width 11 height 11
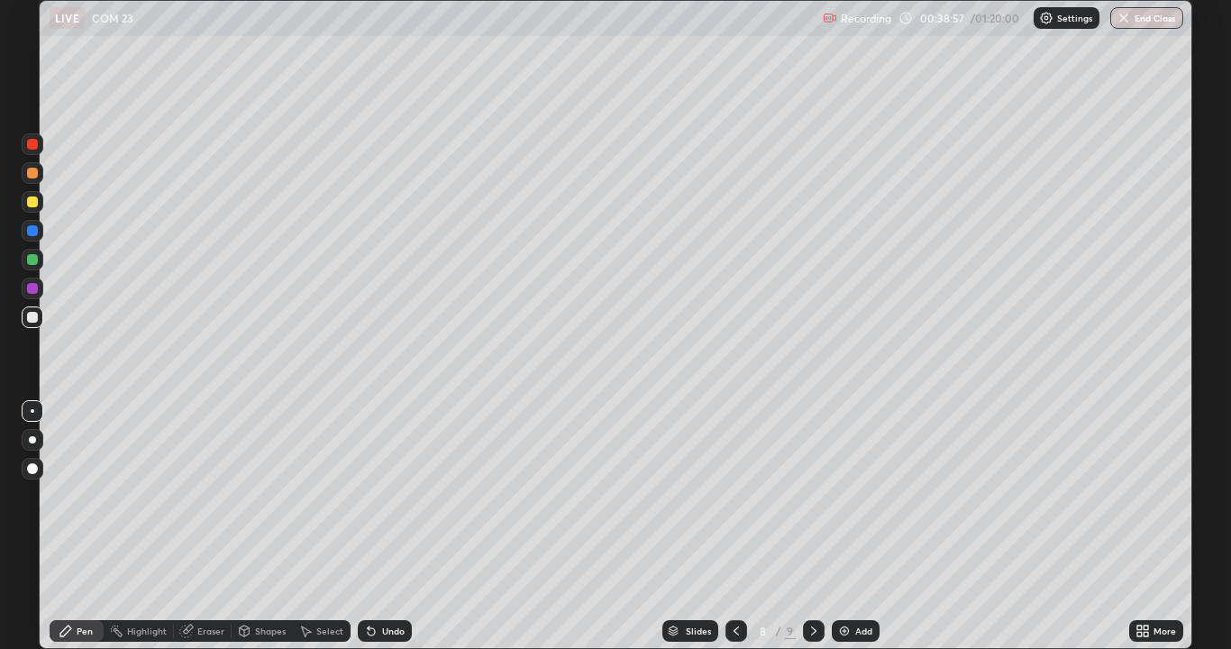
click at [32, 260] on div at bounding box center [32, 259] width 11 height 11
click at [39, 318] on div at bounding box center [33, 317] width 22 height 22
click at [36, 201] on div at bounding box center [32, 201] width 11 height 11
click at [205, 526] on div "Eraser" at bounding box center [210, 630] width 27 height 9
click at [79, 526] on div "Pen" at bounding box center [85, 630] width 16 height 9
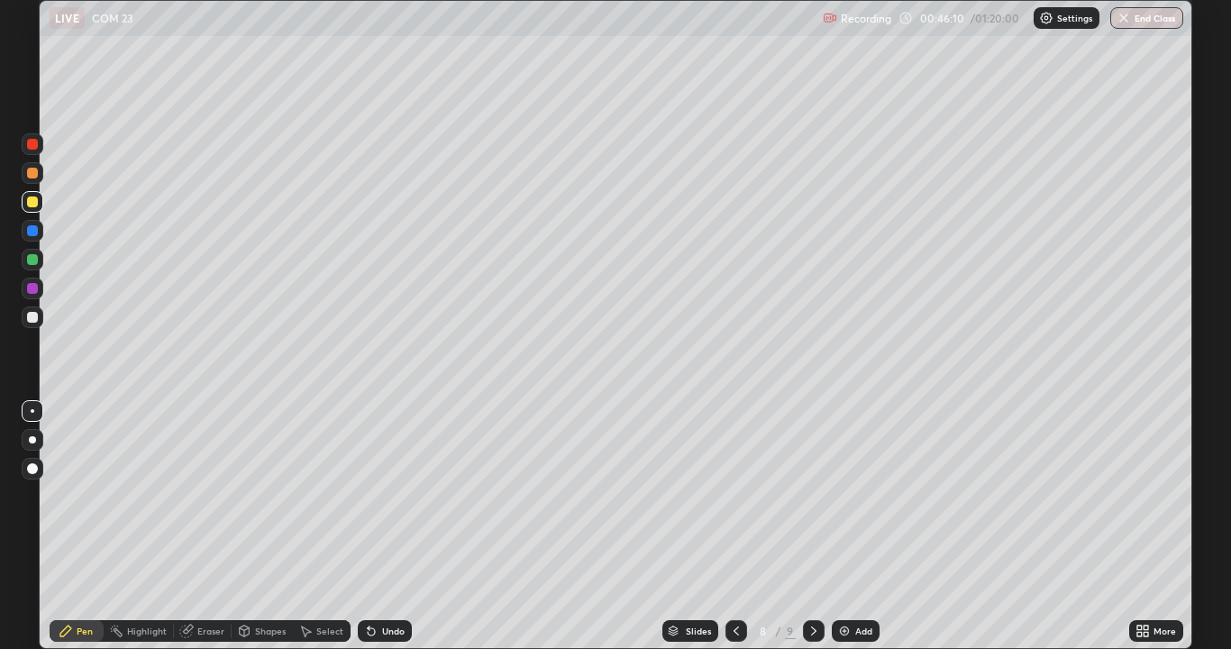
click at [32, 322] on div at bounding box center [32, 317] width 11 height 11
click at [382, 526] on div "Undo" at bounding box center [393, 630] width 23 height 9
click at [385, 526] on div "Undo" at bounding box center [393, 630] width 23 height 9
click at [387, 526] on div "Undo" at bounding box center [393, 630] width 23 height 9
click at [32, 203] on div at bounding box center [32, 201] width 11 height 11
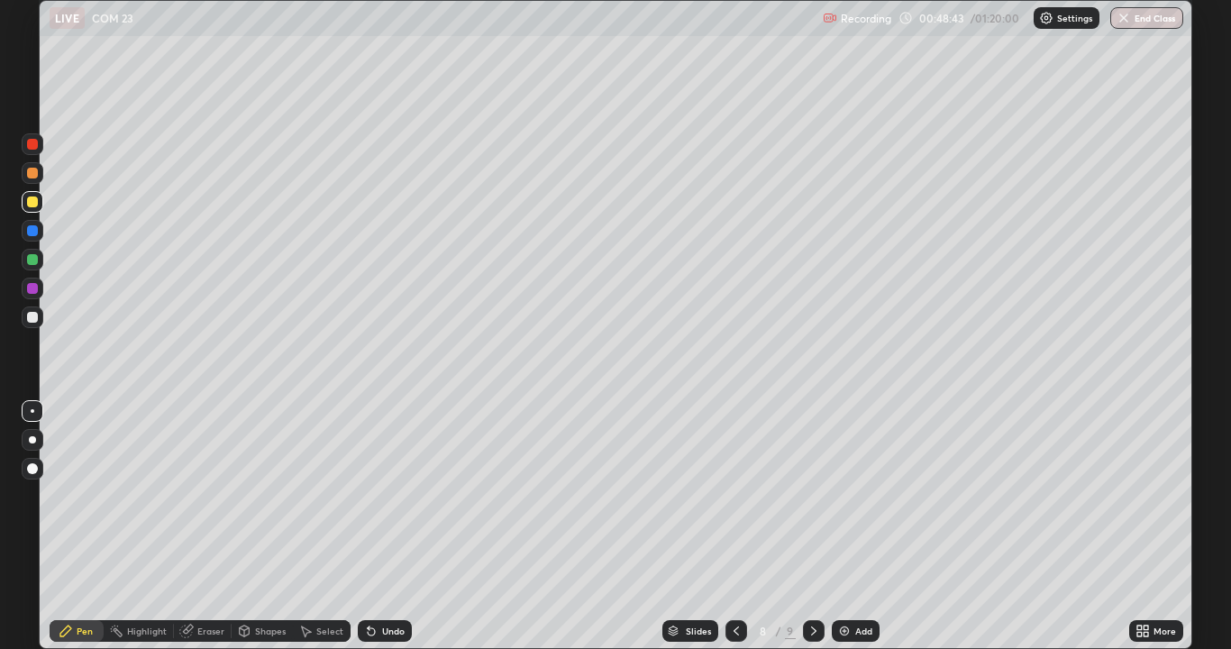
click at [201, 526] on div "Eraser" at bounding box center [210, 630] width 27 height 9
click at [88, 526] on div "Pen" at bounding box center [85, 630] width 16 height 9
click at [34, 317] on div at bounding box center [32, 317] width 11 height 11
click at [859, 526] on div "Add" at bounding box center [856, 631] width 48 height 22
click at [86, 526] on div "Pen" at bounding box center [77, 631] width 54 height 22
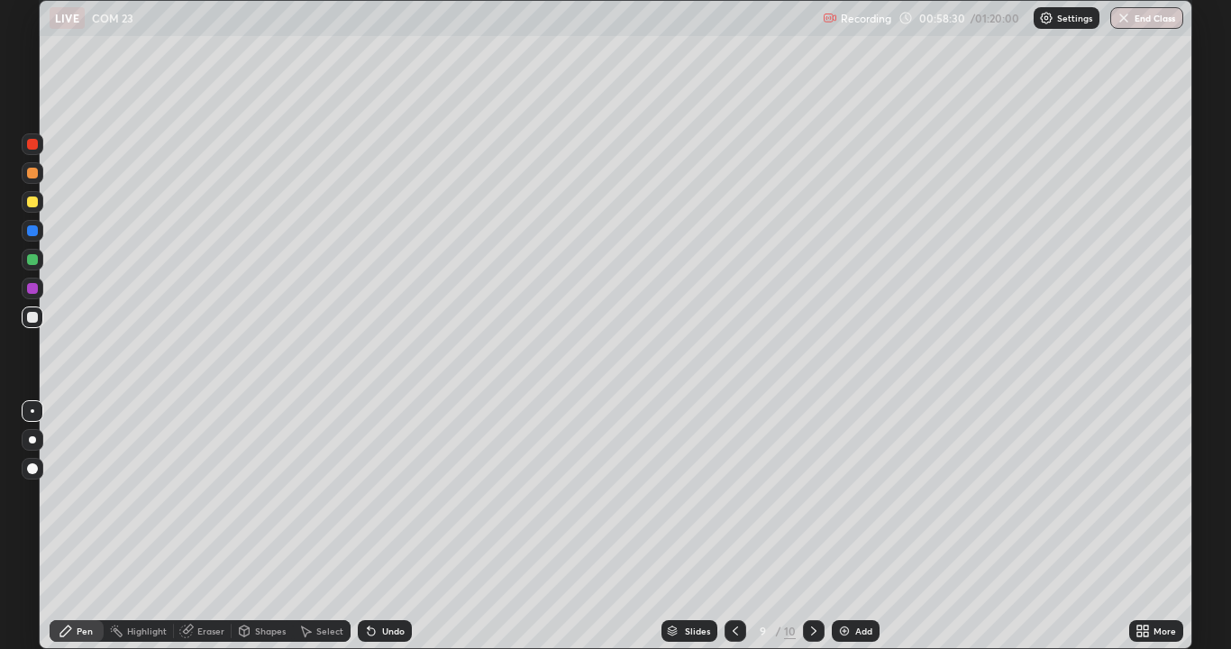
click at [34, 316] on div at bounding box center [32, 317] width 11 height 11
click at [385, 526] on div "Undo" at bounding box center [393, 630] width 23 height 9
click at [384, 526] on div "Undo" at bounding box center [393, 630] width 23 height 9
click at [385, 526] on div "Undo" at bounding box center [393, 630] width 23 height 9
click at [857, 526] on div "Add" at bounding box center [863, 630] width 17 height 9
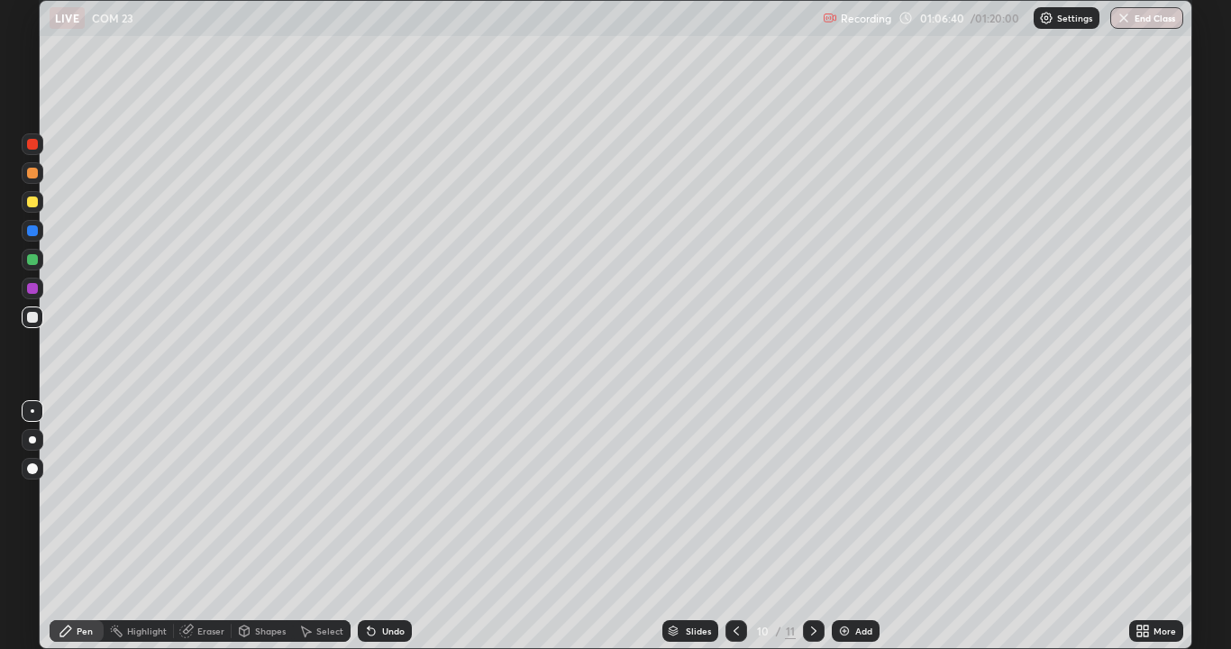
click at [208, 526] on div "Eraser" at bounding box center [203, 631] width 58 height 22
click at [87, 526] on div "Pen" at bounding box center [85, 630] width 16 height 9
click at [214, 526] on div "Eraser" at bounding box center [210, 630] width 27 height 9
click at [93, 526] on div "Pen" at bounding box center [77, 631] width 54 height 22
click at [374, 526] on div "Undo" at bounding box center [385, 631] width 54 height 22
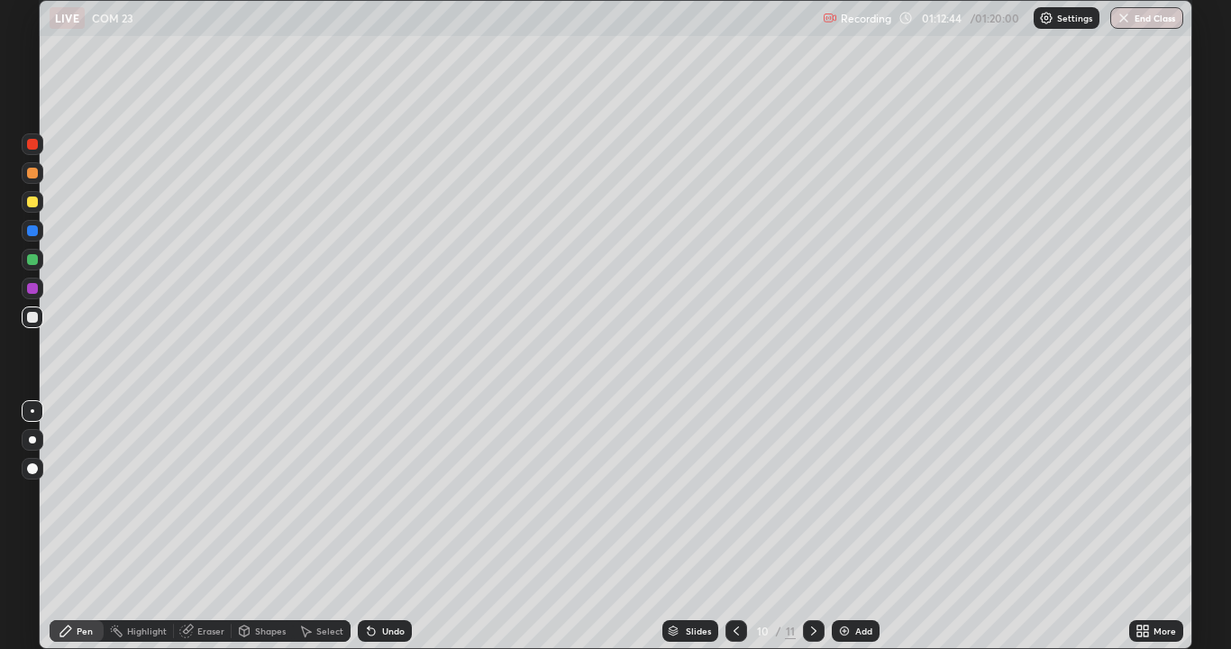
click at [383, 526] on div "Undo" at bounding box center [385, 631] width 54 height 22
click at [388, 526] on div "Undo" at bounding box center [385, 631] width 54 height 22
click at [391, 526] on div "Undo" at bounding box center [385, 631] width 54 height 22
click at [386, 526] on div "Undo" at bounding box center [393, 630] width 23 height 9
click at [201, 526] on div "Eraser" at bounding box center [210, 630] width 27 height 9
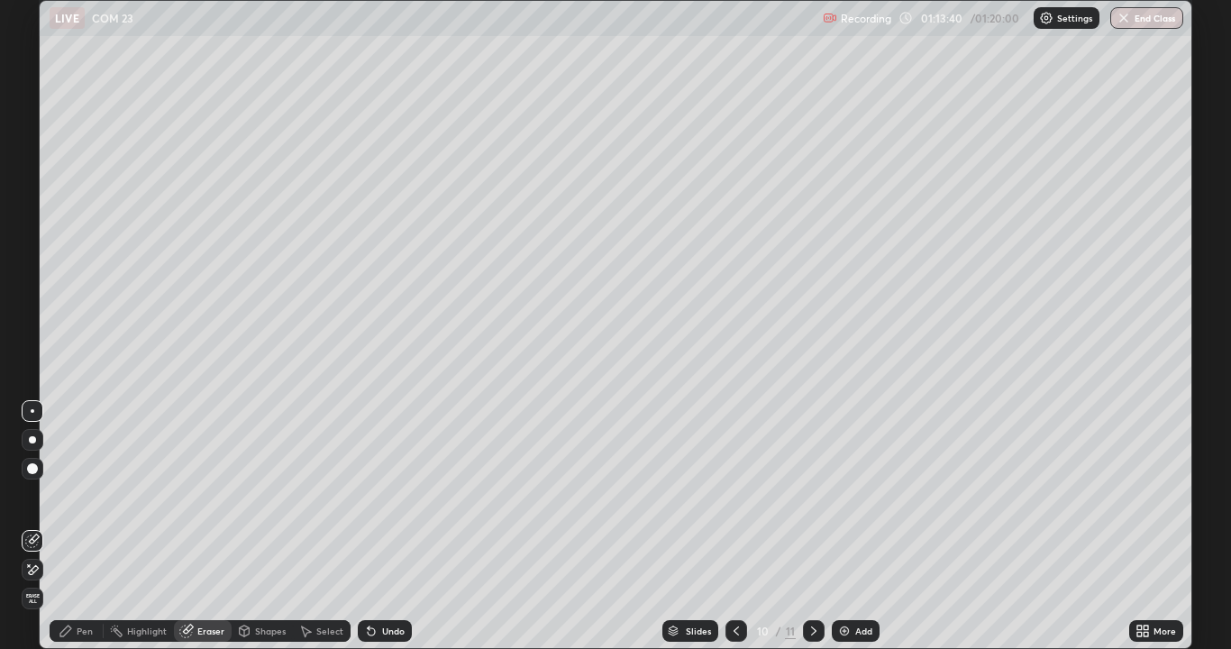
click at [83, 526] on div "Pen" at bounding box center [85, 630] width 16 height 9
click at [395, 526] on div "Undo" at bounding box center [393, 630] width 23 height 9
click at [389, 526] on div "Undo" at bounding box center [393, 630] width 23 height 9
click at [387, 526] on div "Undo" at bounding box center [393, 630] width 23 height 9
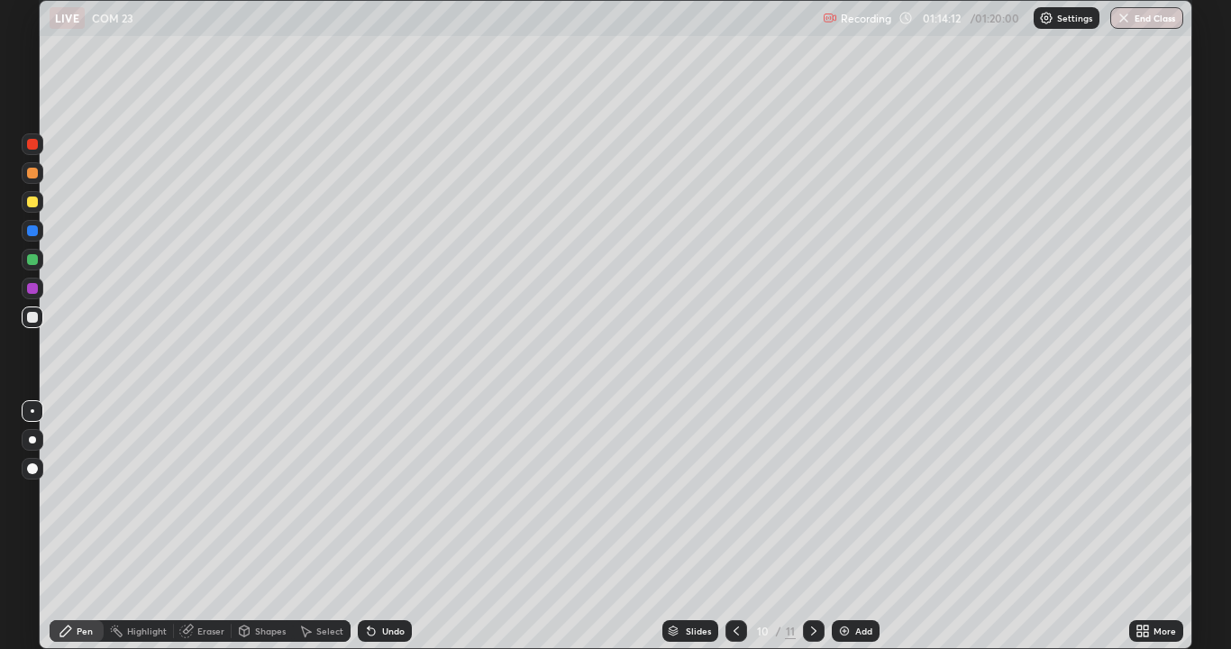
click at [387, 526] on div "Undo" at bounding box center [393, 630] width 23 height 9
click at [205, 526] on div "Eraser" at bounding box center [210, 630] width 27 height 9
click at [85, 526] on div "Pen" at bounding box center [85, 630] width 16 height 9
click at [1155, 27] on button "End Class" at bounding box center [1147, 18] width 71 height 22
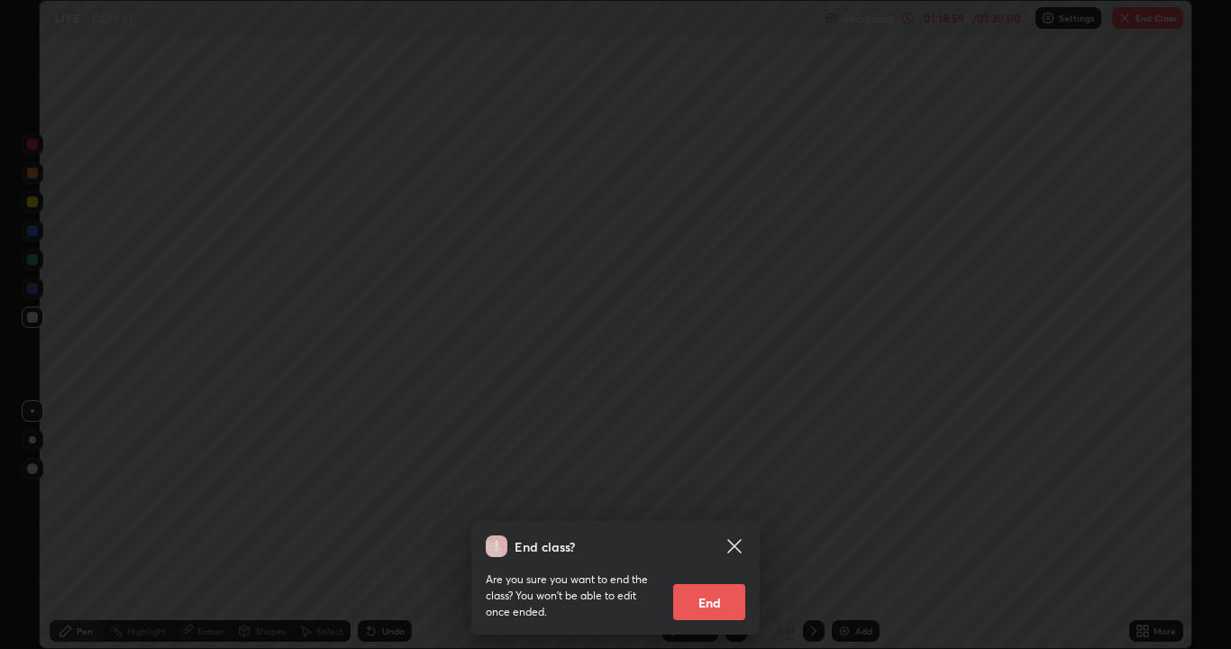
click at [719, 526] on button "End" at bounding box center [709, 602] width 72 height 36
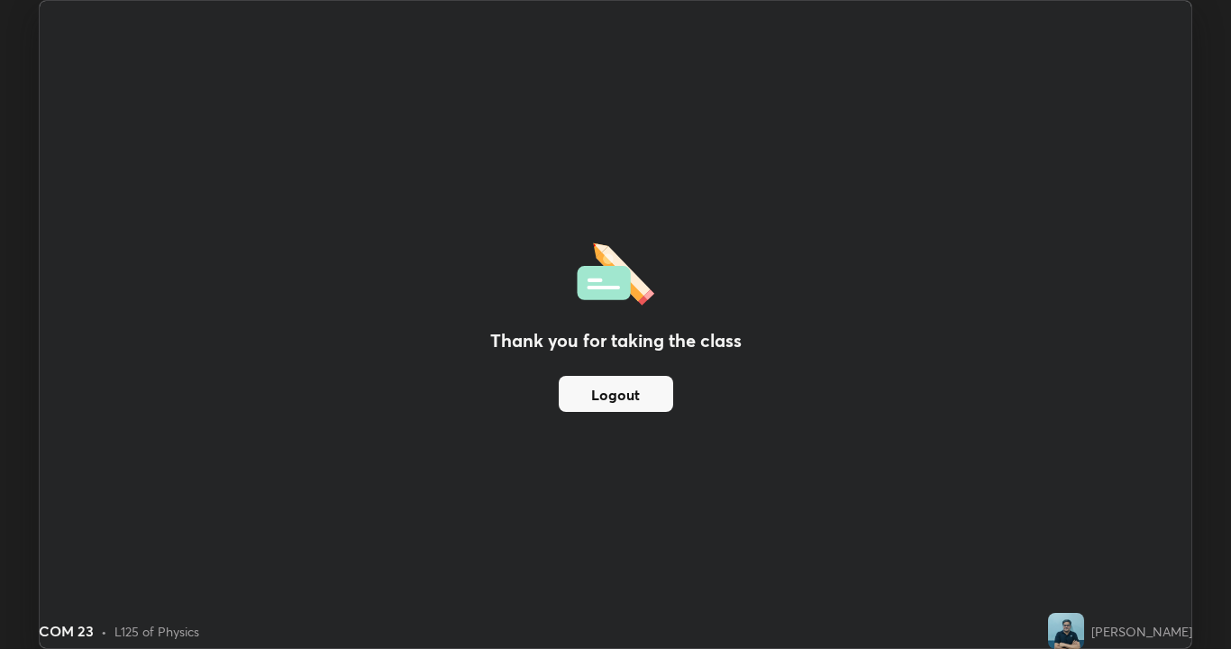
click at [631, 391] on button "Logout" at bounding box center [616, 394] width 114 height 36
click at [634, 396] on button "Logout" at bounding box center [616, 394] width 114 height 36
click at [623, 395] on button "Logout" at bounding box center [616, 394] width 114 height 36
click at [616, 400] on button "Logout" at bounding box center [616, 394] width 114 height 36
click at [618, 398] on button "Logout" at bounding box center [616, 394] width 114 height 36
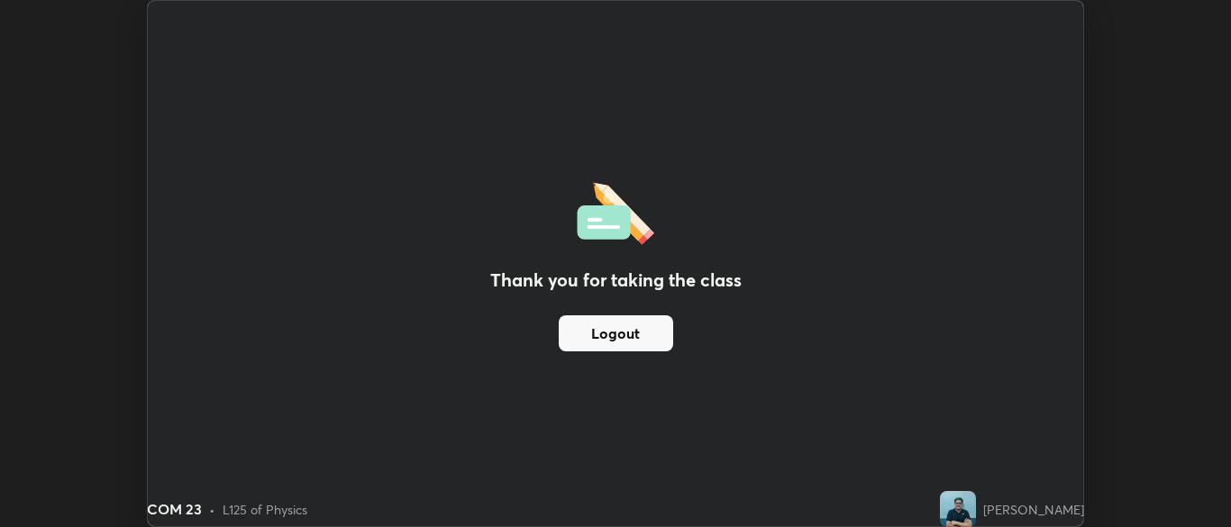
scroll to position [89587, 88883]
